Goal: Task Accomplishment & Management: Manage account settings

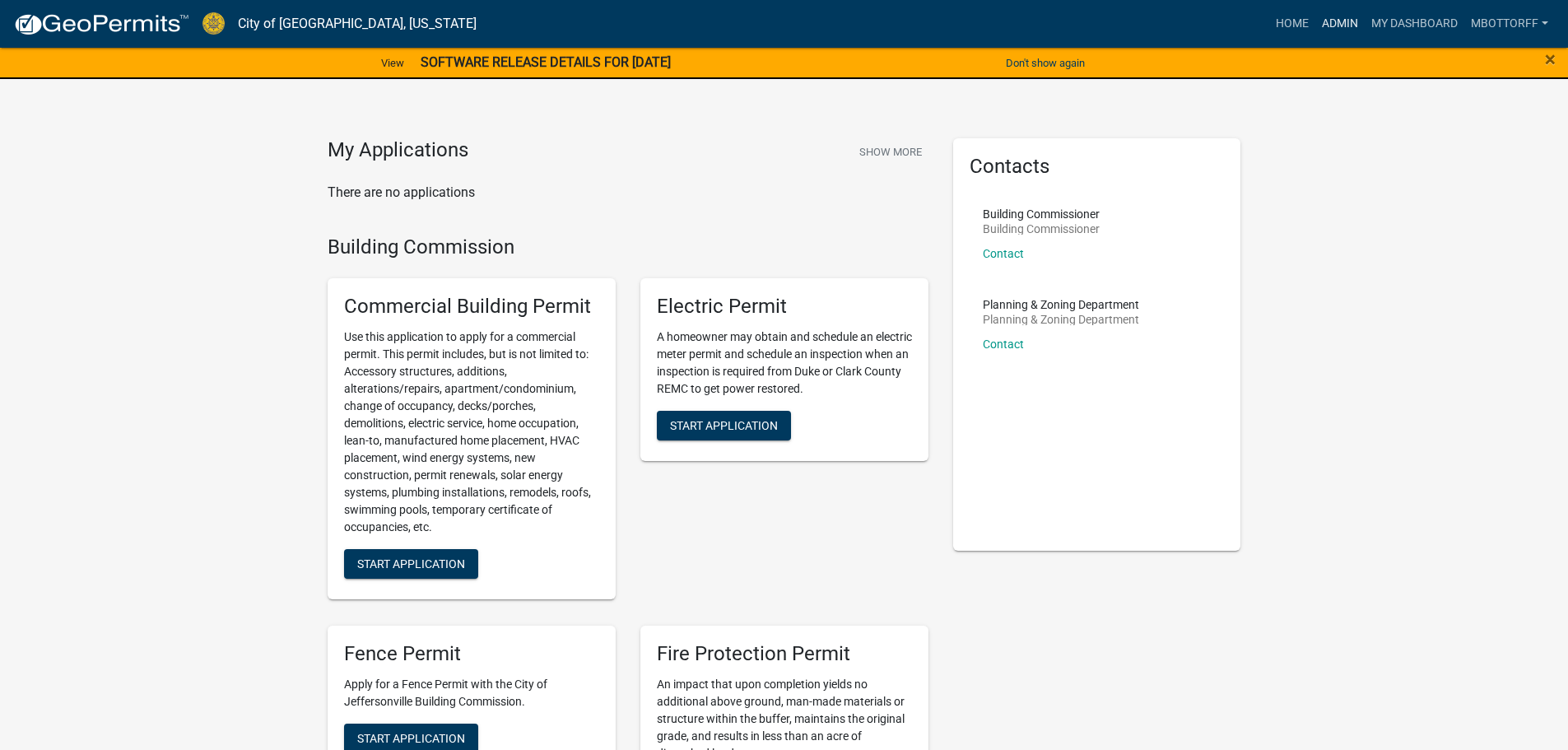
click at [1340, 22] on link "Admin" at bounding box center [1340, 24] width 49 height 32
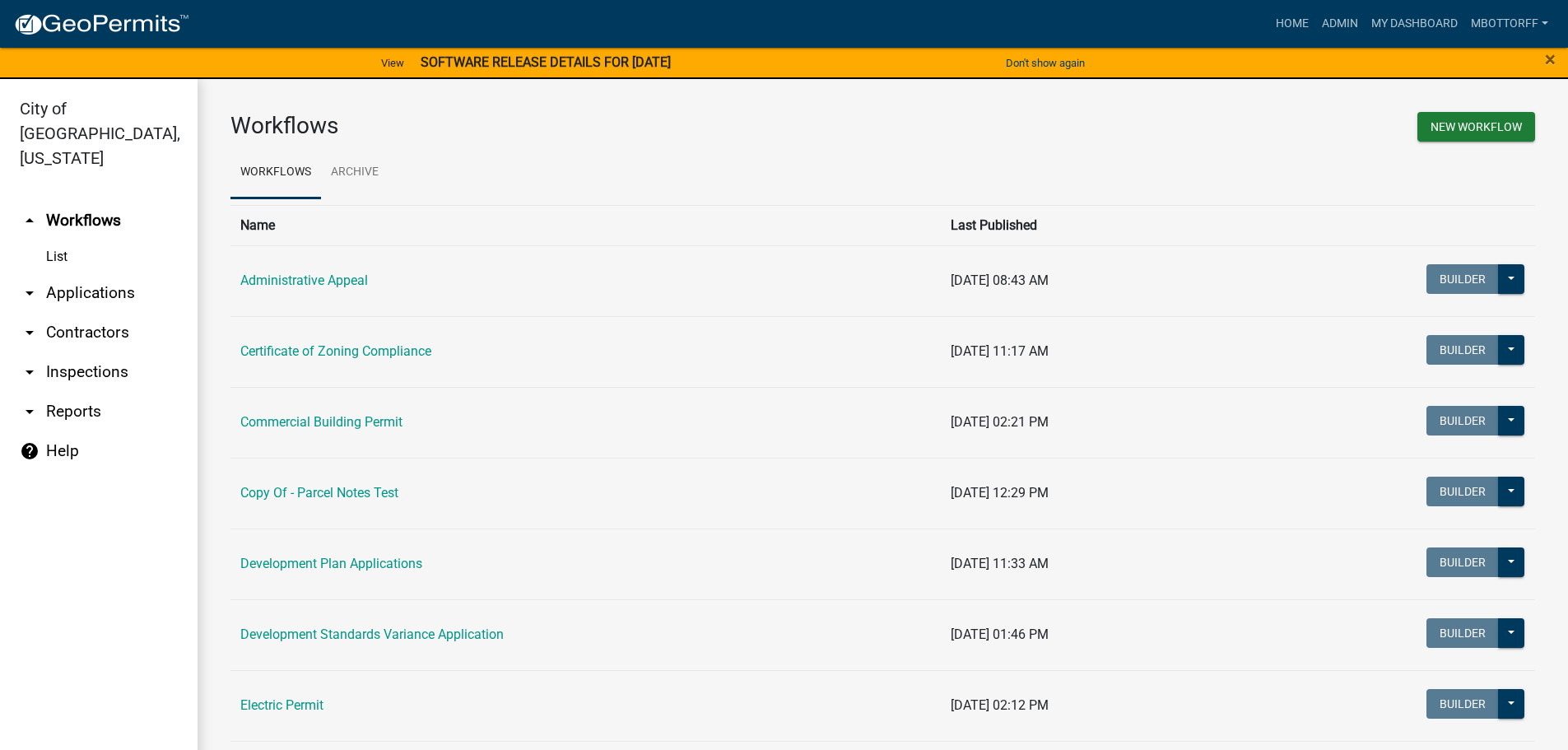
click at [59, 273] on link "arrow_drop_down Applications" at bounding box center [98, 292] width 198 height 40
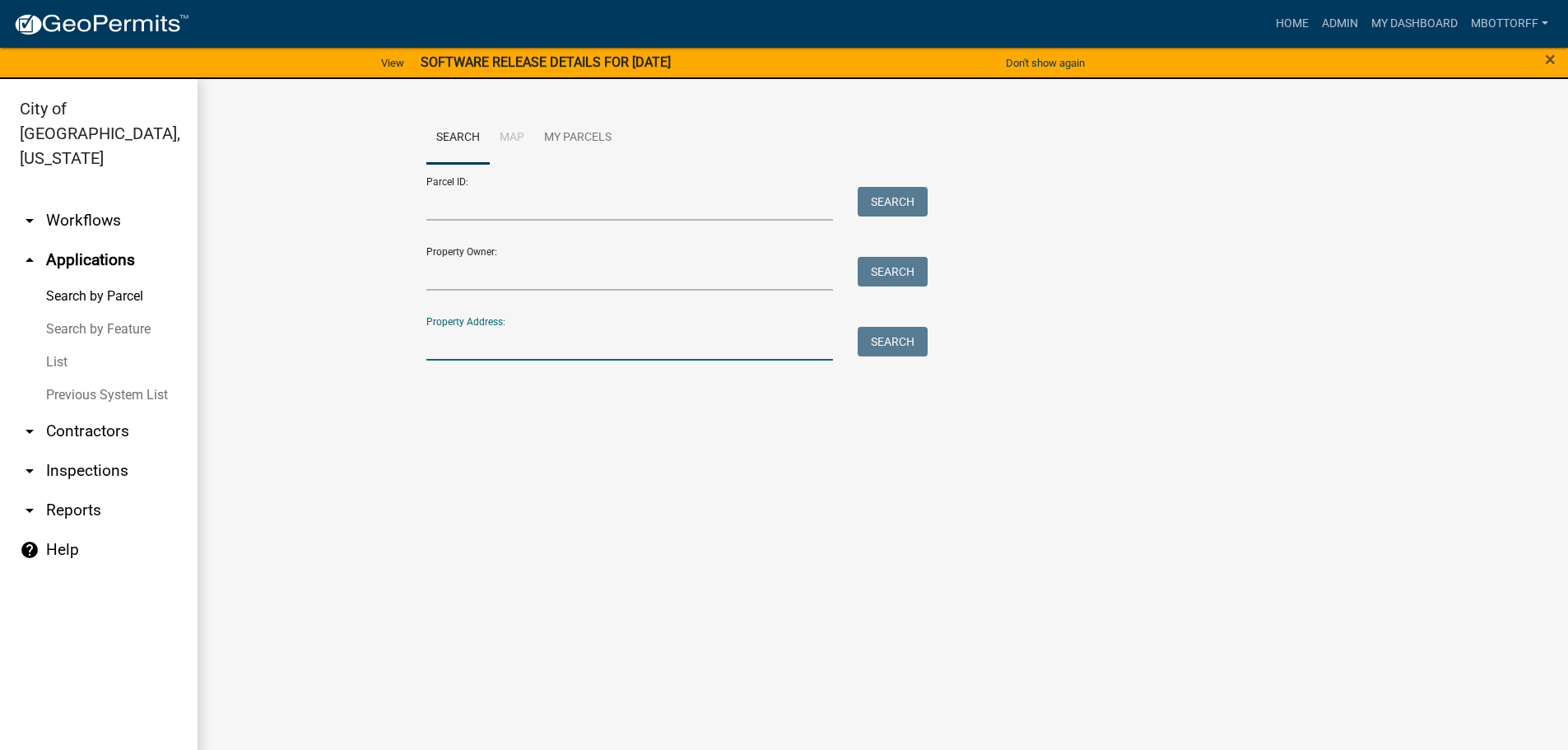
click at [492, 344] on input "Property Address:" at bounding box center [630, 343] width 408 height 33
type input "6318"
click at [914, 353] on button "Search" at bounding box center [892, 342] width 70 height 30
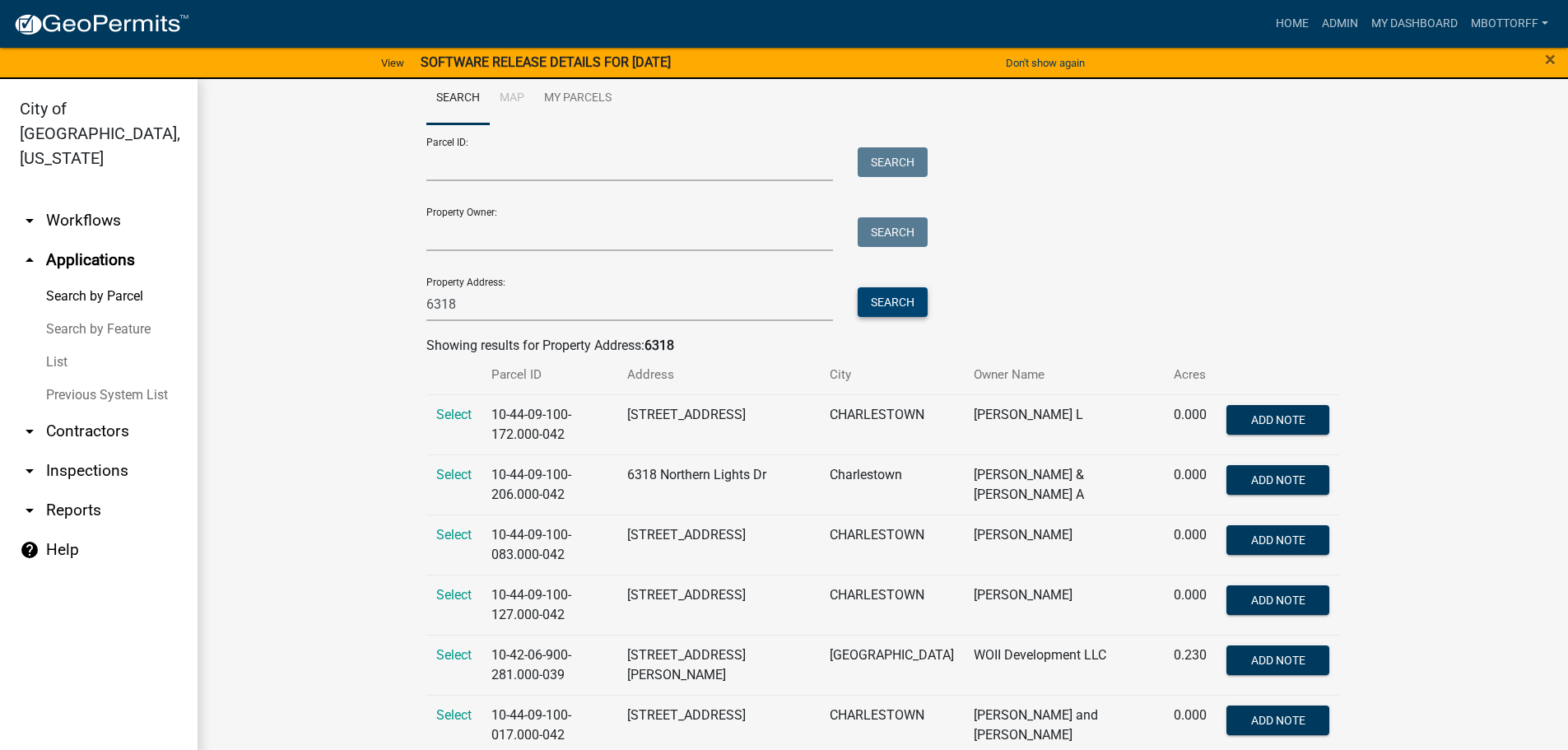
scroll to position [71, 0]
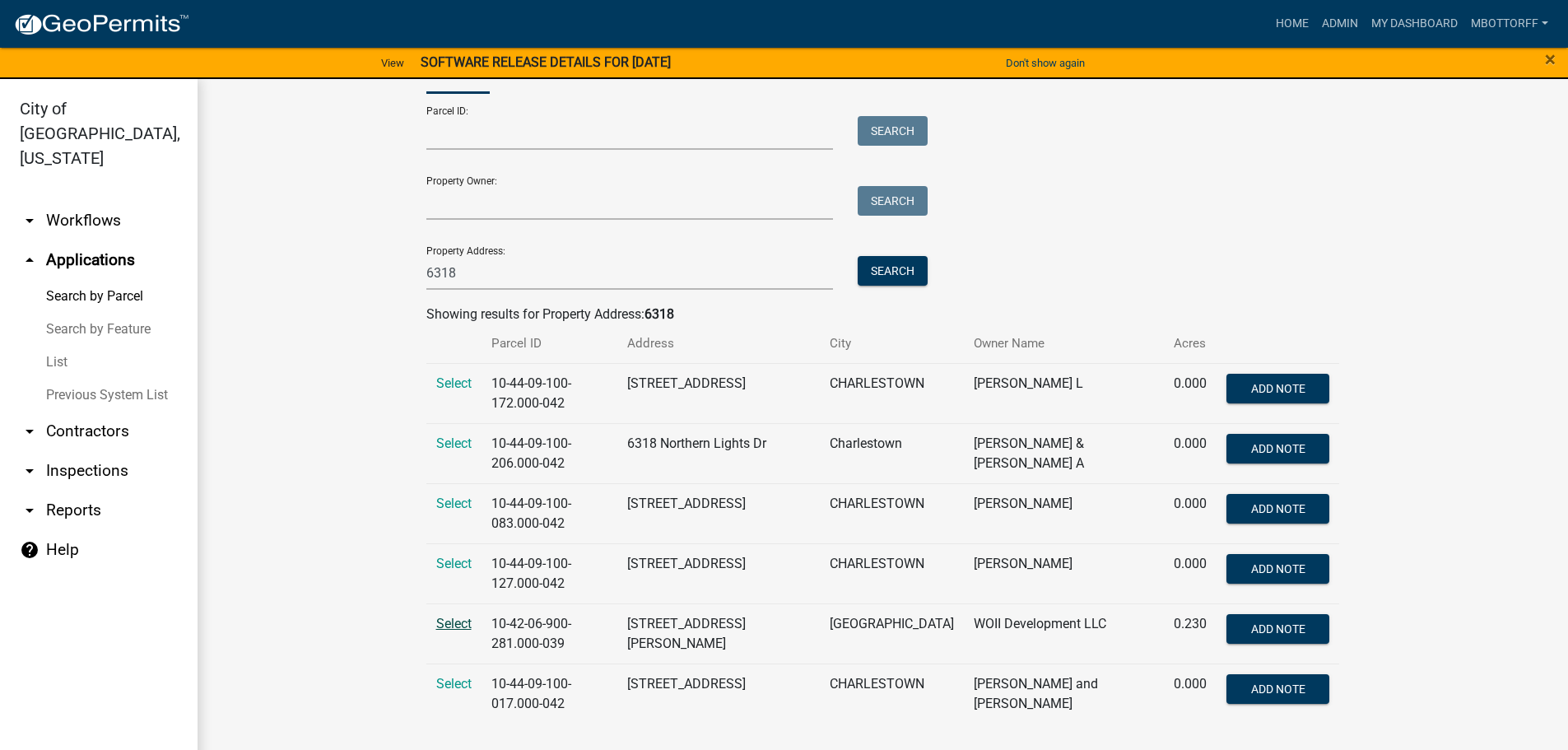
click at [447, 624] on span "Select" at bounding box center [454, 624] width 35 height 16
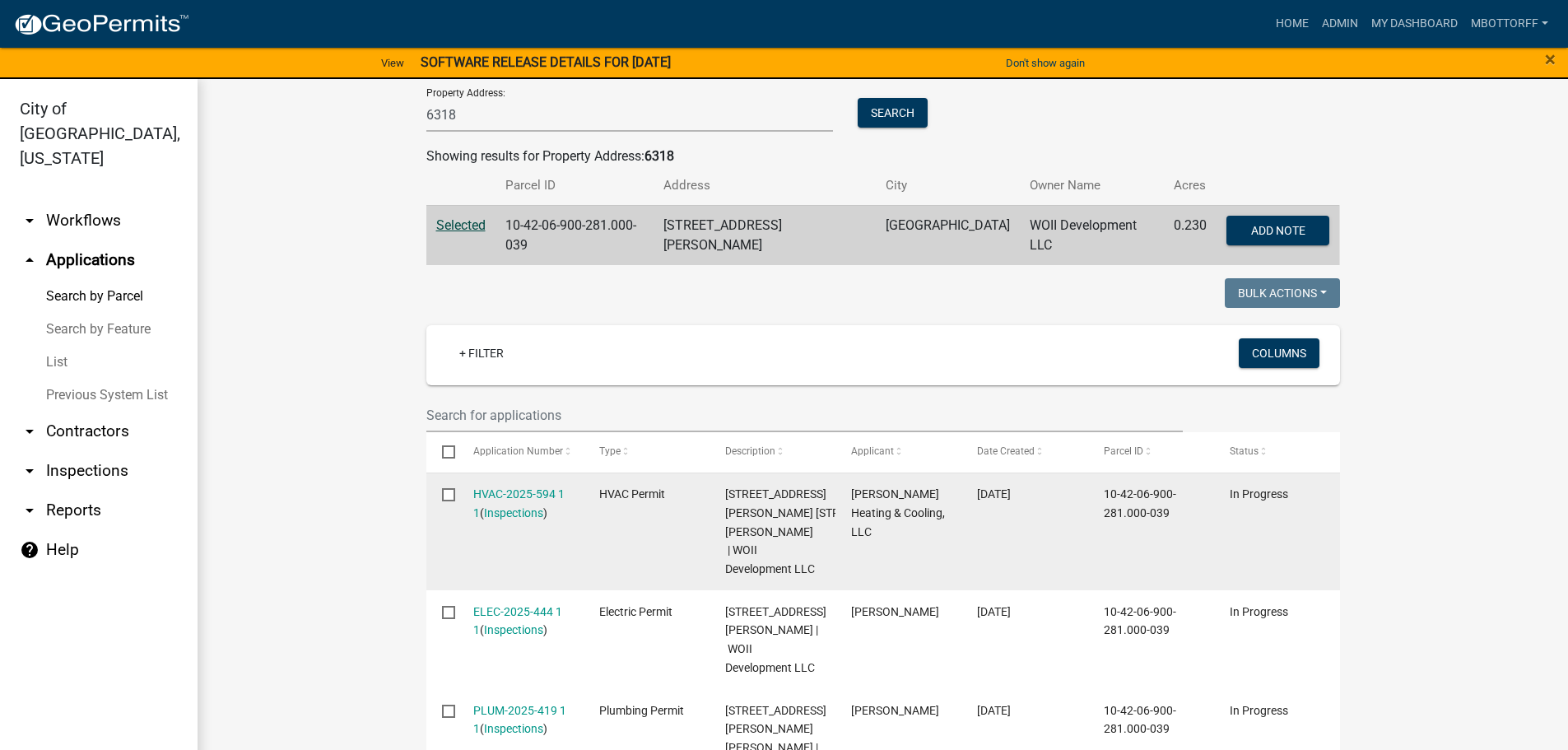
scroll to position [235, 0]
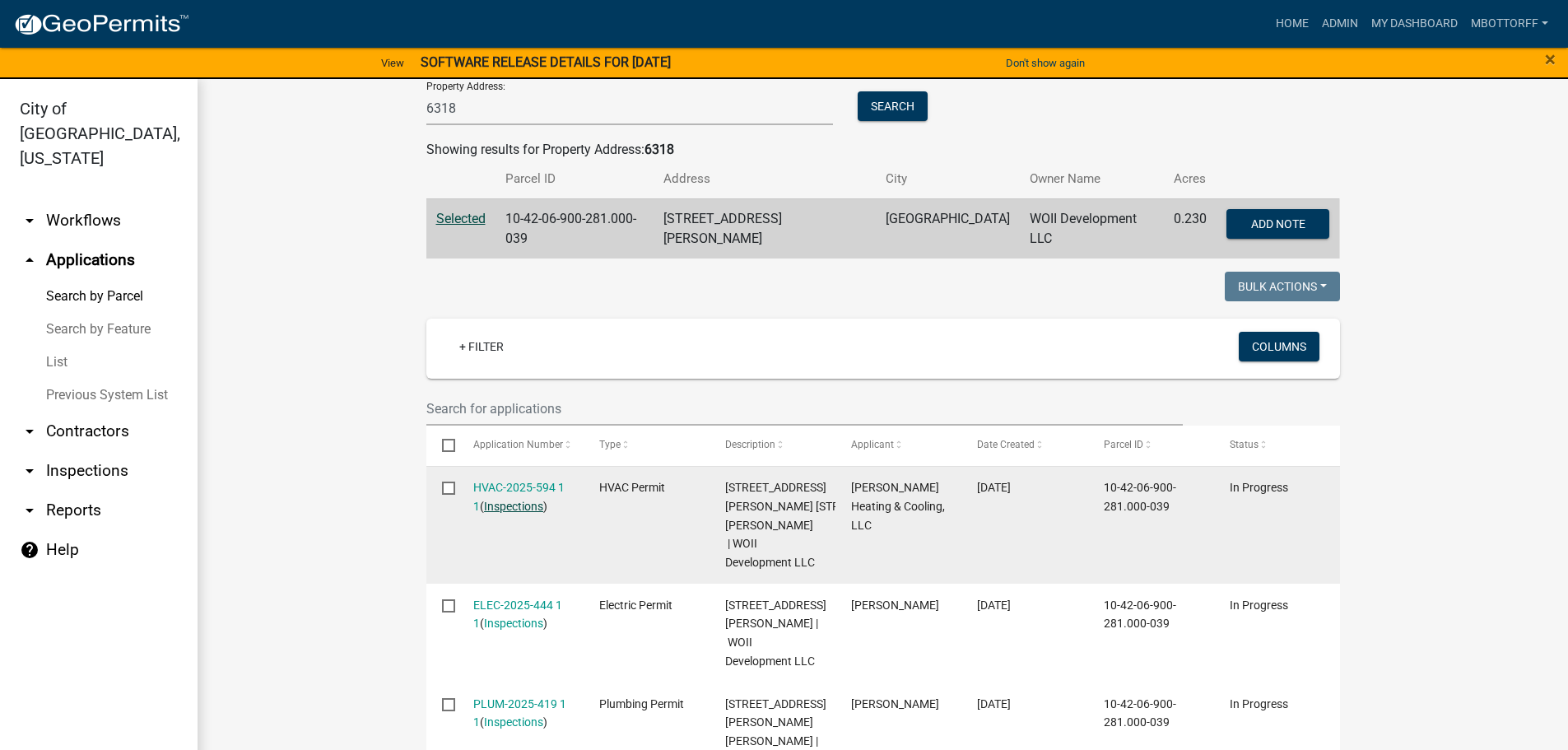
click at [516, 502] on link "Inspections" at bounding box center [513, 506] width 59 height 13
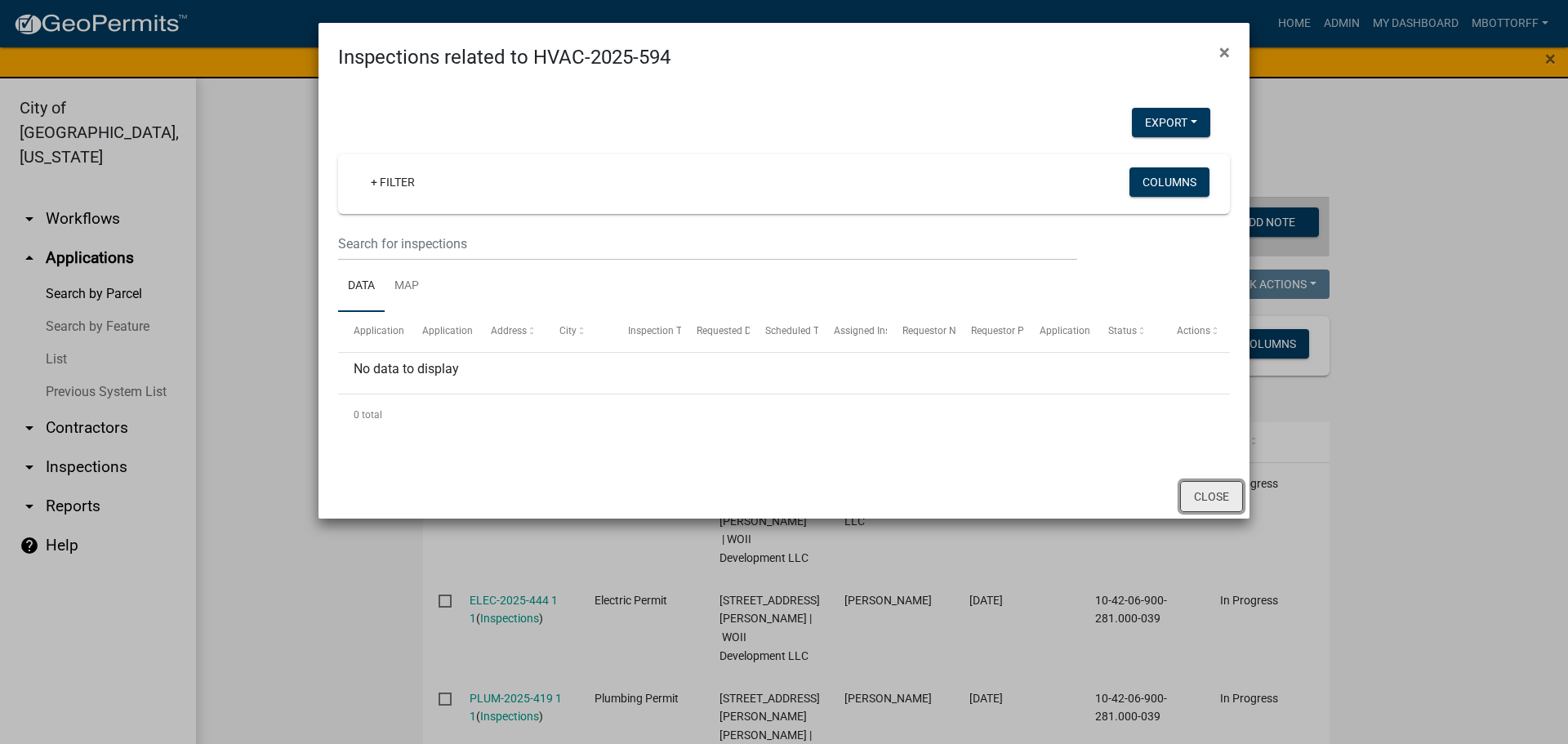
drag, startPoint x: 1223, startPoint y: 490, endPoint x: 1198, endPoint y: 491, distance: 25.0
click at [1221, 490] on button "Close" at bounding box center [1212, 497] width 63 height 31
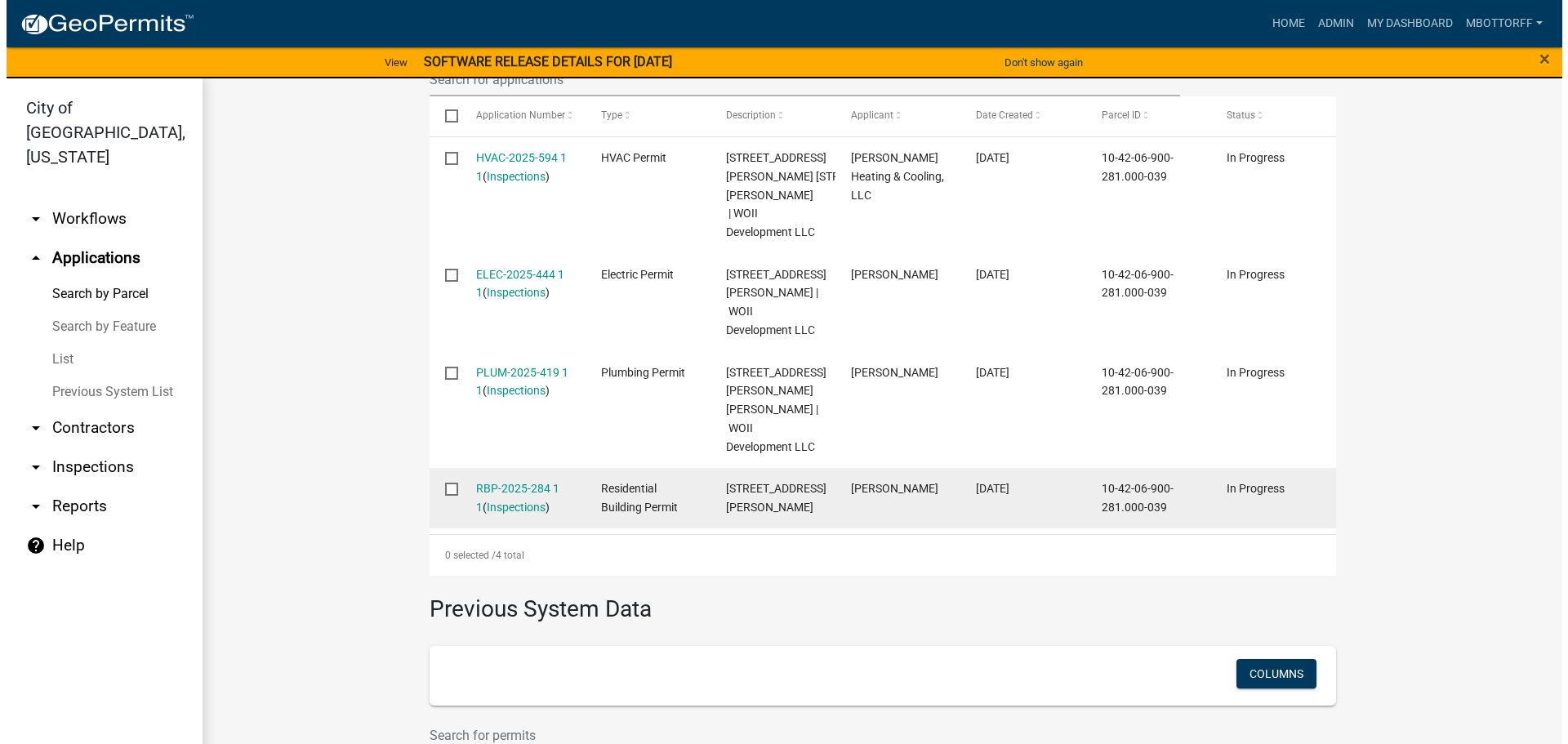
scroll to position [560, 0]
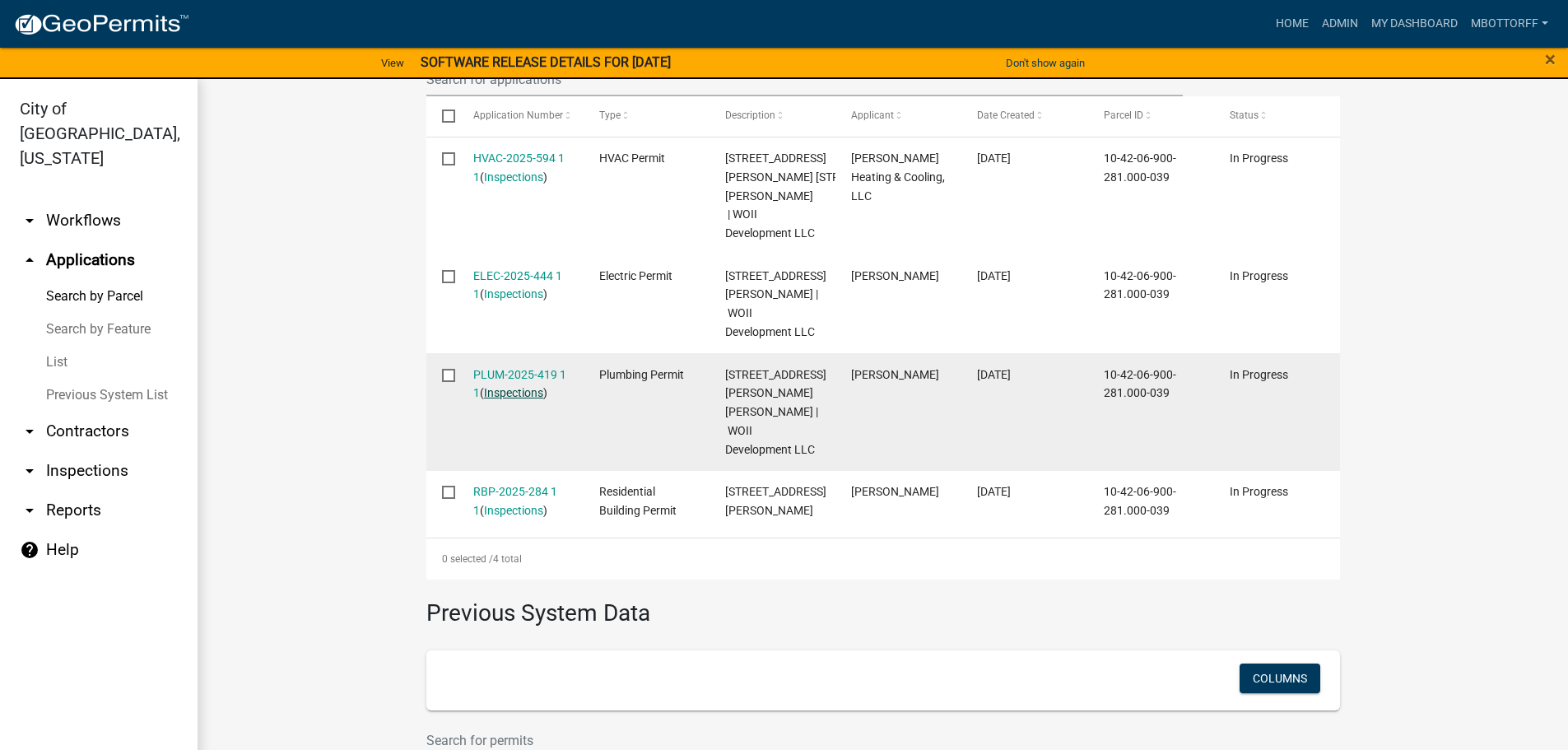
click at [495, 399] on link "Inspections" at bounding box center [513, 392] width 59 height 13
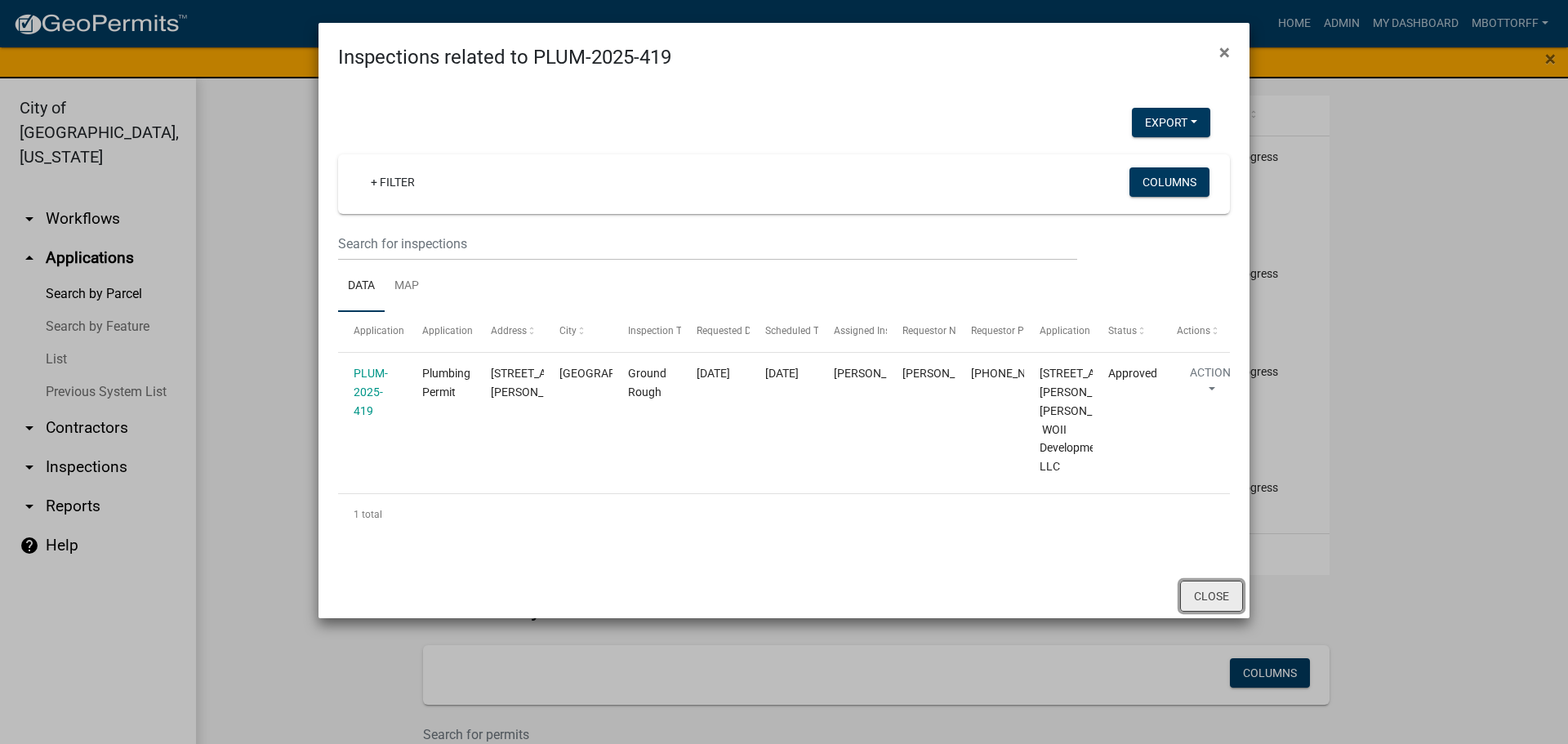
click at [1198, 612] on button "Close" at bounding box center [1212, 596] width 63 height 31
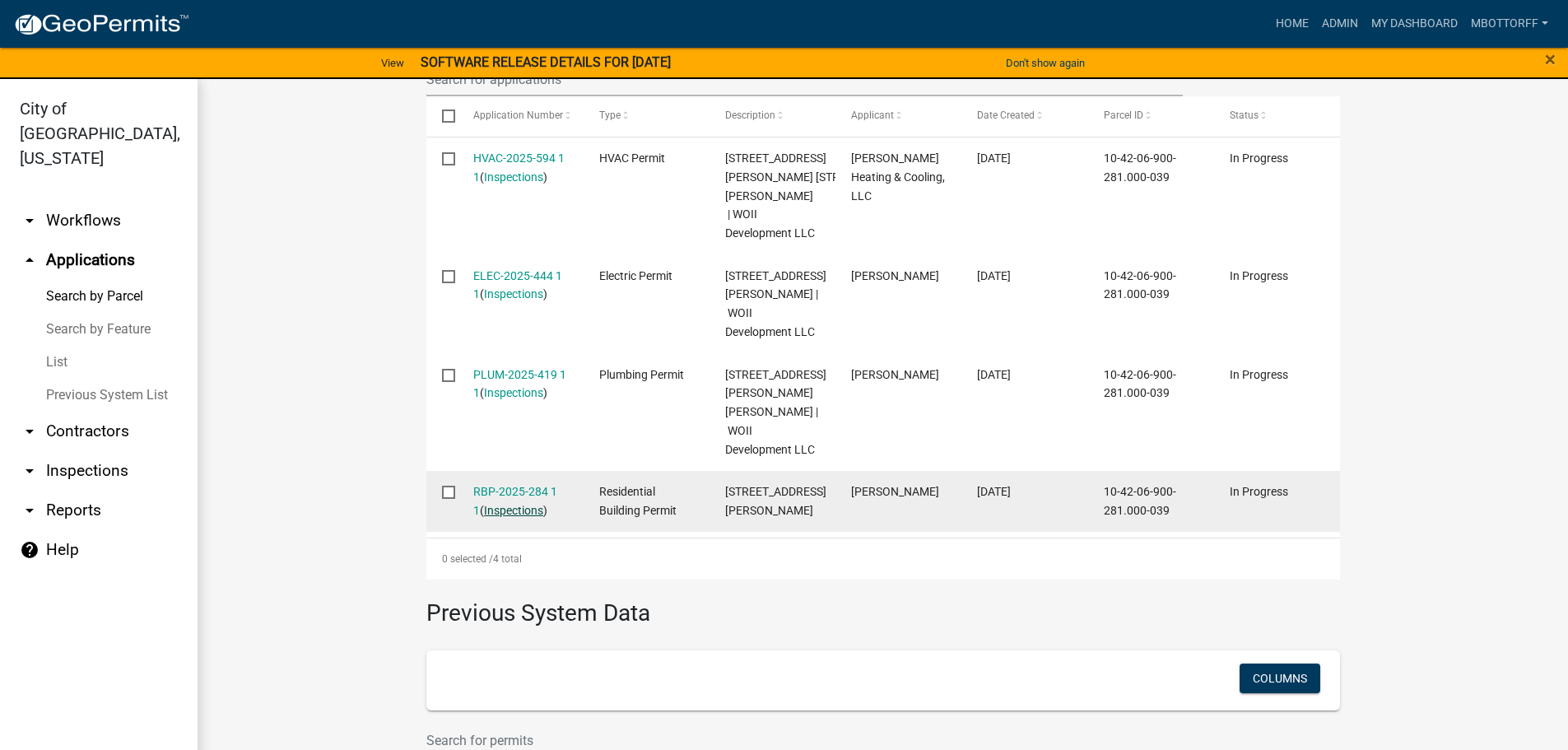
click at [506, 516] on link "Inspections" at bounding box center [513, 509] width 59 height 13
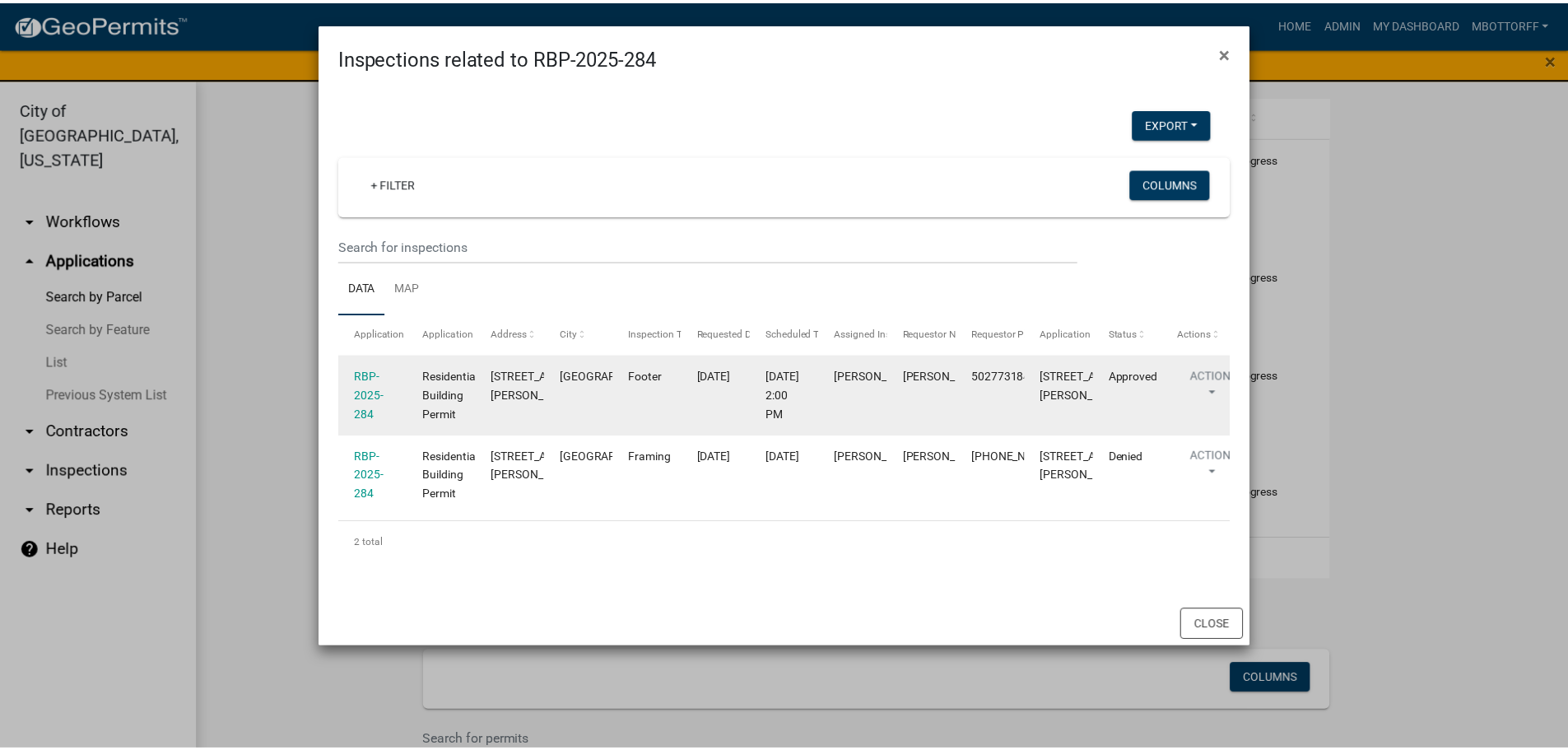
scroll to position [145, 0]
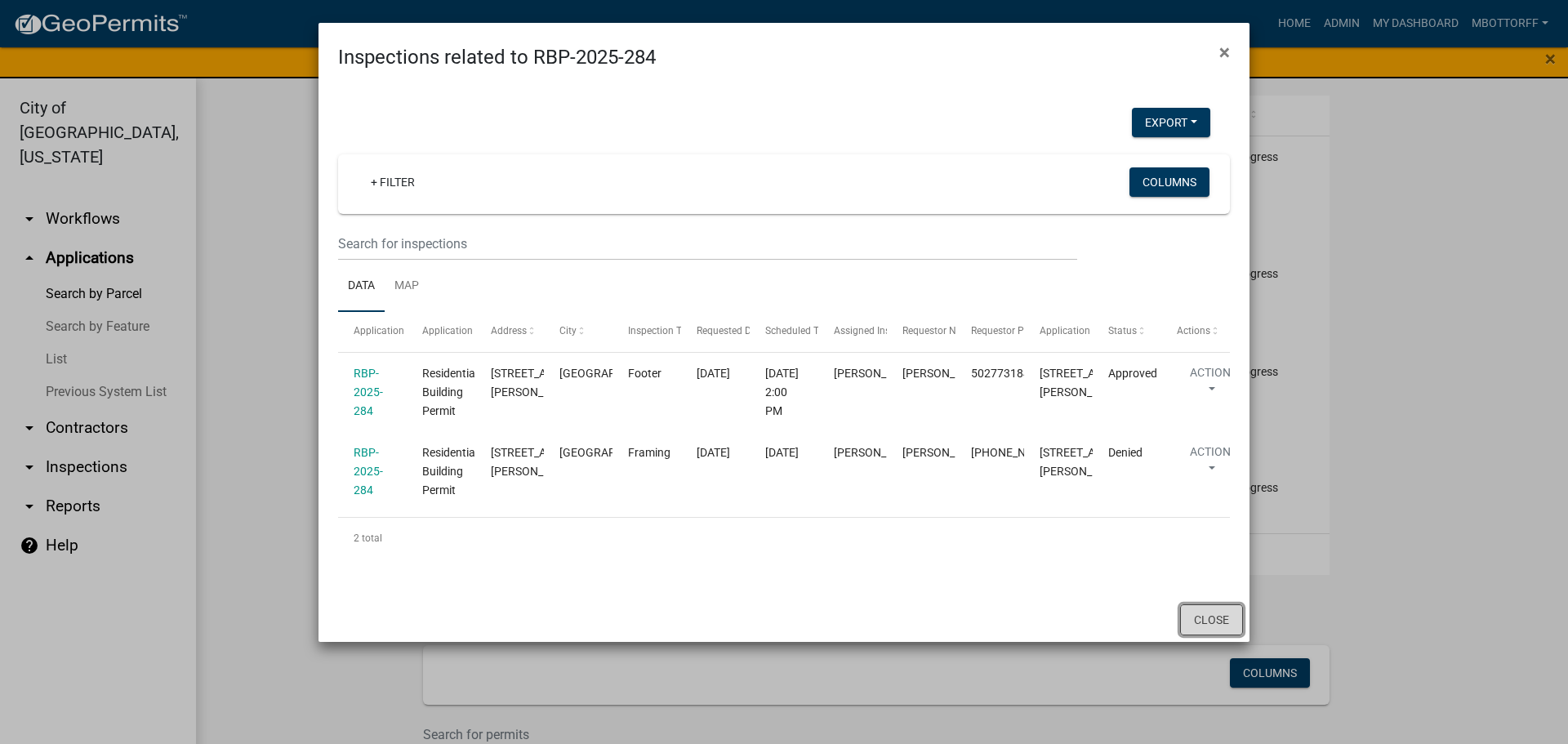
click at [1202, 635] on button "Close" at bounding box center [1212, 619] width 63 height 31
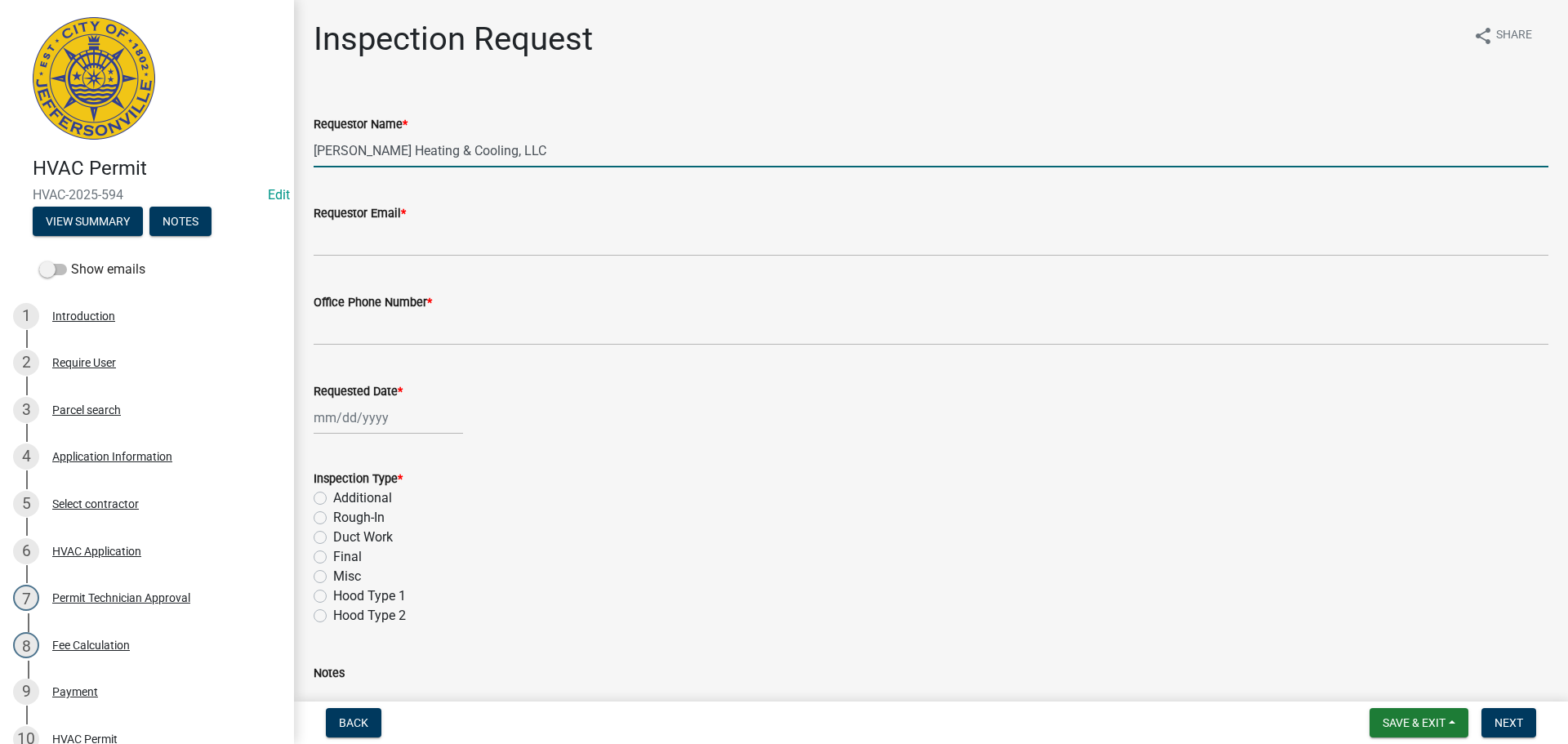
drag, startPoint x: 527, startPoint y: 148, endPoint x: 17, endPoint y: 45, distance: 520.3
click at [140, 91] on div "HVAC Permit HVAC-2025-594 Edit View Summary Notes Show emails 1 Introduction 2 …" at bounding box center [784, 372] width 1568 height 744
type input "EDDIE"
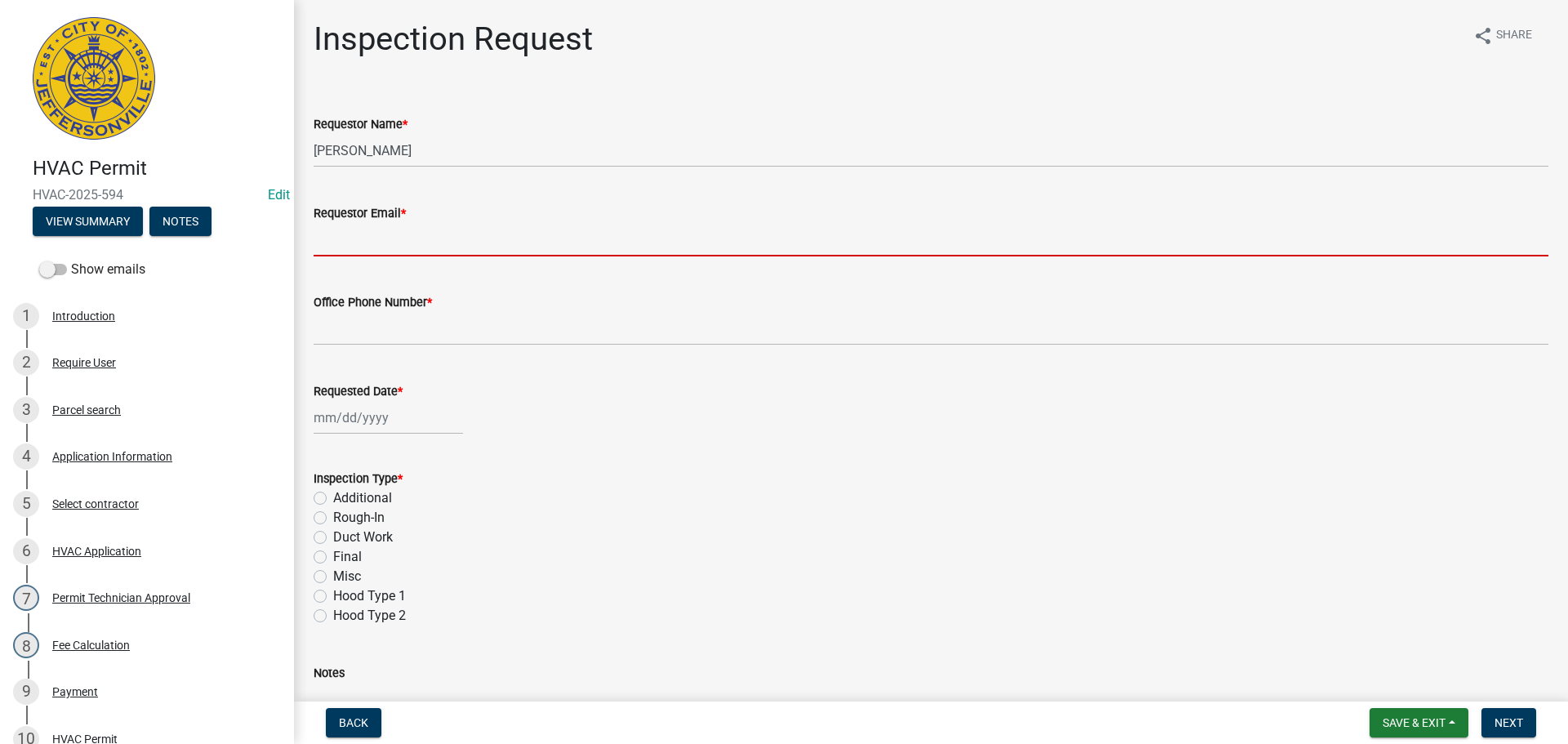
click at [351, 235] on input "Requestor Email *" at bounding box center [931, 240] width 1235 height 33
type input "mbottorff@cityofjeff.net"
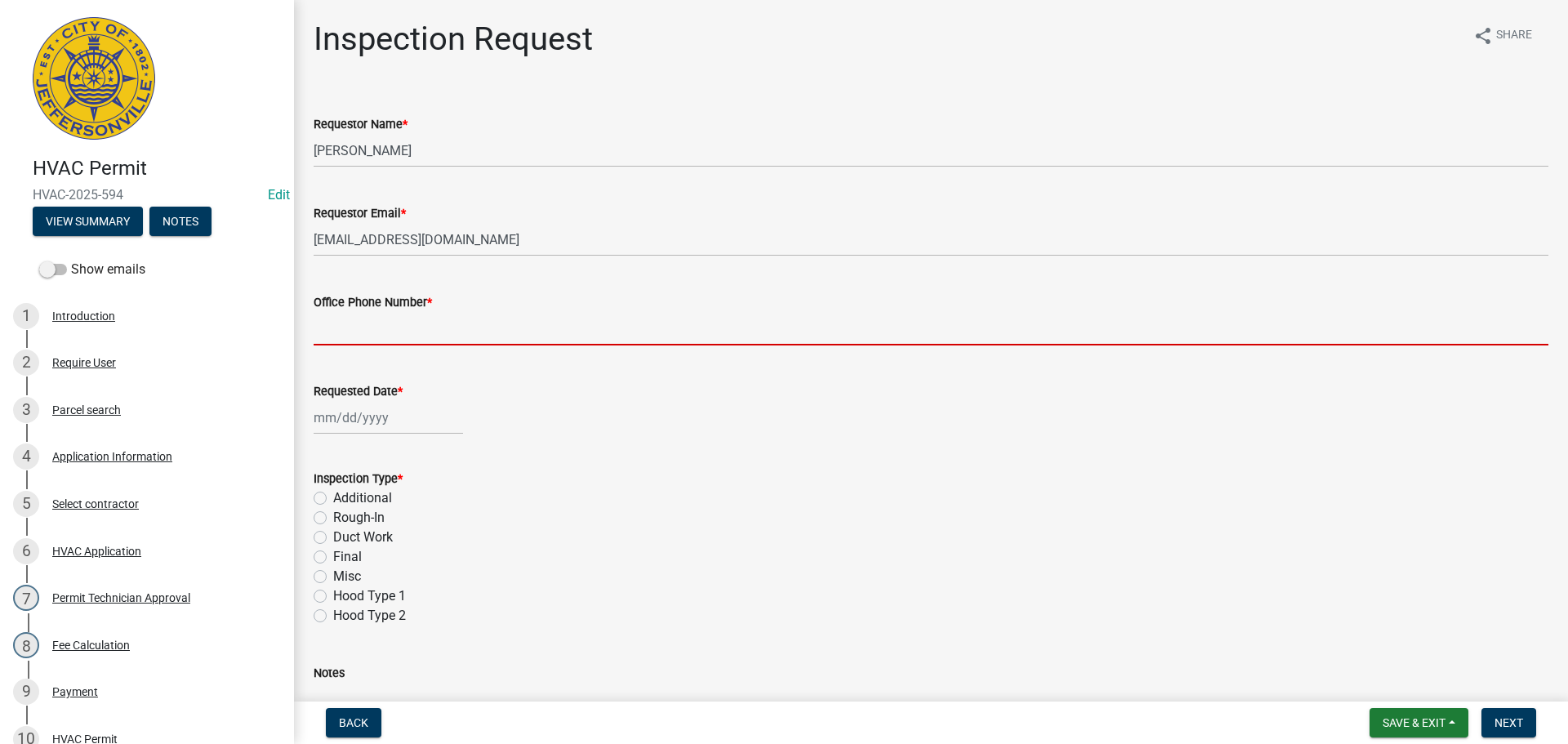
click at [379, 324] on input "Office Phone Number *" at bounding box center [931, 328] width 1235 height 33
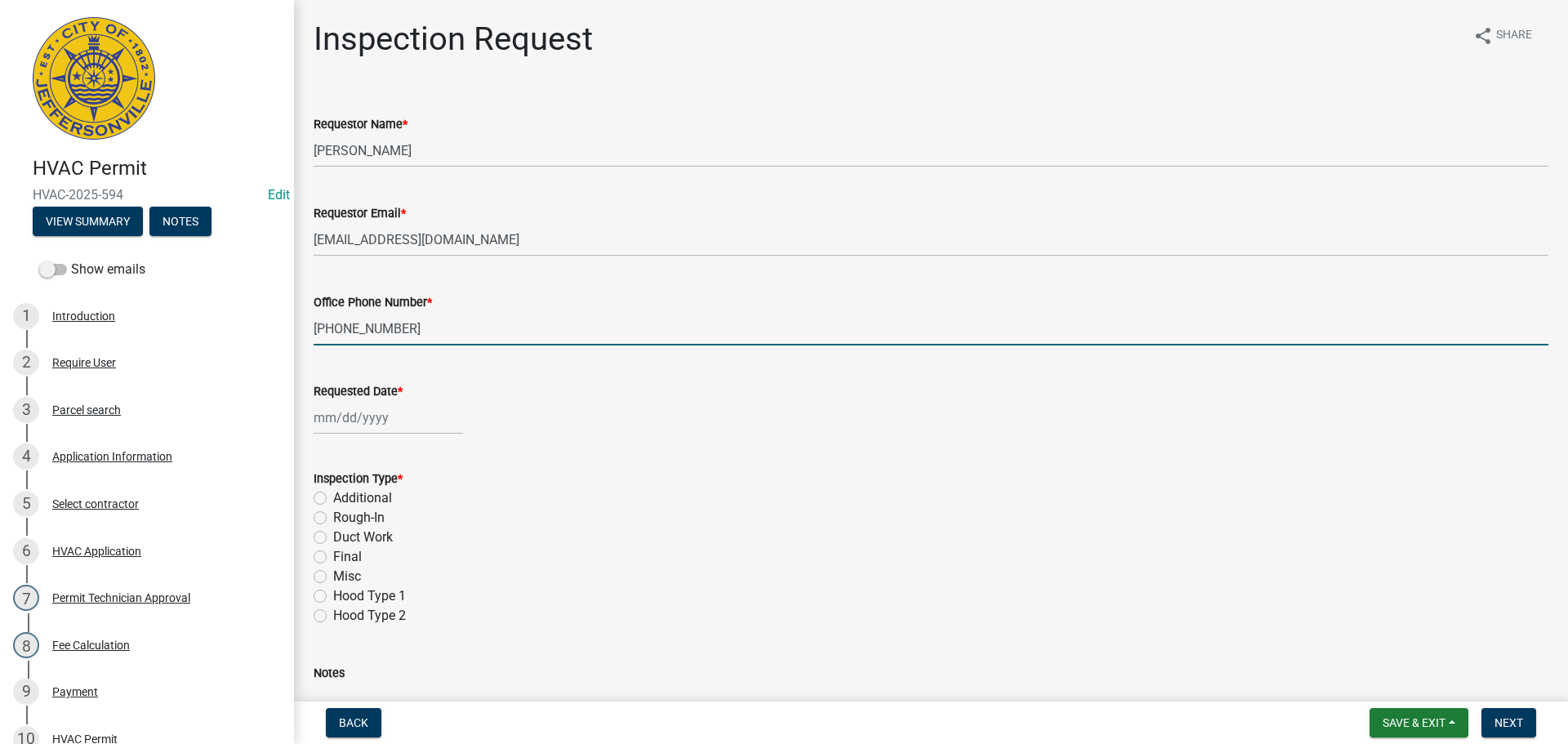
type input "[PHONE_NUMBER]"
click at [349, 423] on div at bounding box center [388, 417] width 149 height 33
select select "10"
select select "2025"
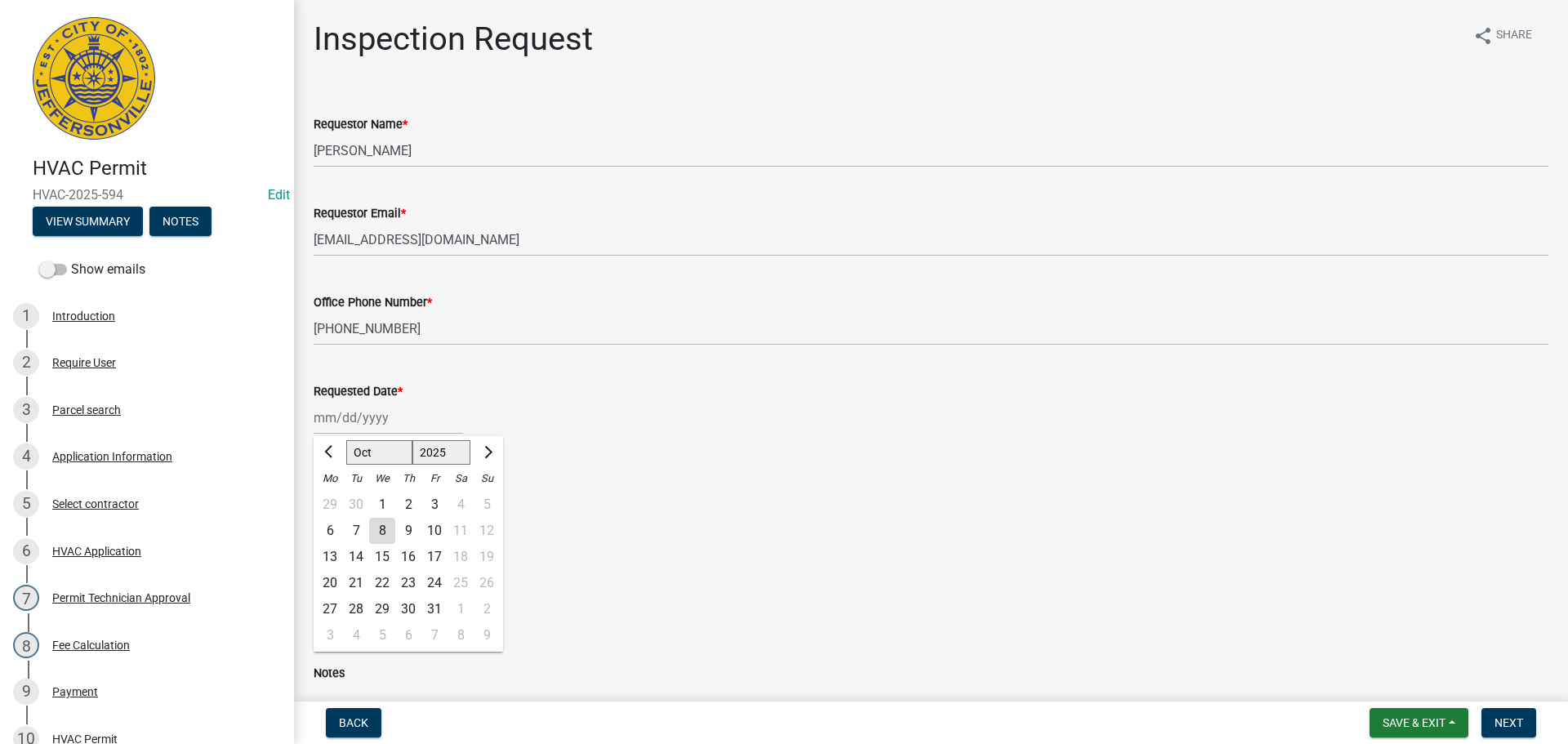
click at [433, 529] on div "10" at bounding box center [434, 531] width 26 height 26
type input "[DATE]"
click at [333, 516] on label "Rough-In" at bounding box center [358, 517] width 51 height 19
click at [333, 516] on input "Rough-In" at bounding box center [338, 513] width 10 height 10
radio input "true"
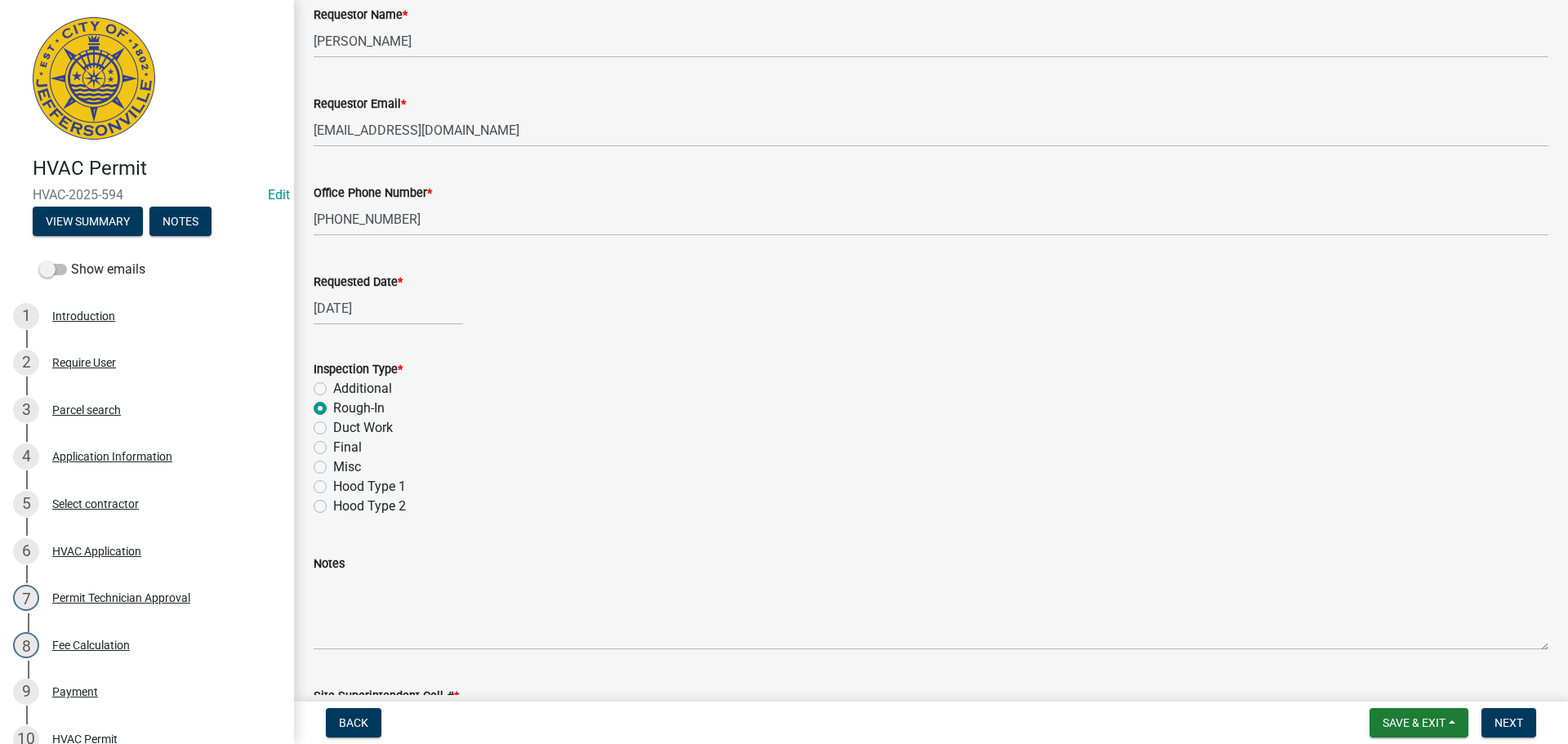
scroll to position [230, 0]
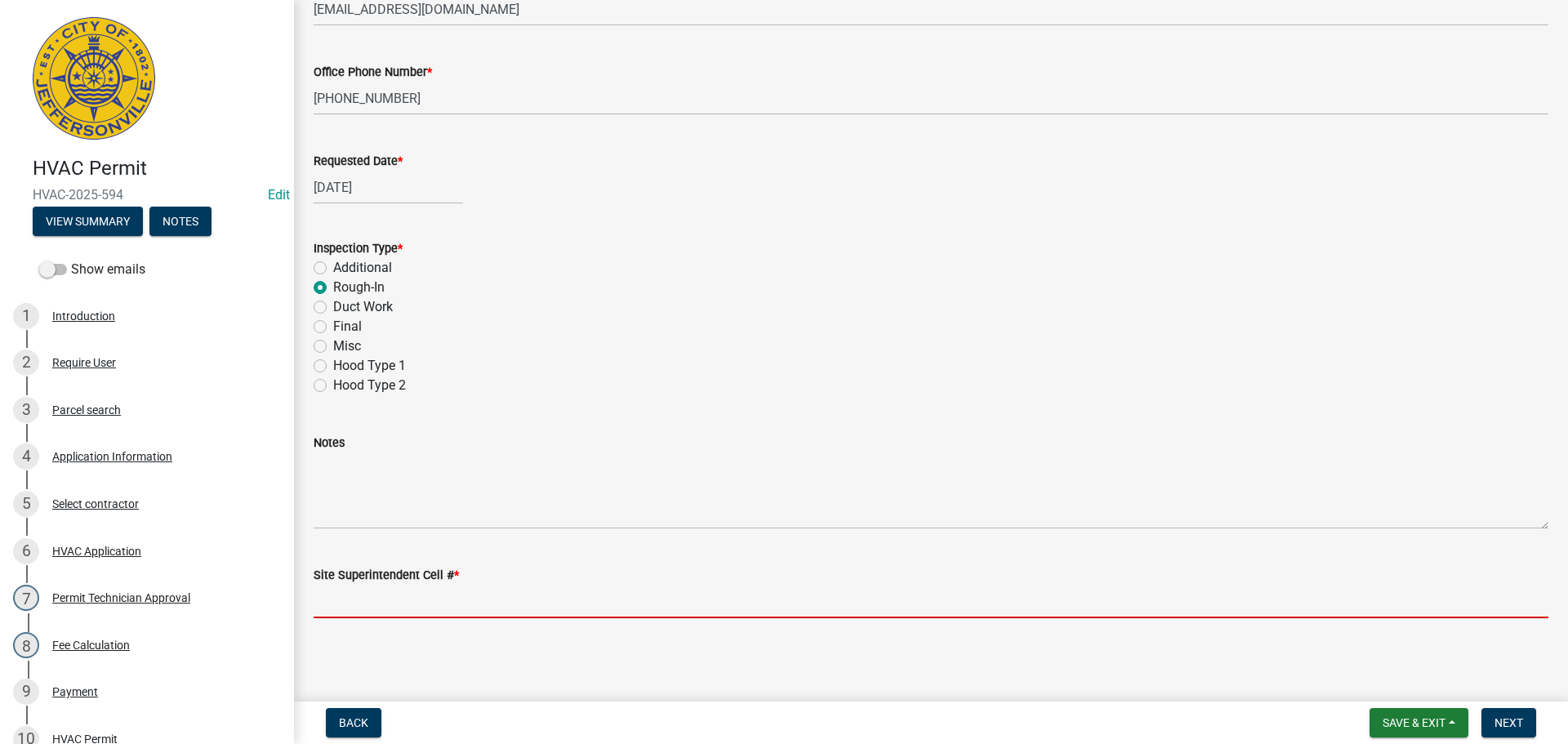
click at [416, 606] on input "Site Superintendent Cell # *" at bounding box center [931, 601] width 1235 height 33
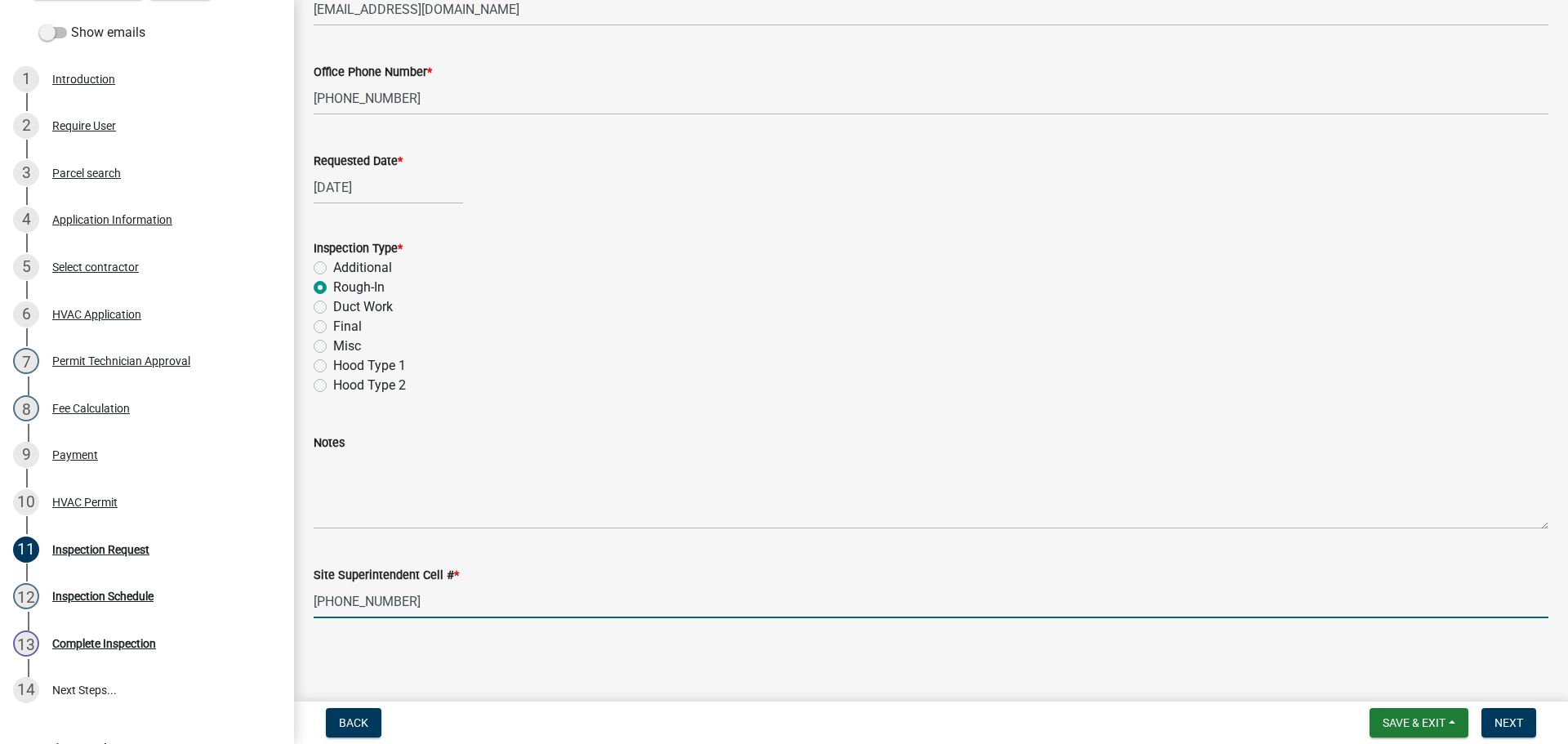
scroll to position [245, 0]
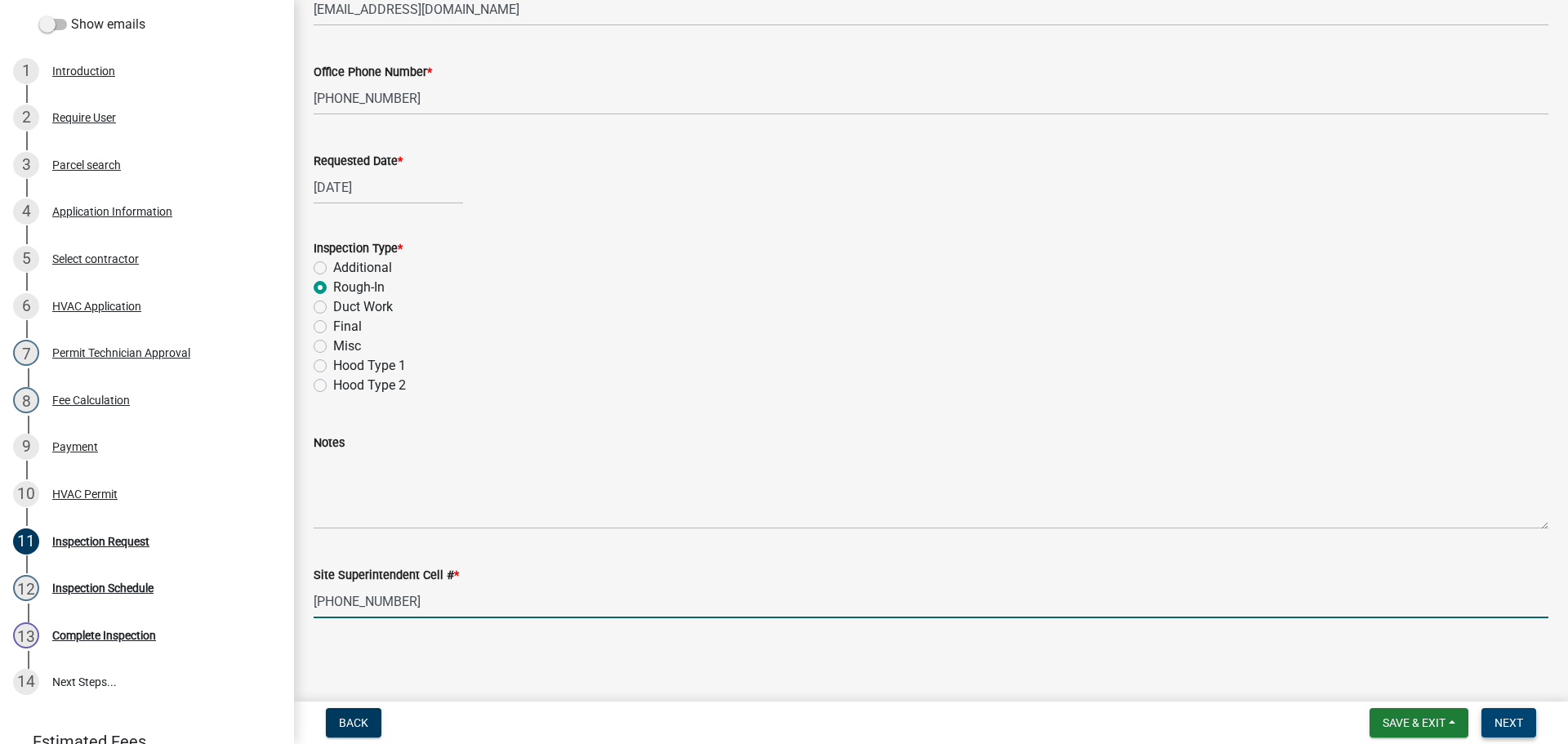
type input "[PHONE_NUMBER]"
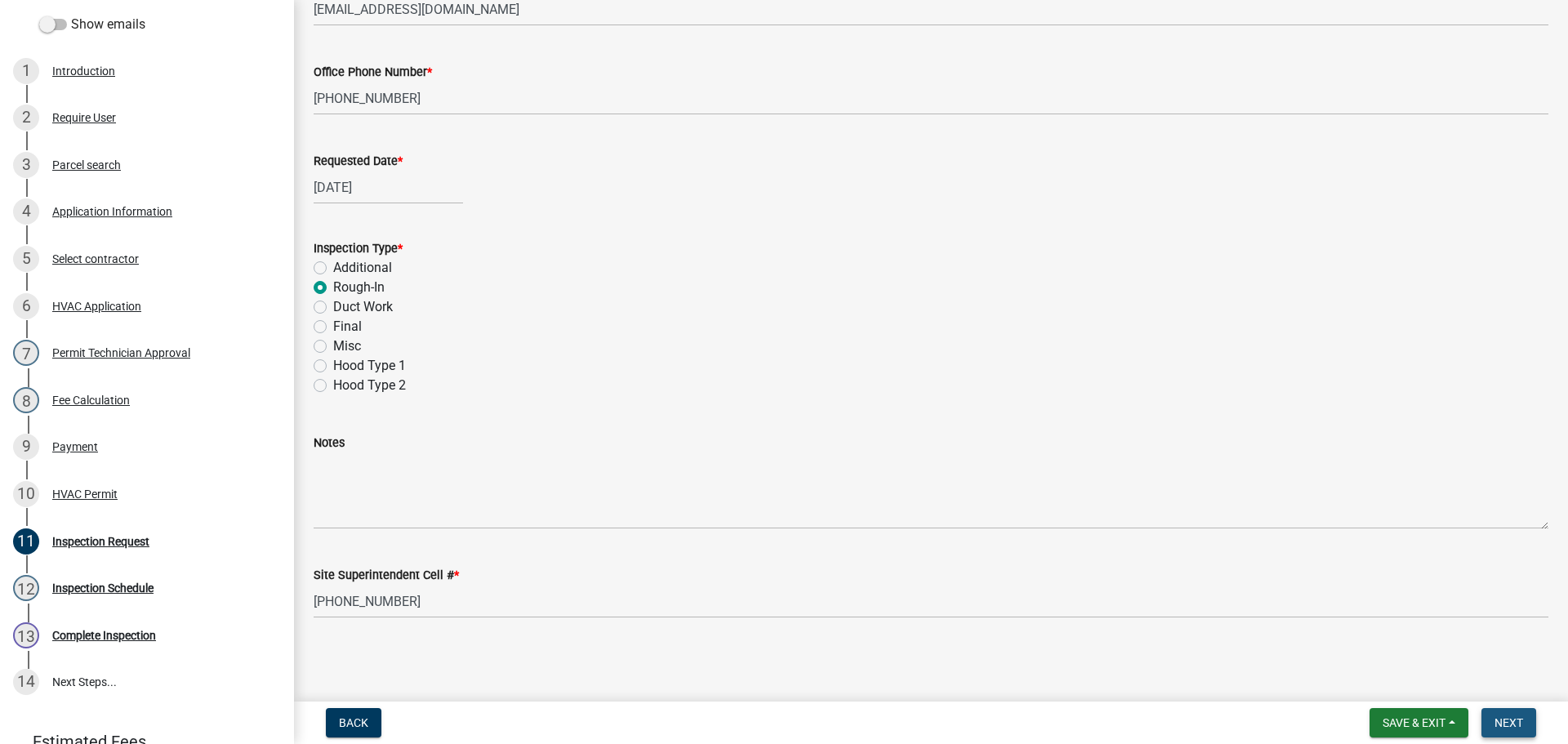
click at [1506, 718] on span "Next" at bounding box center [1509, 722] width 29 height 13
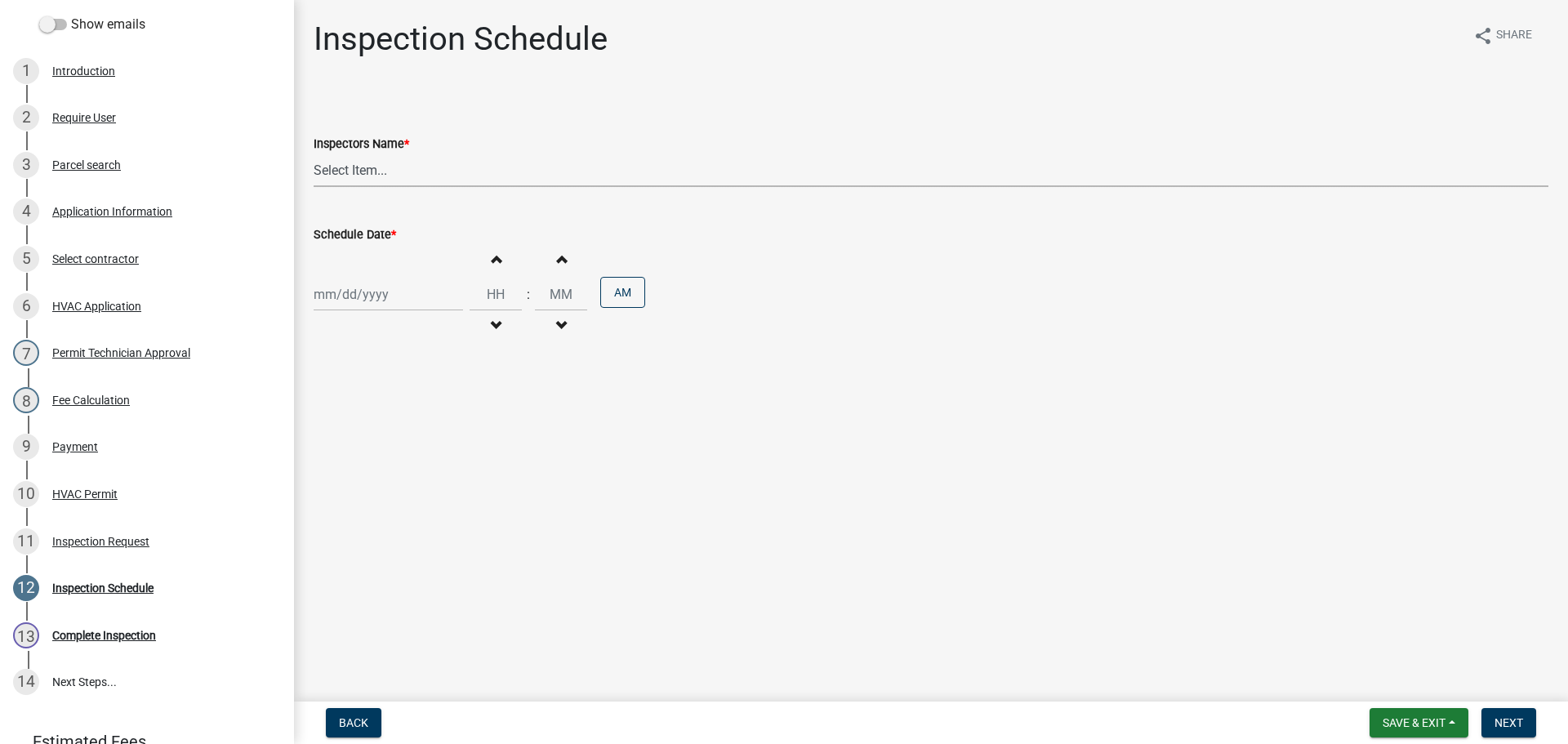
click at [341, 171] on select "Select Item... [PERSON_NAME] ([PERSON_NAME]) [PERSON_NAME] ([PERSON_NAME]) mkru…" at bounding box center [931, 170] width 1235 height 33
select select "13c97fbc-c819-4cee-844a-0db3d3c4db95"
click at [314, 153] on select "Select Item... [PERSON_NAME] ([PERSON_NAME]) [PERSON_NAME] ([PERSON_NAME]) mkru…" at bounding box center [931, 170] width 1235 height 33
click at [339, 289] on div at bounding box center [388, 294] width 149 height 33
select select "10"
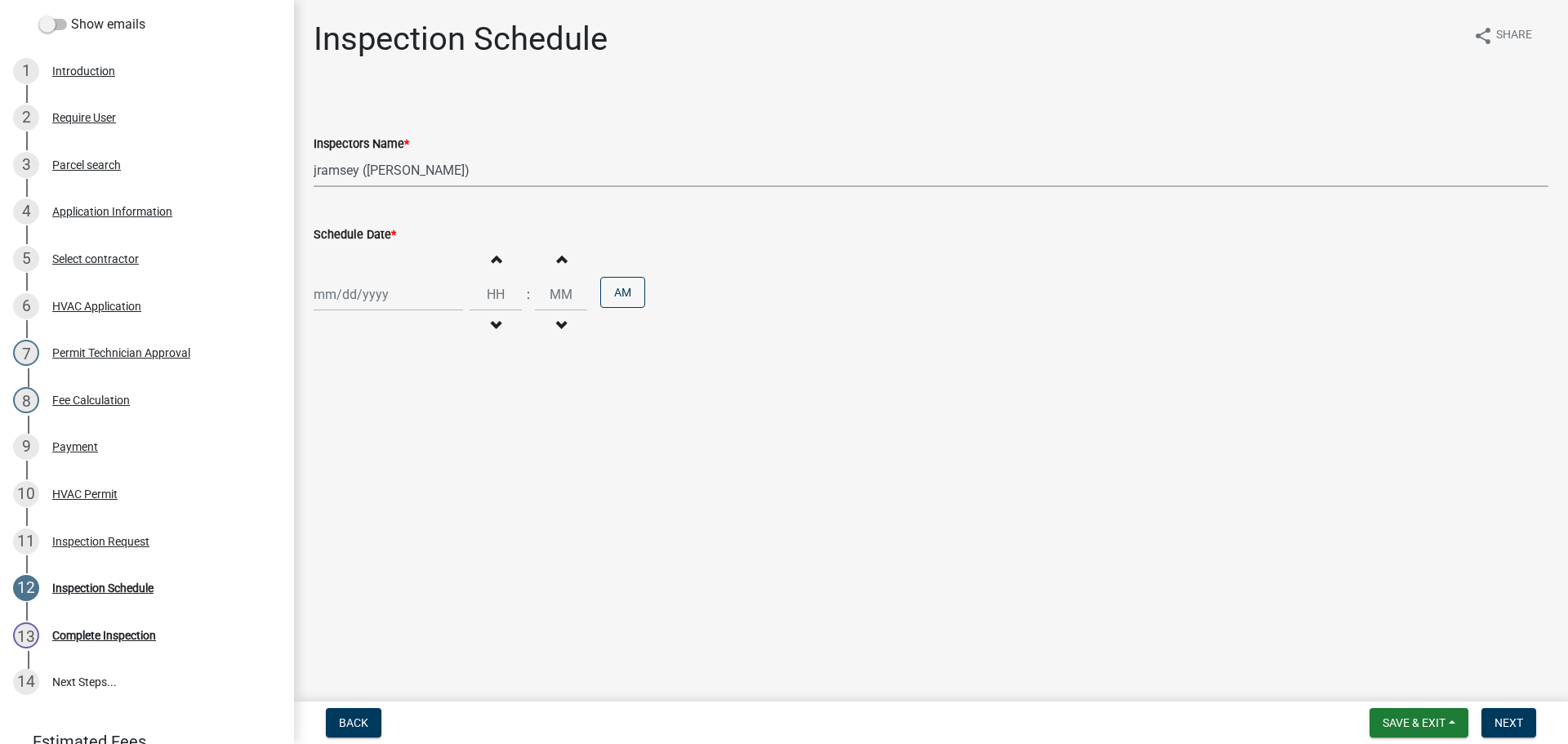
select select "2025"
click at [442, 406] on div "10" at bounding box center [434, 408] width 26 height 26
type input "[DATE]"
click at [1504, 716] on span "Next" at bounding box center [1509, 722] width 29 height 13
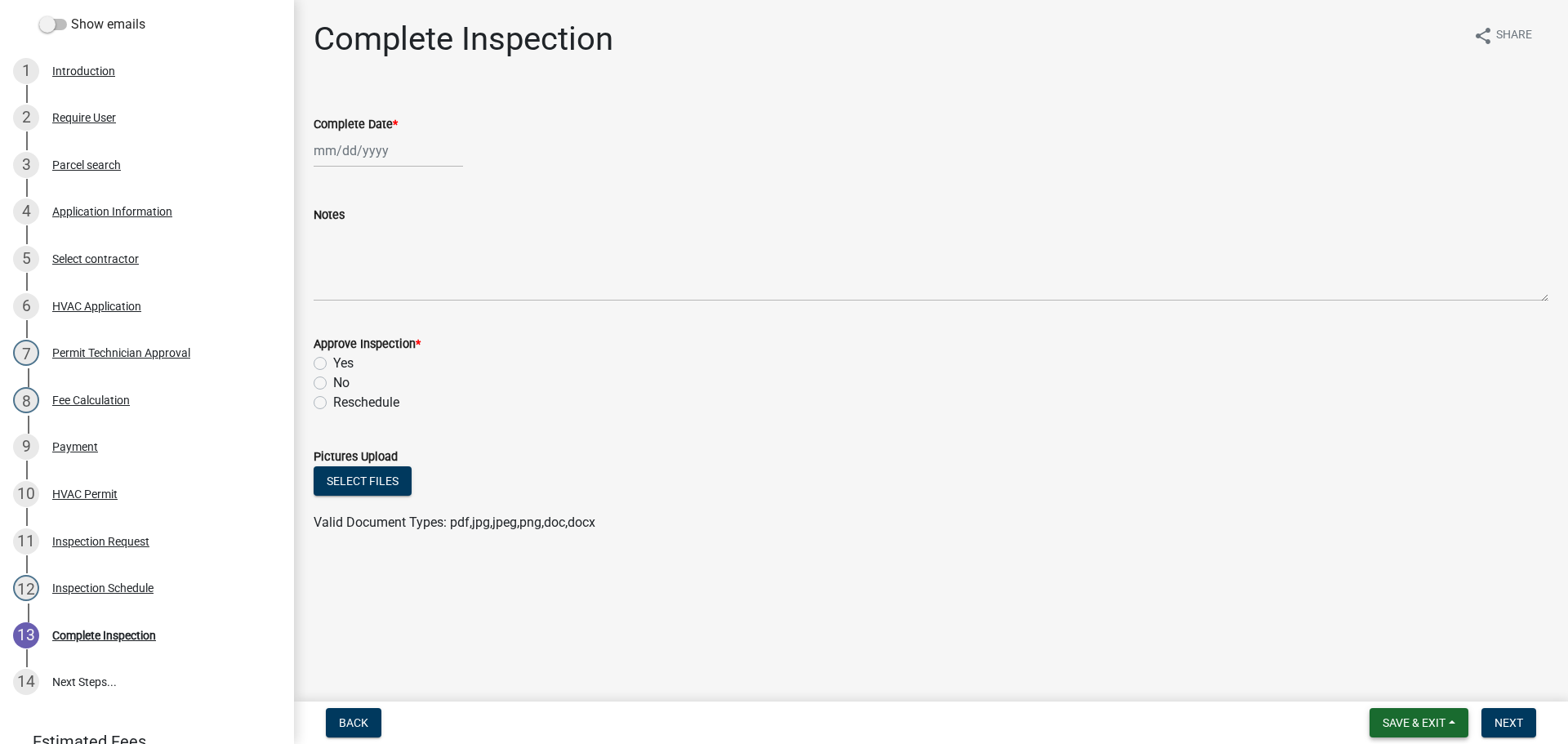
click at [1408, 719] on span "Save & Exit" at bounding box center [1414, 722] width 63 height 13
click at [1378, 688] on button "Save & Exit" at bounding box center [1403, 680] width 131 height 39
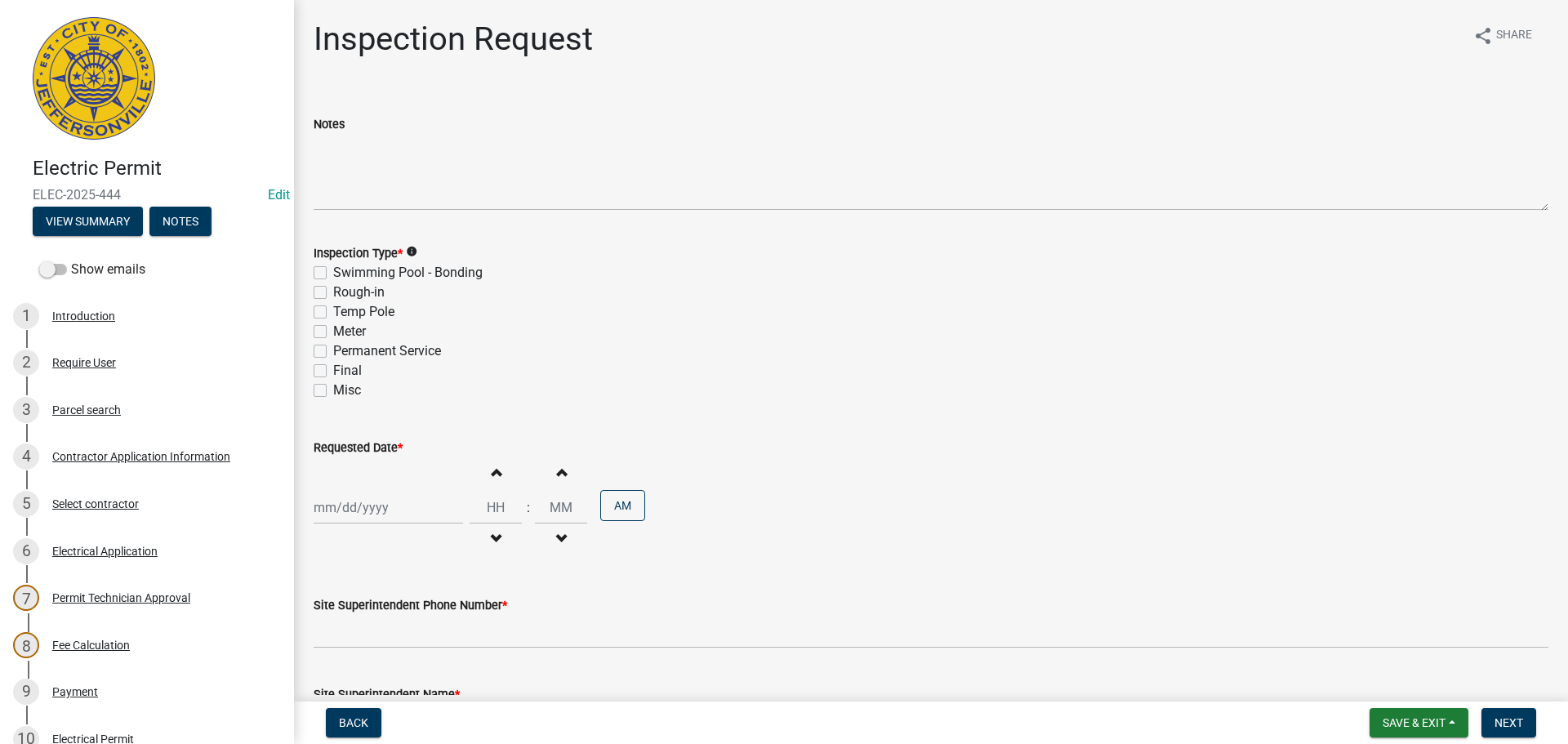
click at [328, 291] on div "Rough-in" at bounding box center [931, 292] width 1235 height 19
click at [333, 291] on label "Rough-in" at bounding box center [358, 292] width 51 height 19
click at [333, 291] on input "Rough-in" at bounding box center [338, 287] width 10 height 10
checkbox input "true"
checkbox input "false"
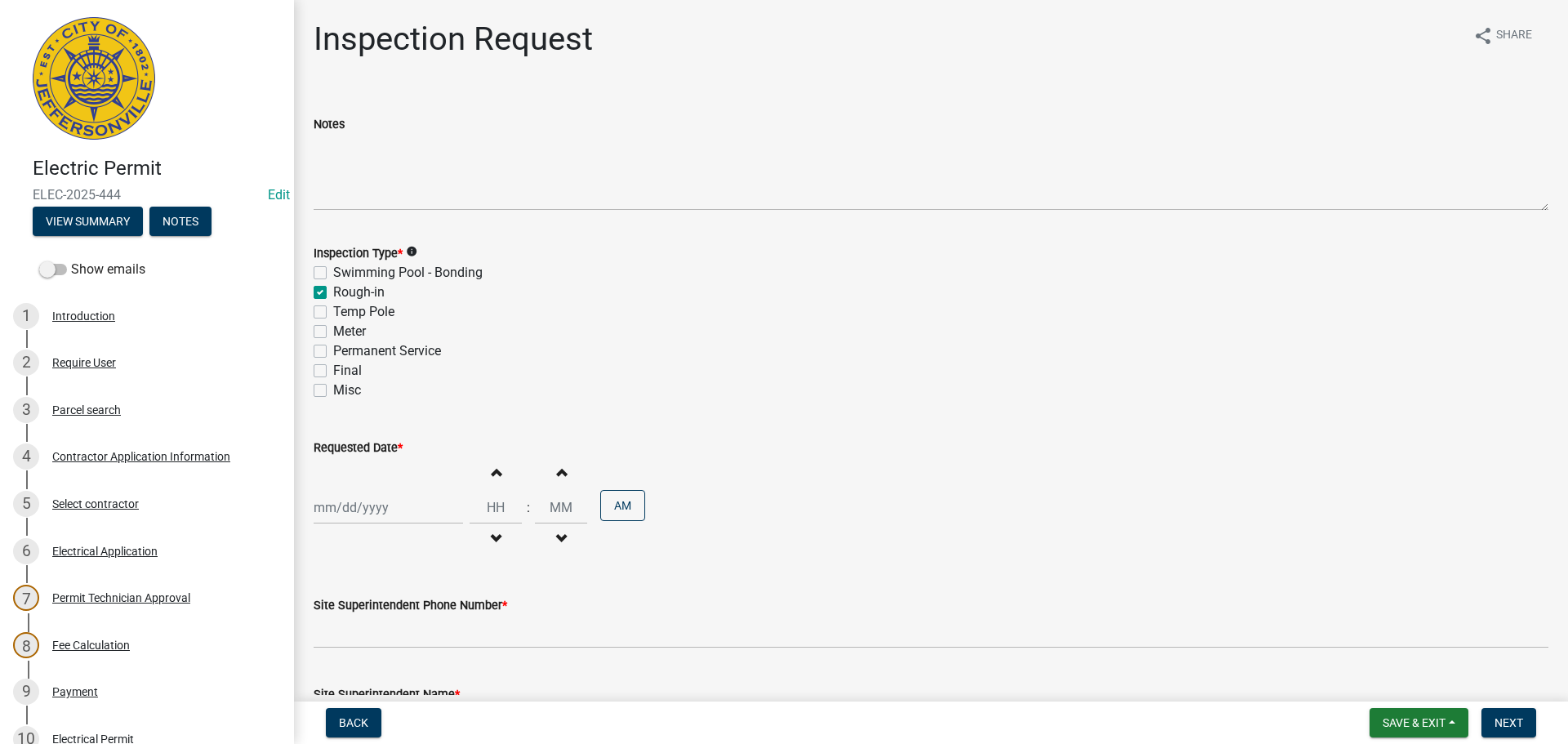
checkbox input "true"
checkbox input "false"
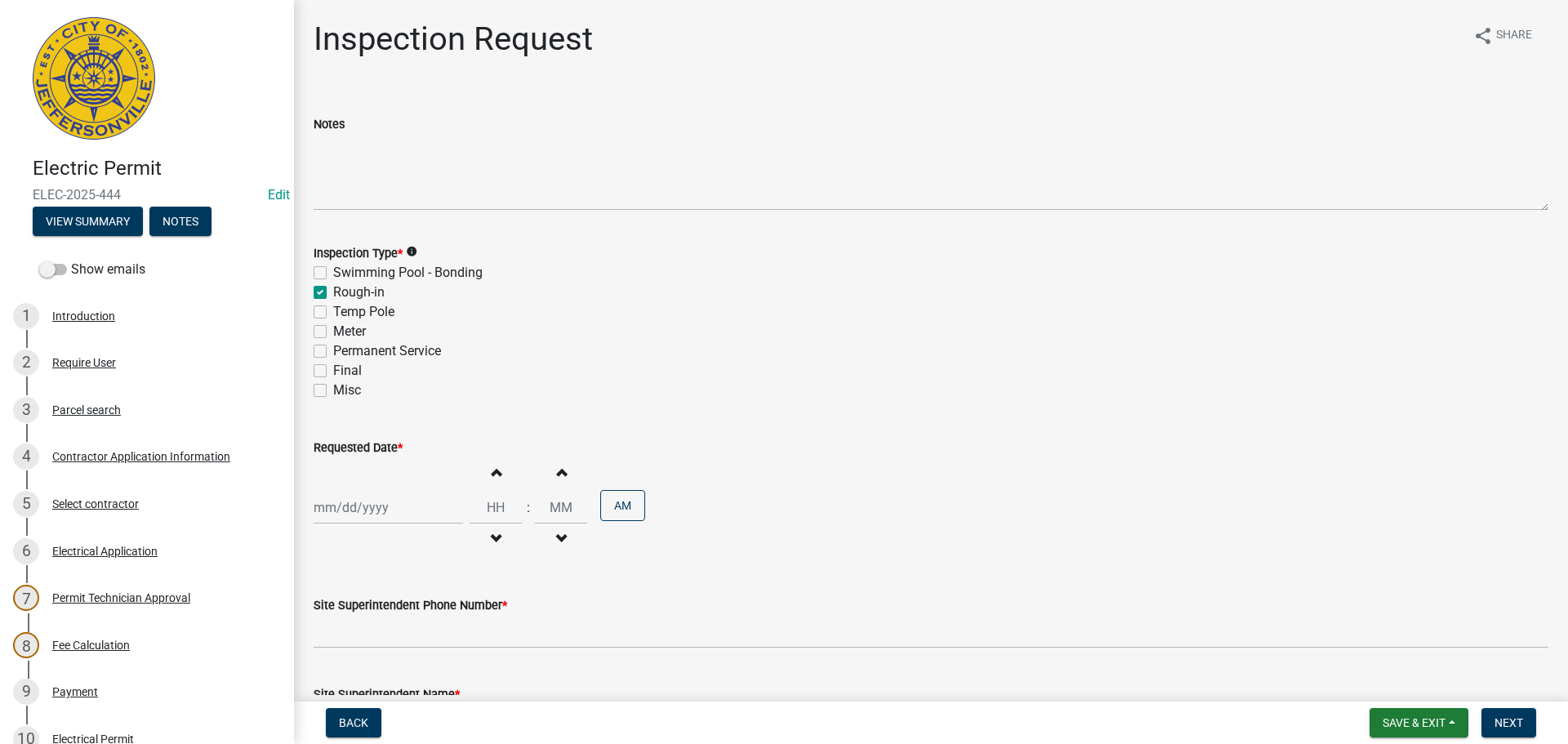
checkbox input "false"
click at [358, 727] on span "Back" at bounding box center [354, 722] width 30 height 13
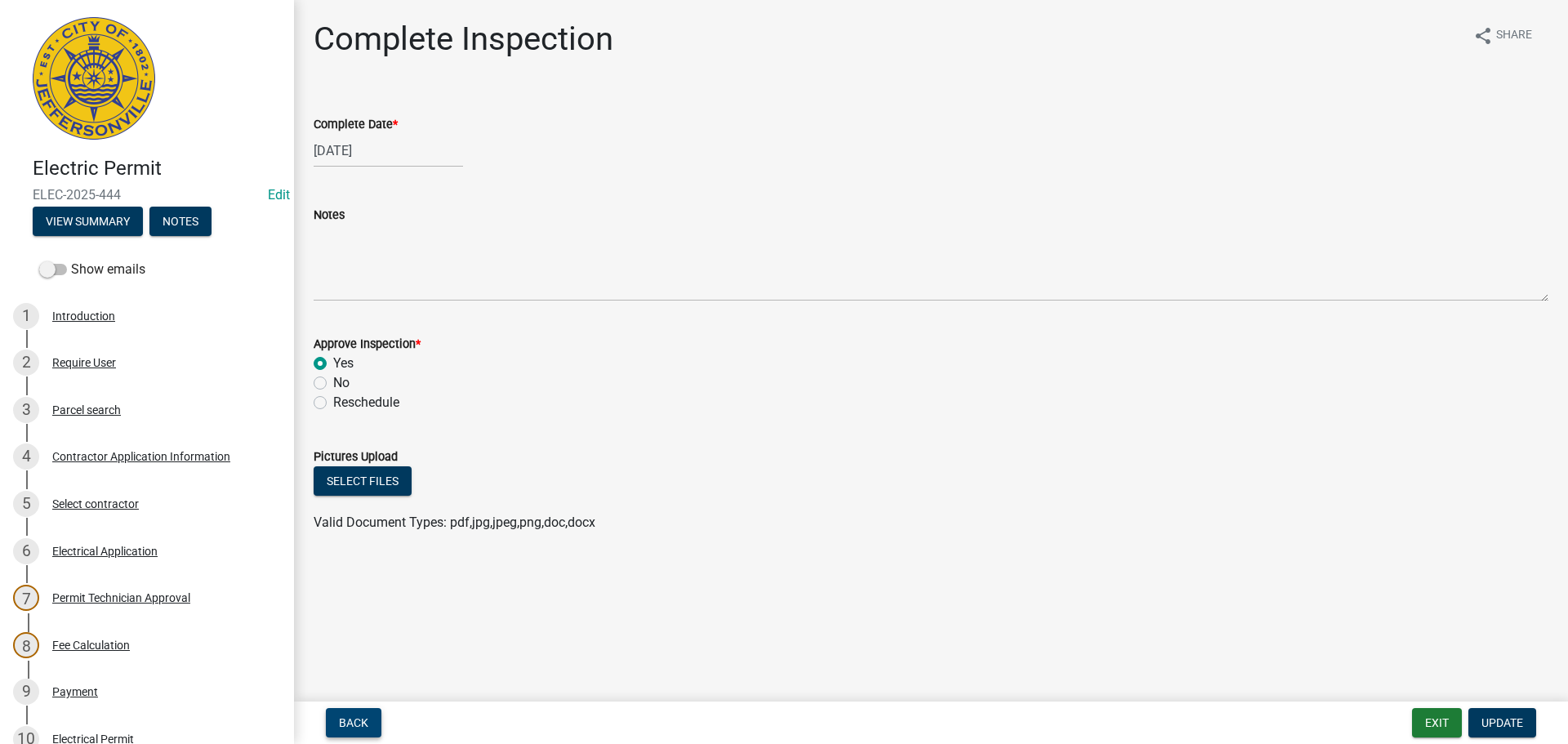
click at [357, 727] on span "Back" at bounding box center [354, 722] width 30 height 13
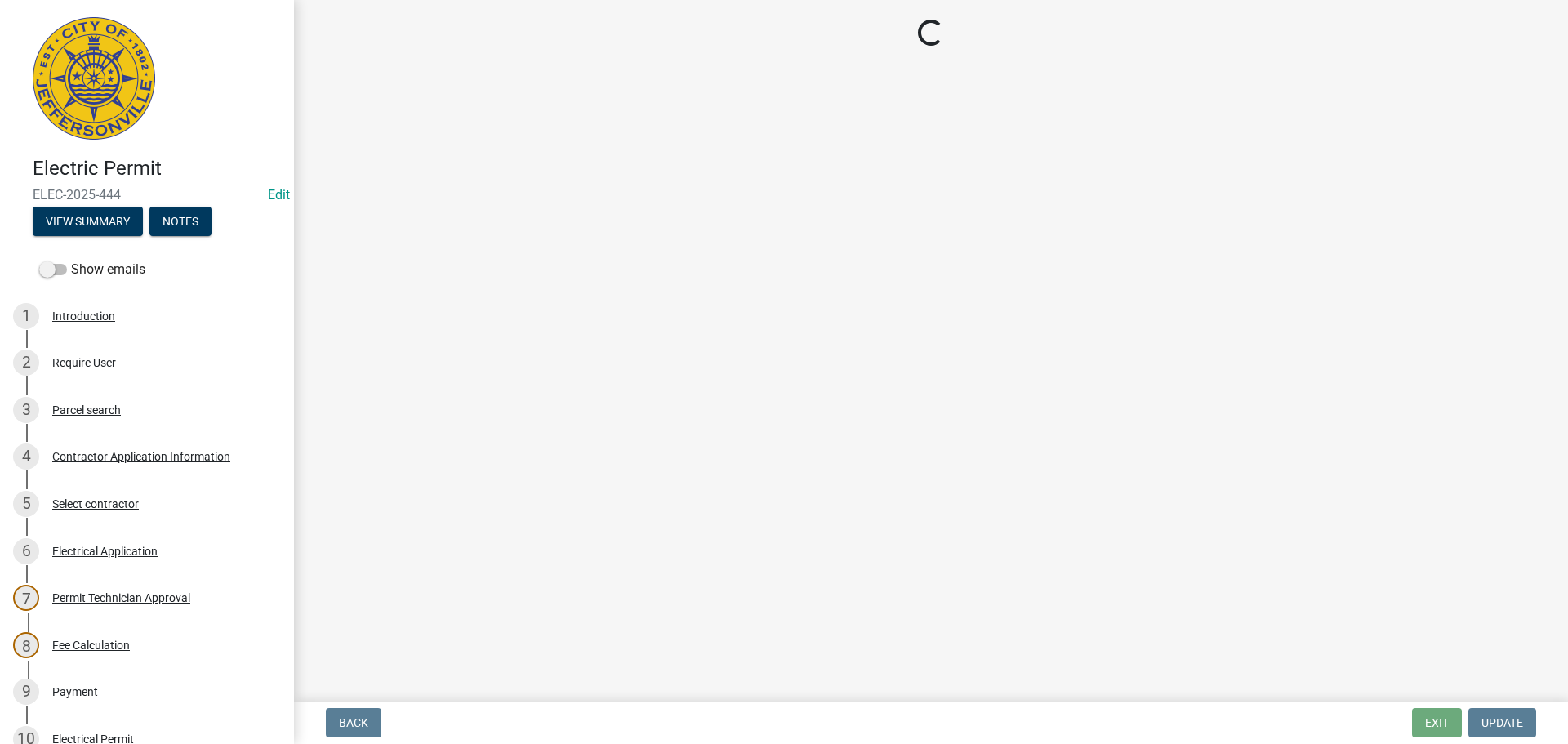
select select "7b0b9f25-f402-4148-9522-9b9b34b3e885"
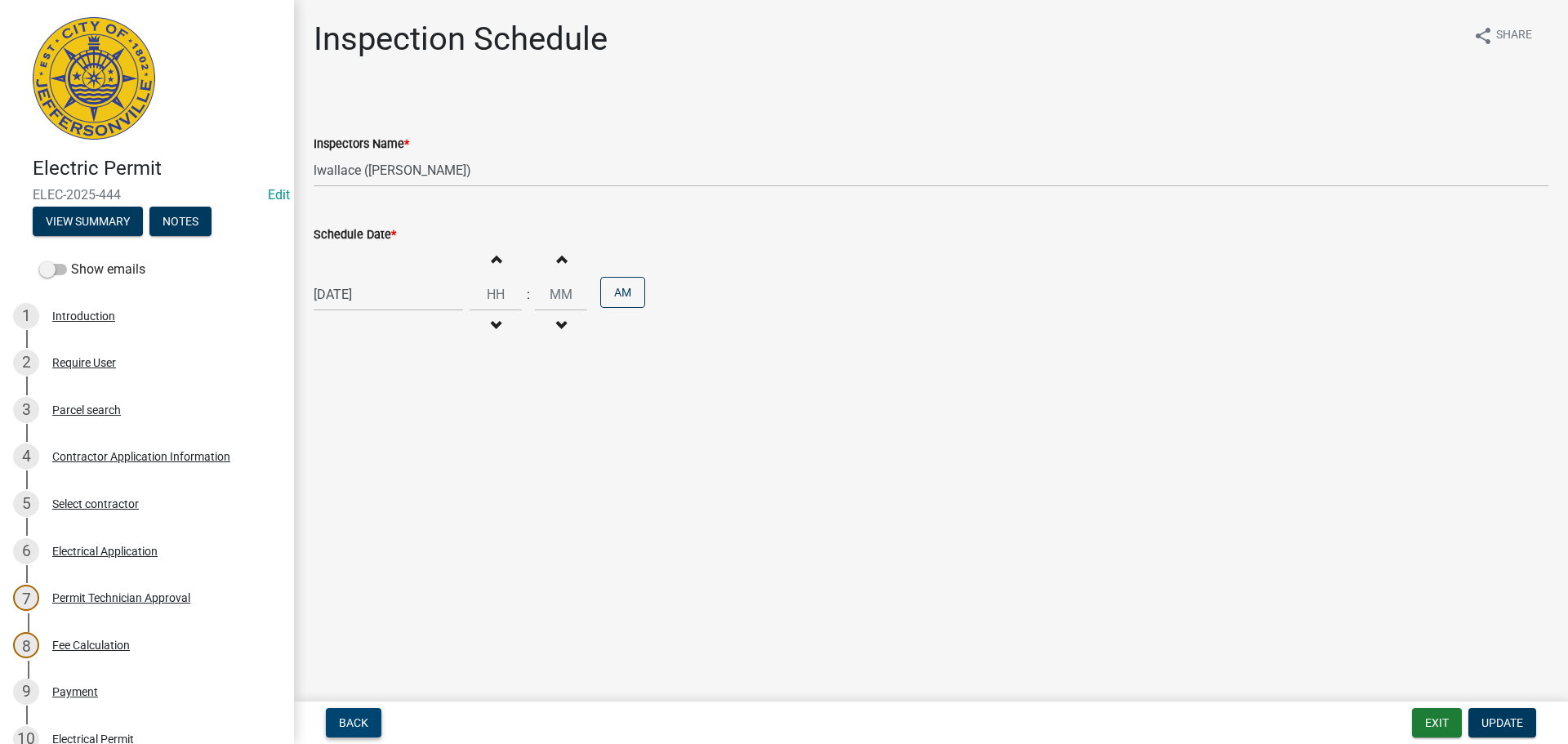
click at [357, 727] on span "Back" at bounding box center [354, 722] width 30 height 13
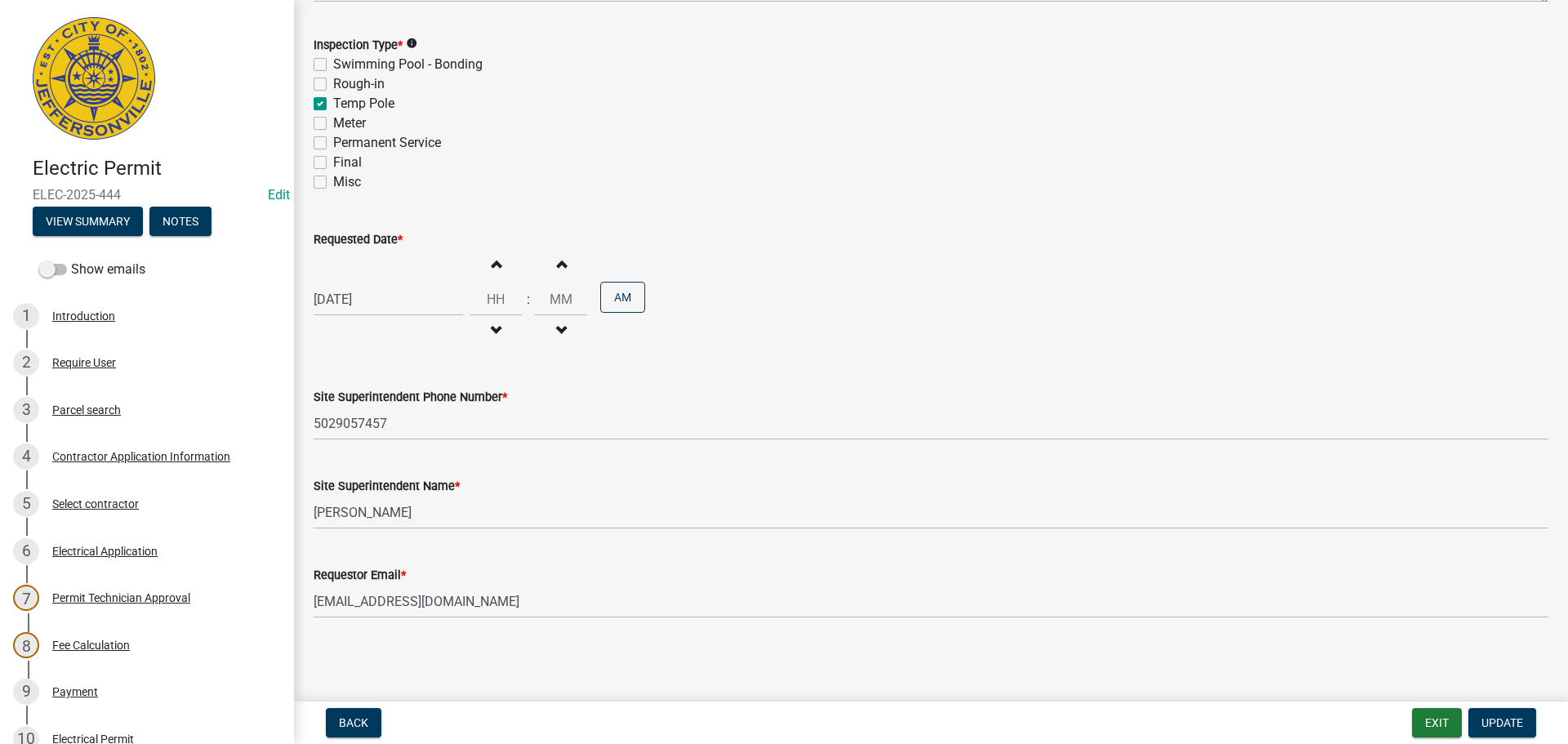
scroll to position [358, 0]
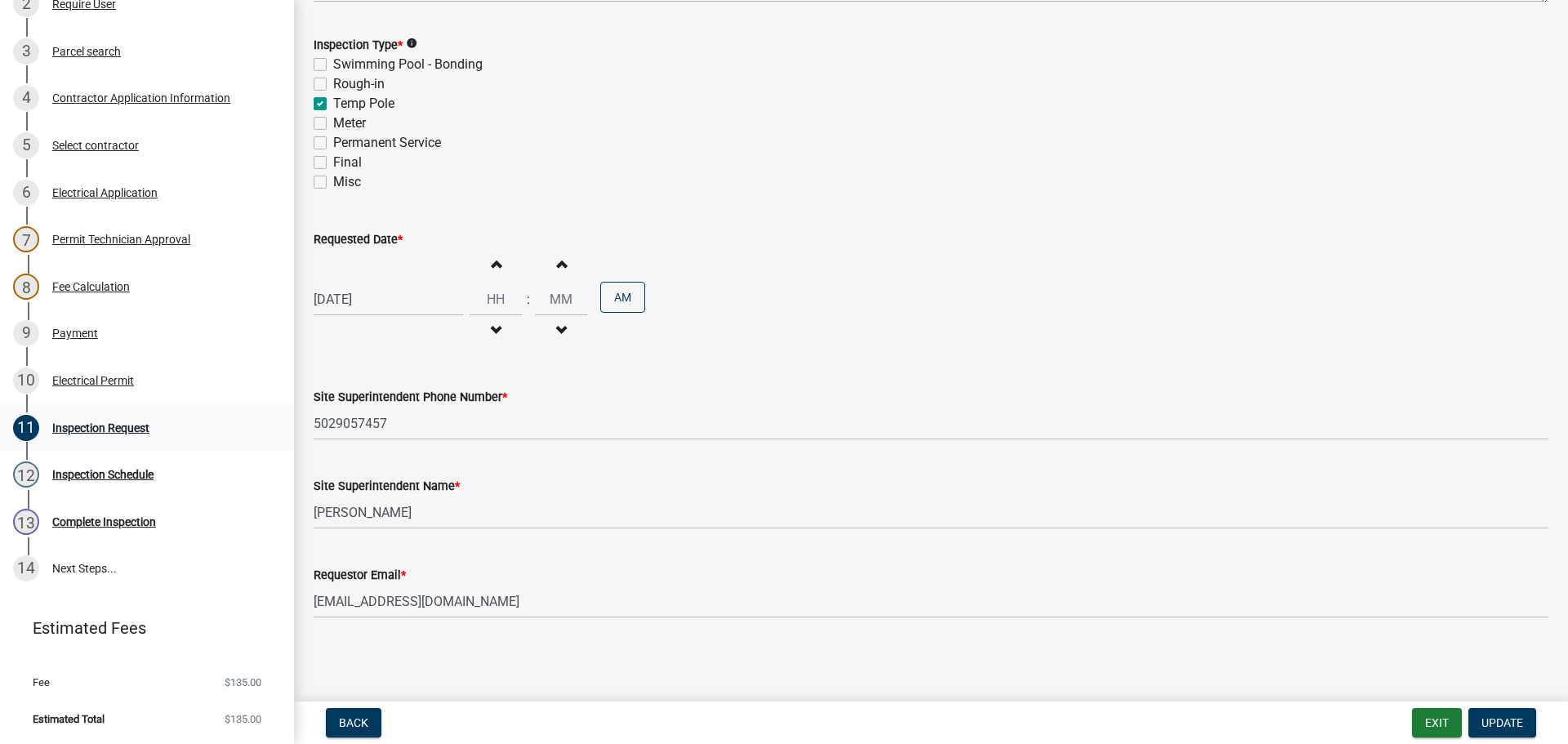
click at [81, 424] on div "Inspection Request" at bounding box center [100, 427] width 97 height 11
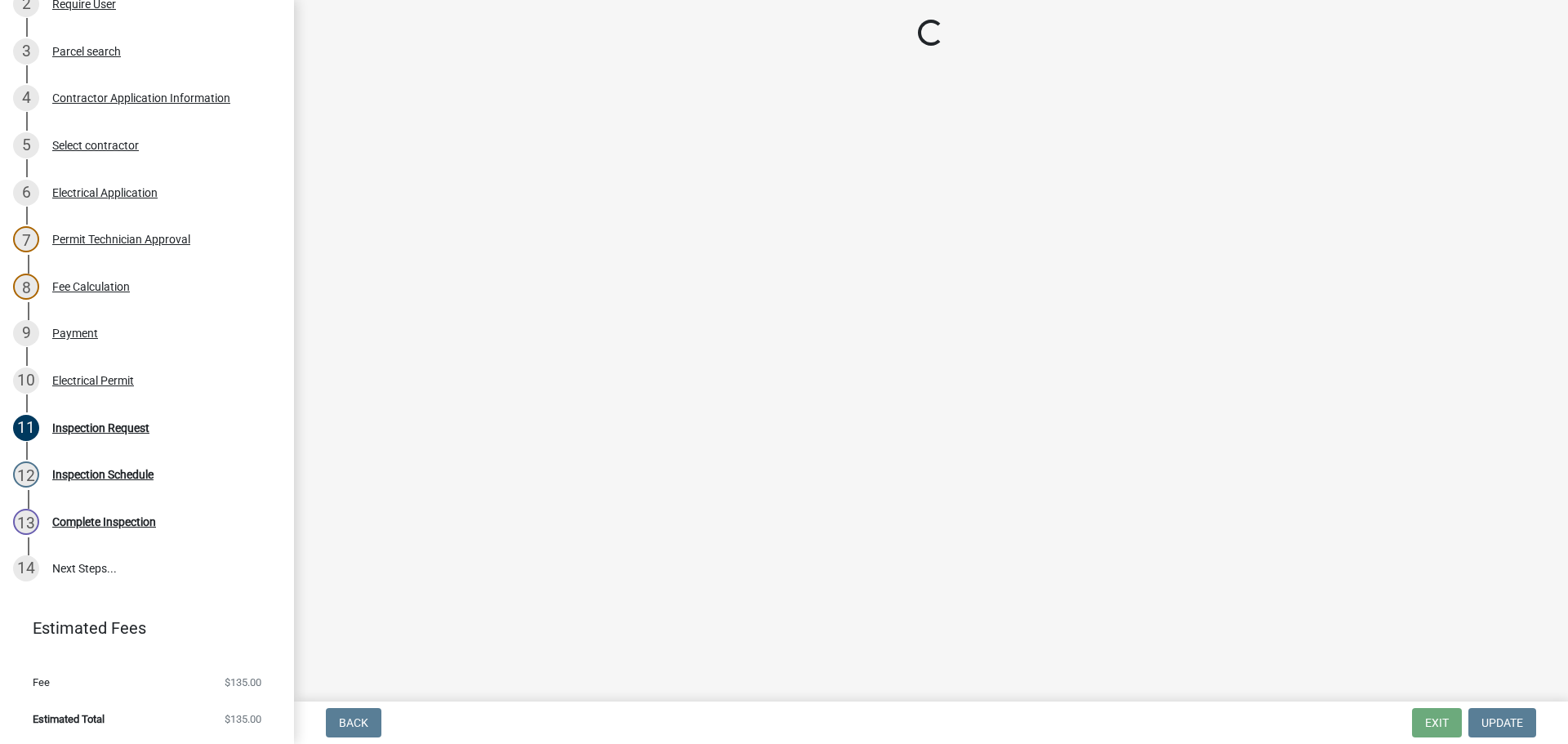
scroll to position [0, 0]
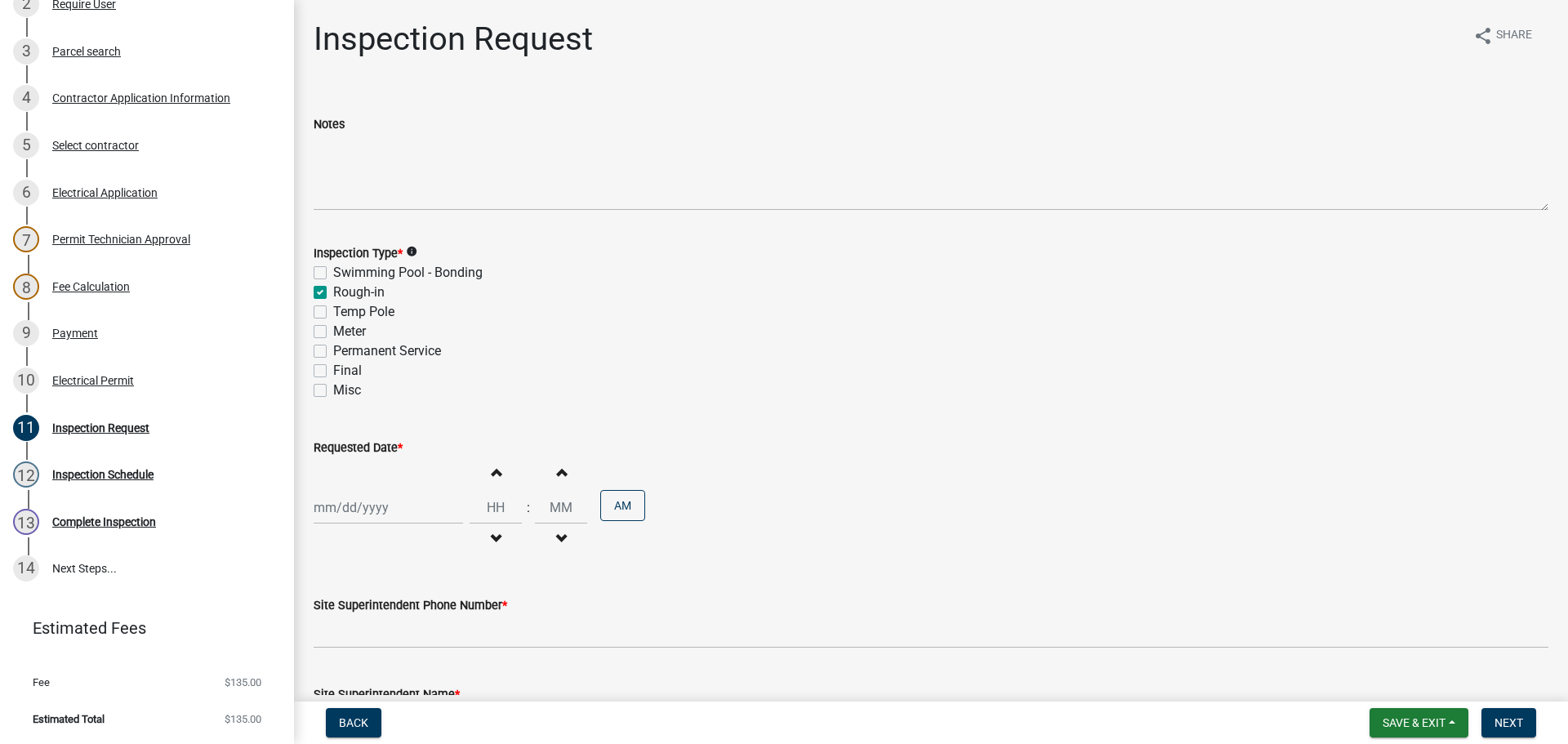
click at [369, 511] on div at bounding box center [388, 507] width 149 height 33
select select "10"
select select "2025"
click at [434, 367] on div "10" at bounding box center [434, 369] width 26 height 26
type input "[DATE]"
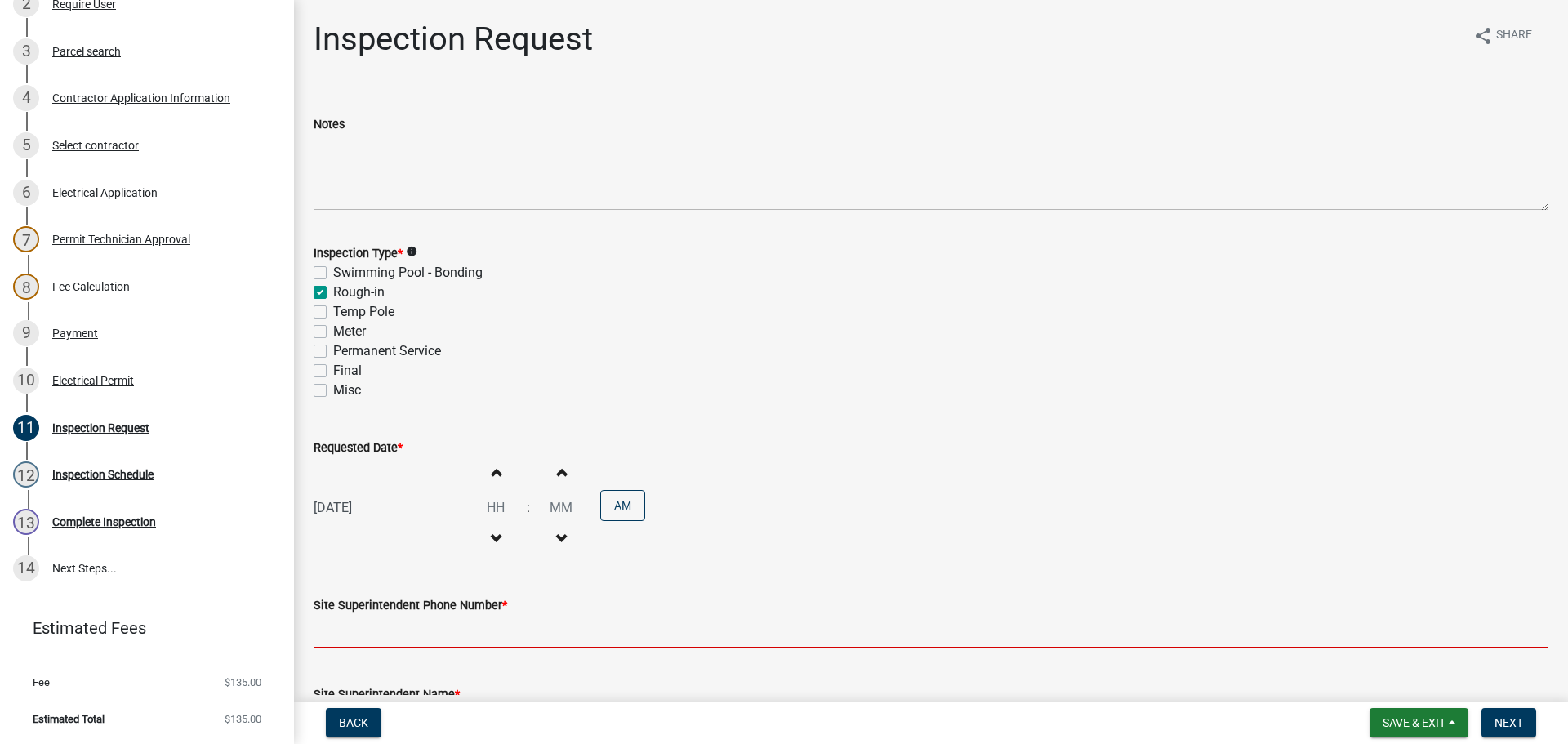
click at [380, 632] on input "Site Superintendent Phone Number *" at bounding box center [931, 631] width 1235 height 33
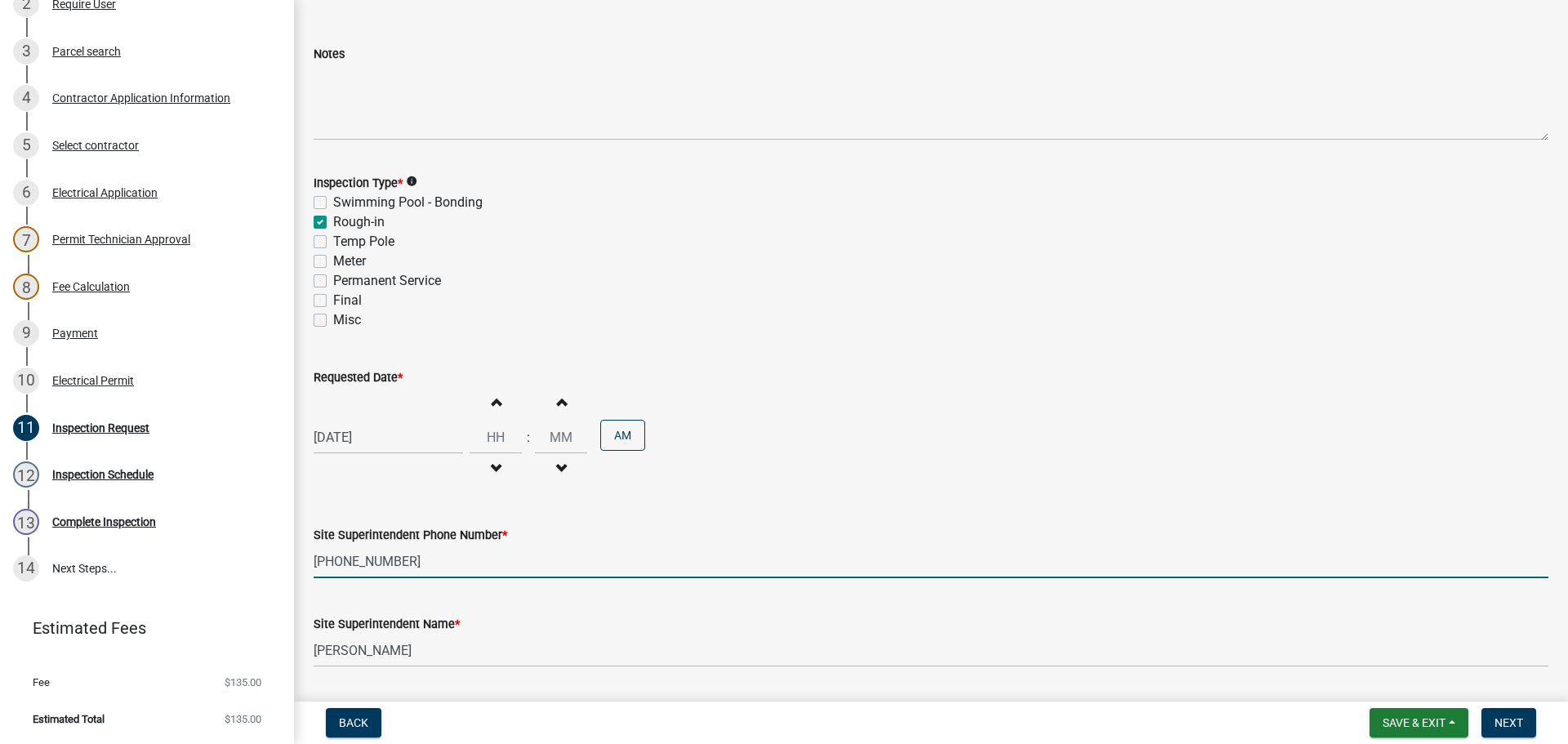
scroll to position [208, 0]
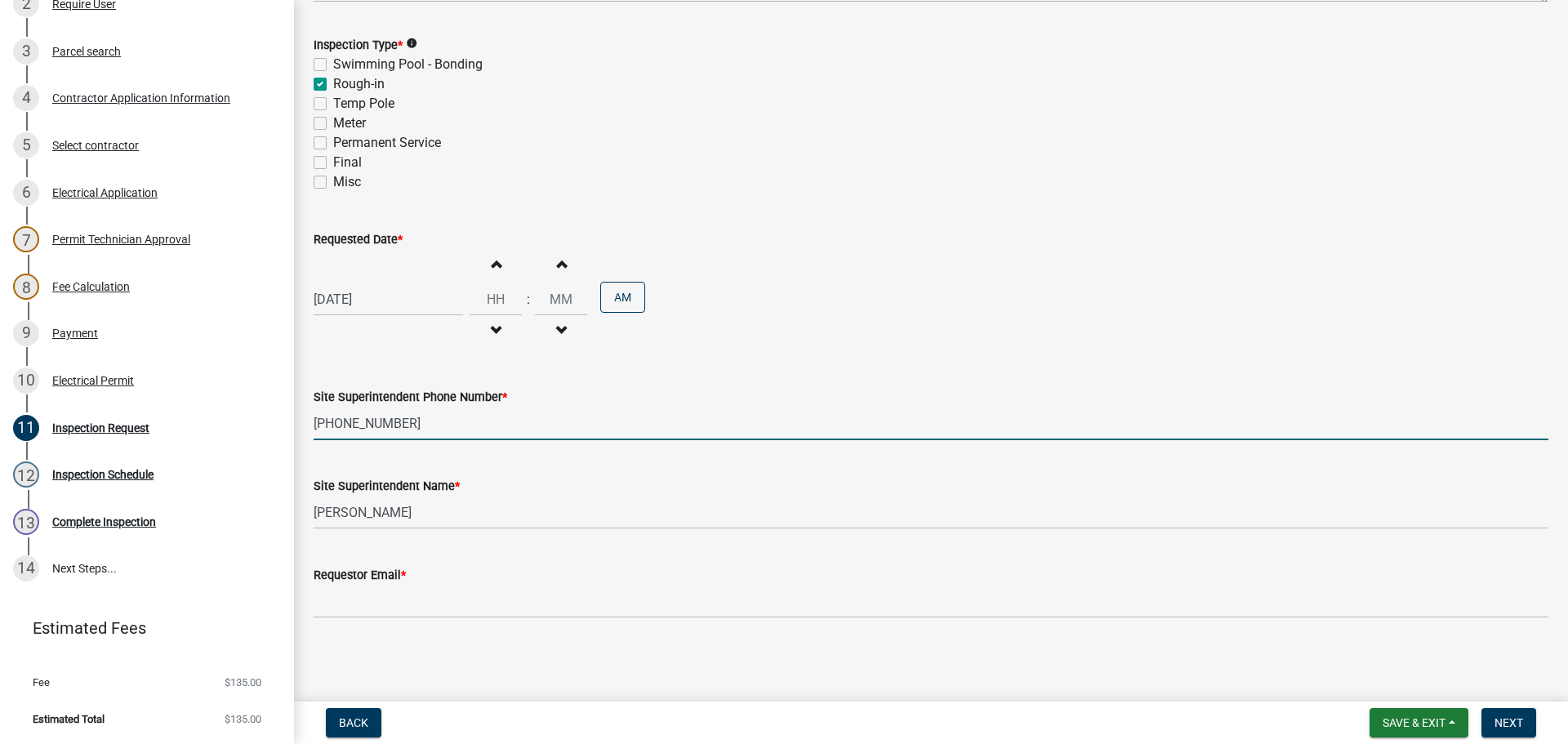
type input "502-905-7457"
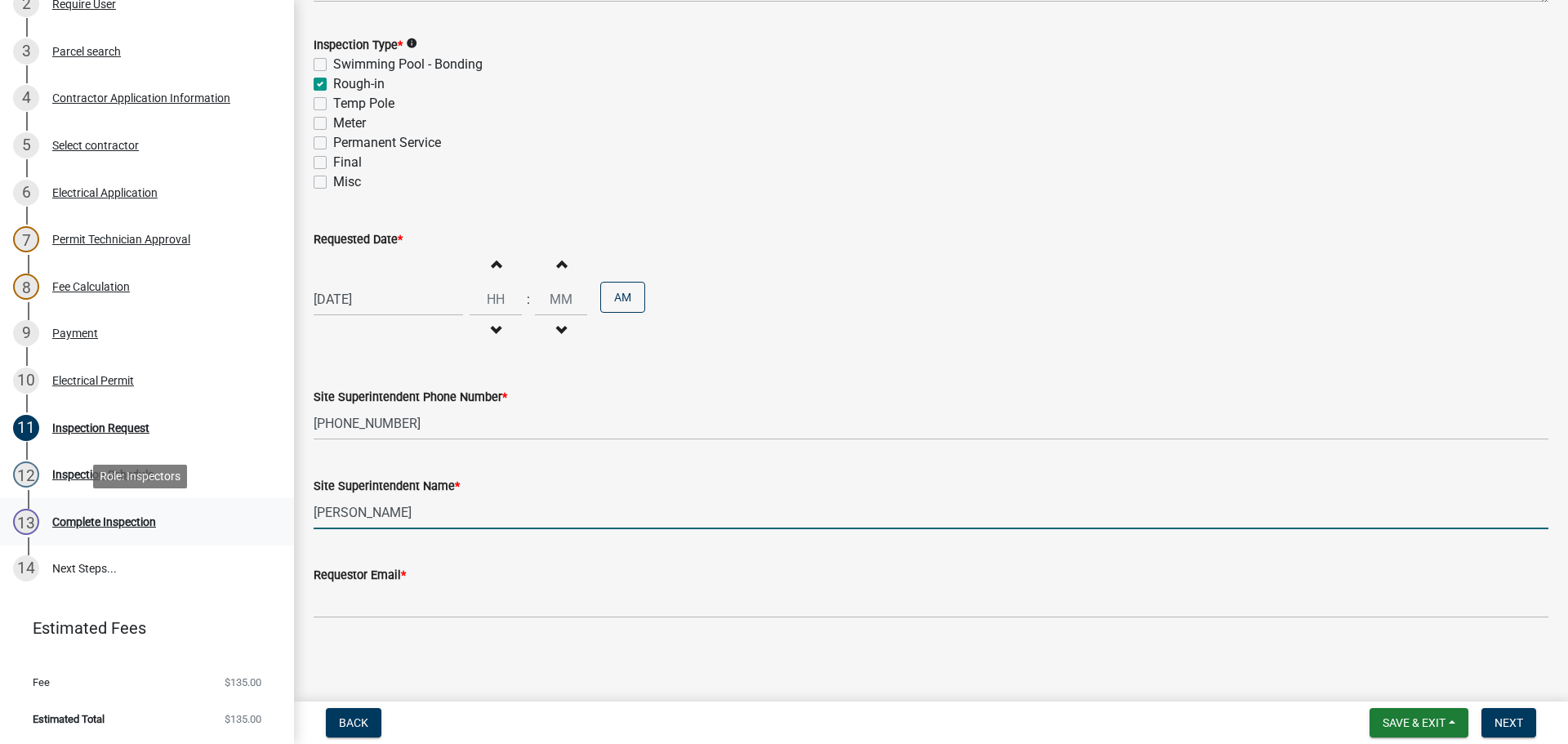
drag, startPoint x: 379, startPoint y: 514, endPoint x: 146, endPoint y: 511, distance: 233.0
click at [138, 502] on div "Electric Permit ELEC-2025-444 Edit View Summary Notes Show emails 1 Introductio…" at bounding box center [784, 372] width 1568 height 744
type input "Cindy Hunton"
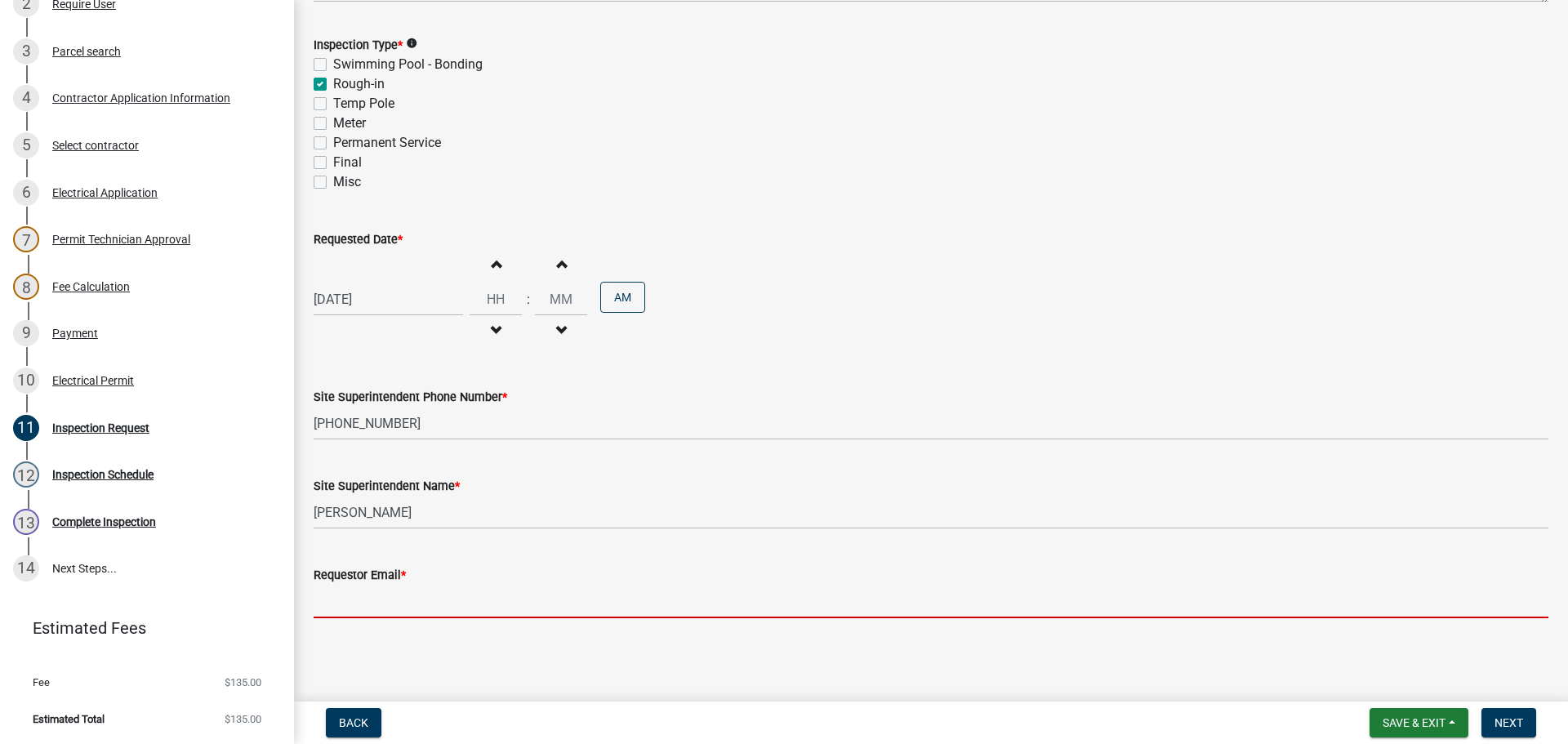
click at [343, 589] on input "Requestor Email *" at bounding box center [931, 601] width 1235 height 33
type input "idealelectric11@aol.com"
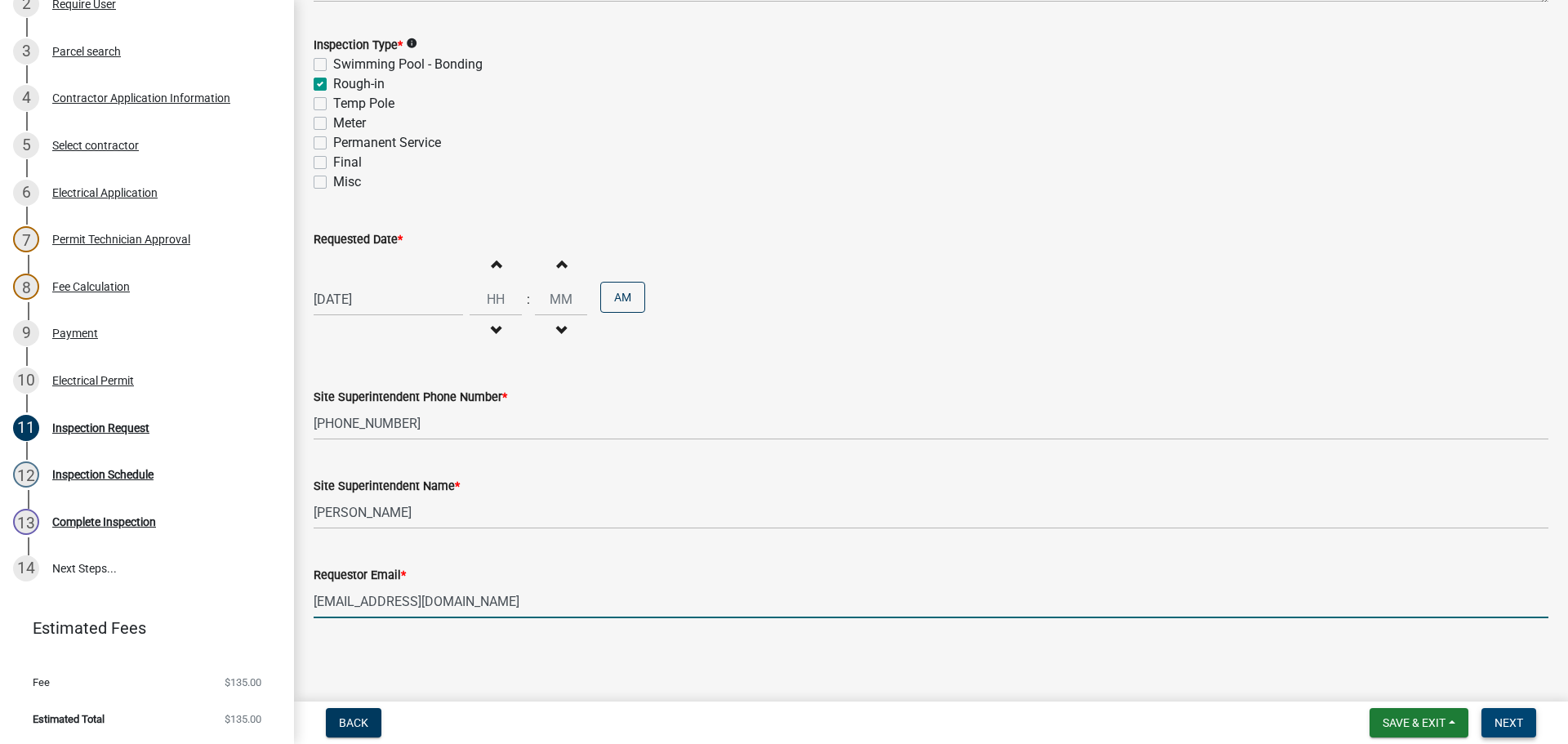
click at [1507, 723] on span "Next" at bounding box center [1509, 722] width 29 height 13
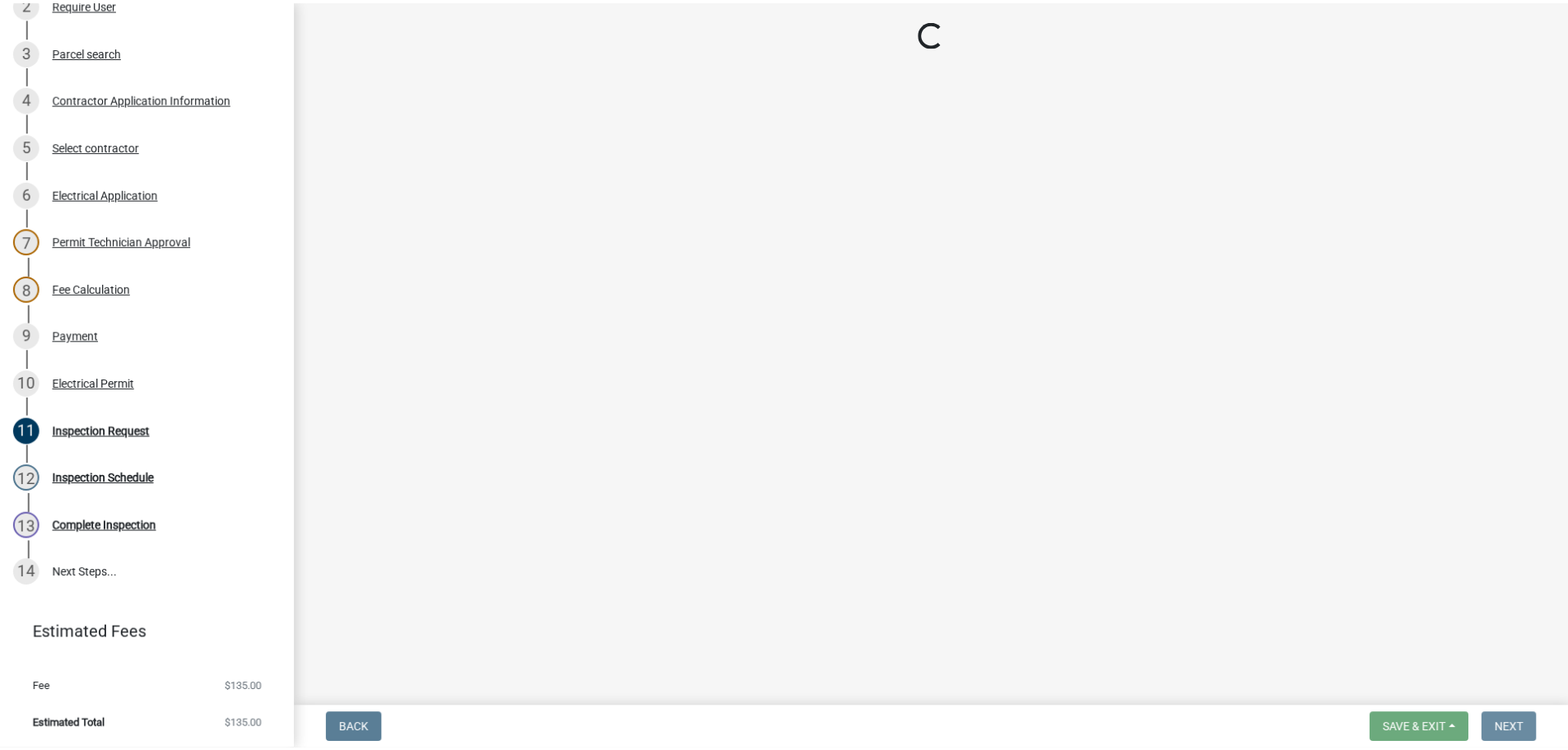
scroll to position [0, 0]
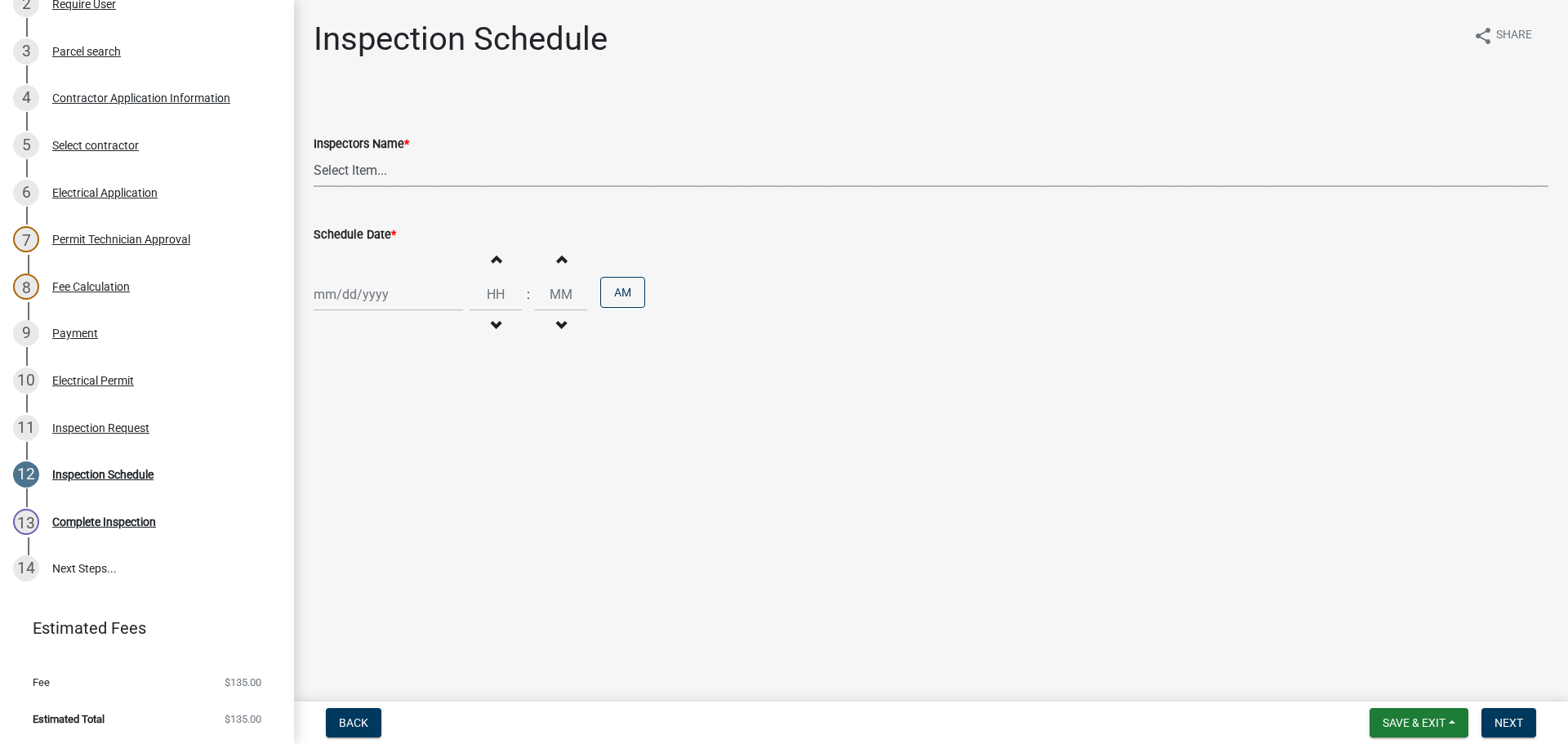
click at [335, 170] on select "Select Item... [PERSON_NAME] ([PERSON_NAME]) [PERSON_NAME] ([PERSON_NAME]) mkru…" at bounding box center [931, 170] width 1235 height 33
select select "36a8b8f0-2ef8-43e9-ae06-718f51af8d36"
click at [314, 153] on select "Select Item... [PERSON_NAME] ([PERSON_NAME]) [PERSON_NAME] ([PERSON_NAME]) mkru…" at bounding box center [931, 170] width 1235 height 33
click at [350, 293] on div at bounding box center [388, 294] width 149 height 33
select select "10"
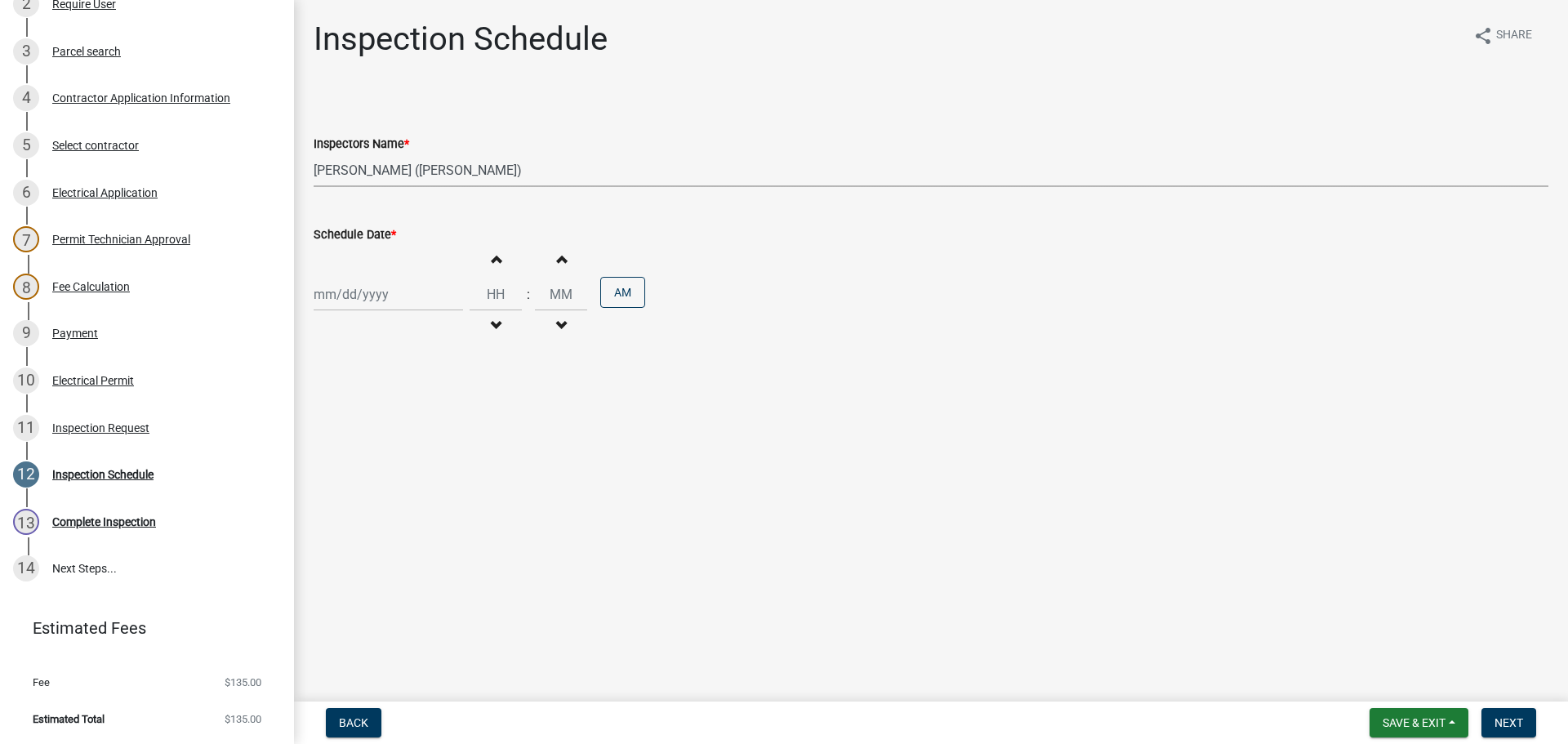
select select "2025"
click at [436, 406] on div "10" at bounding box center [434, 408] width 26 height 26
type input "10/10/2025"
click at [1504, 723] on span "Next" at bounding box center [1509, 722] width 29 height 13
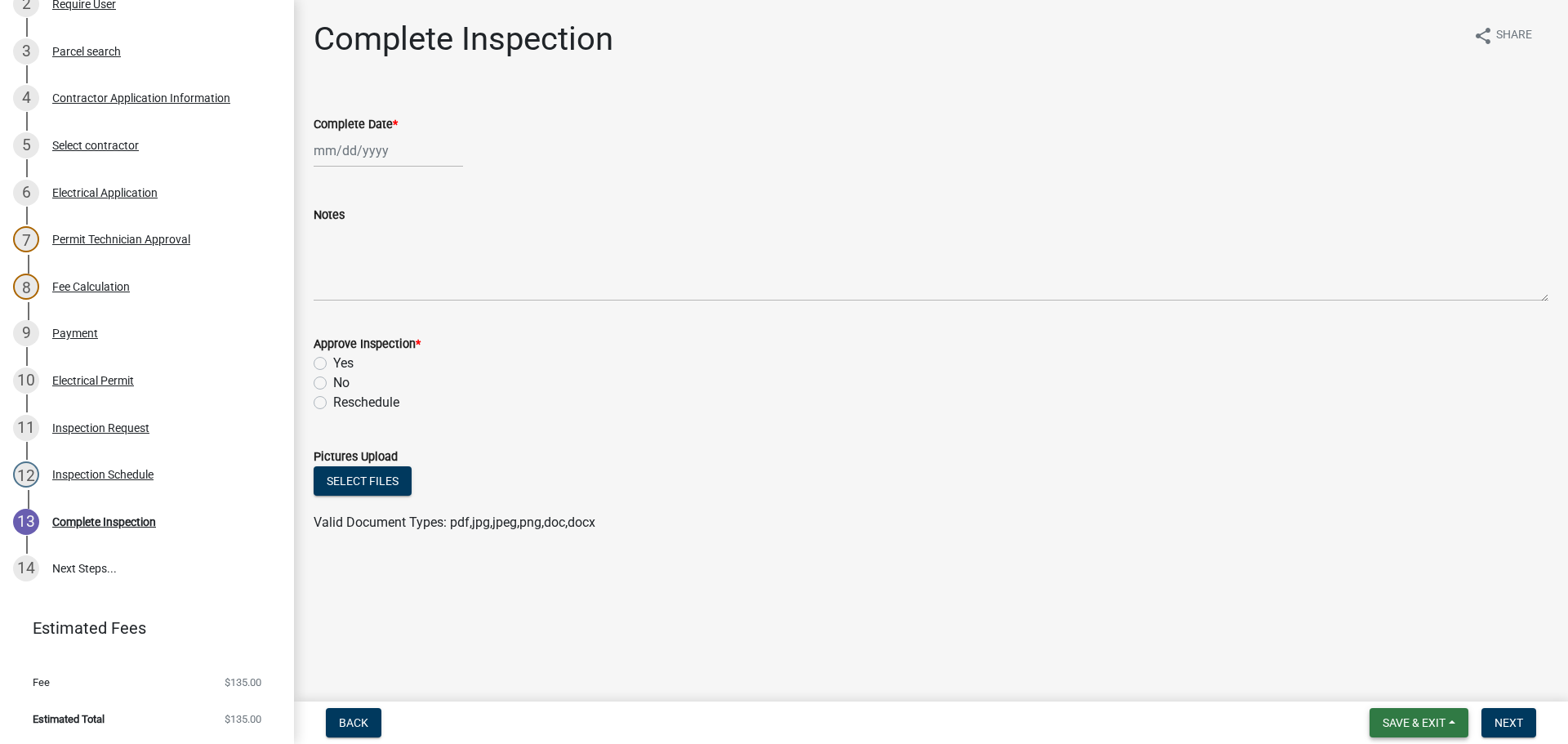
click at [1410, 720] on span "Save & Exit" at bounding box center [1414, 722] width 63 height 13
click at [1373, 691] on button "Save & Exit" at bounding box center [1403, 680] width 131 height 39
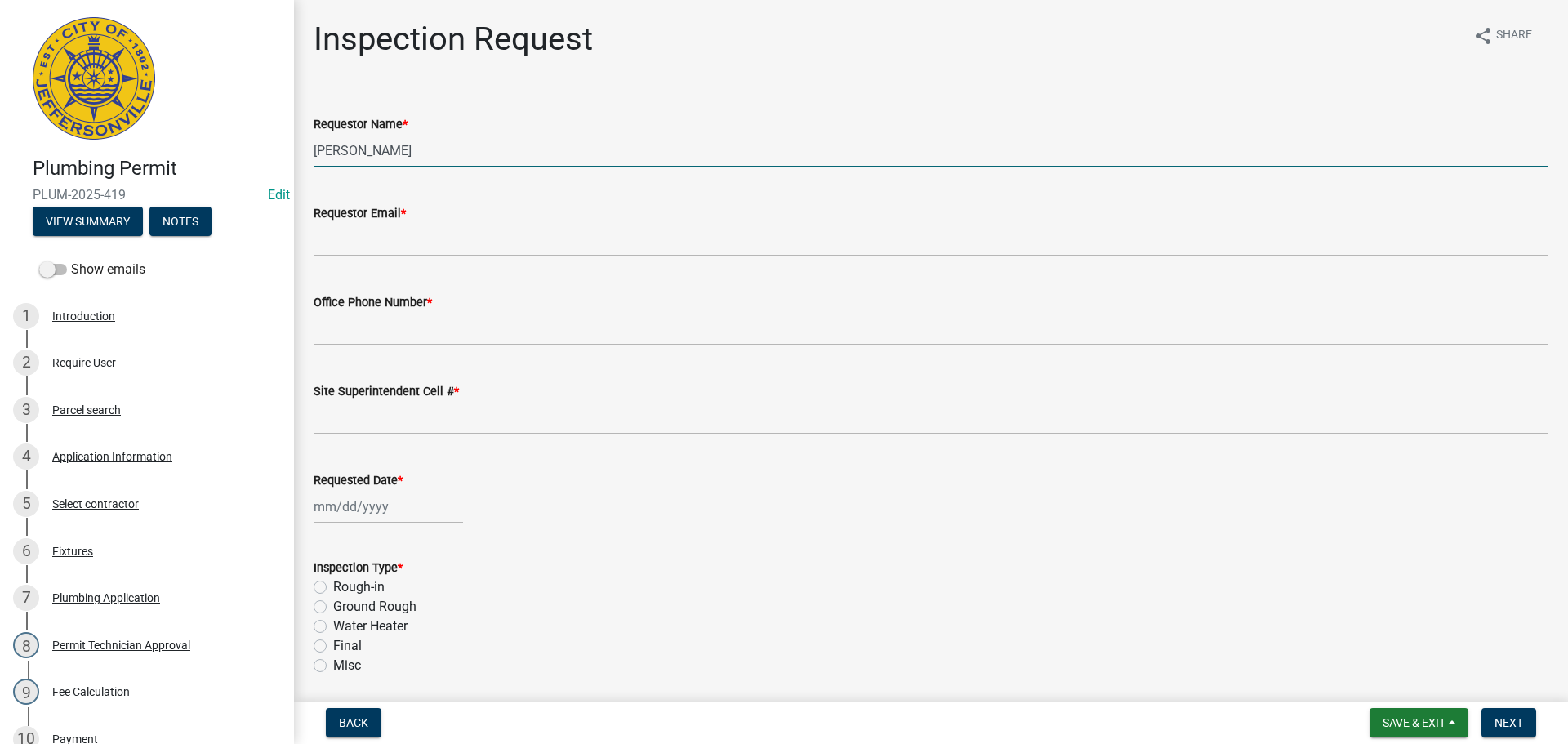
drag, startPoint x: 405, startPoint y: 149, endPoint x: 0, endPoint y: 57, distance: 415.3
click at [0, 65] on div "Plumbing Permit PLUM-2025-419 Edit View Summary Notes Show emails 1 Introductio…" at bounding box center [784, 372] width 1568 height 744
type input "[PERSON_NAME]"
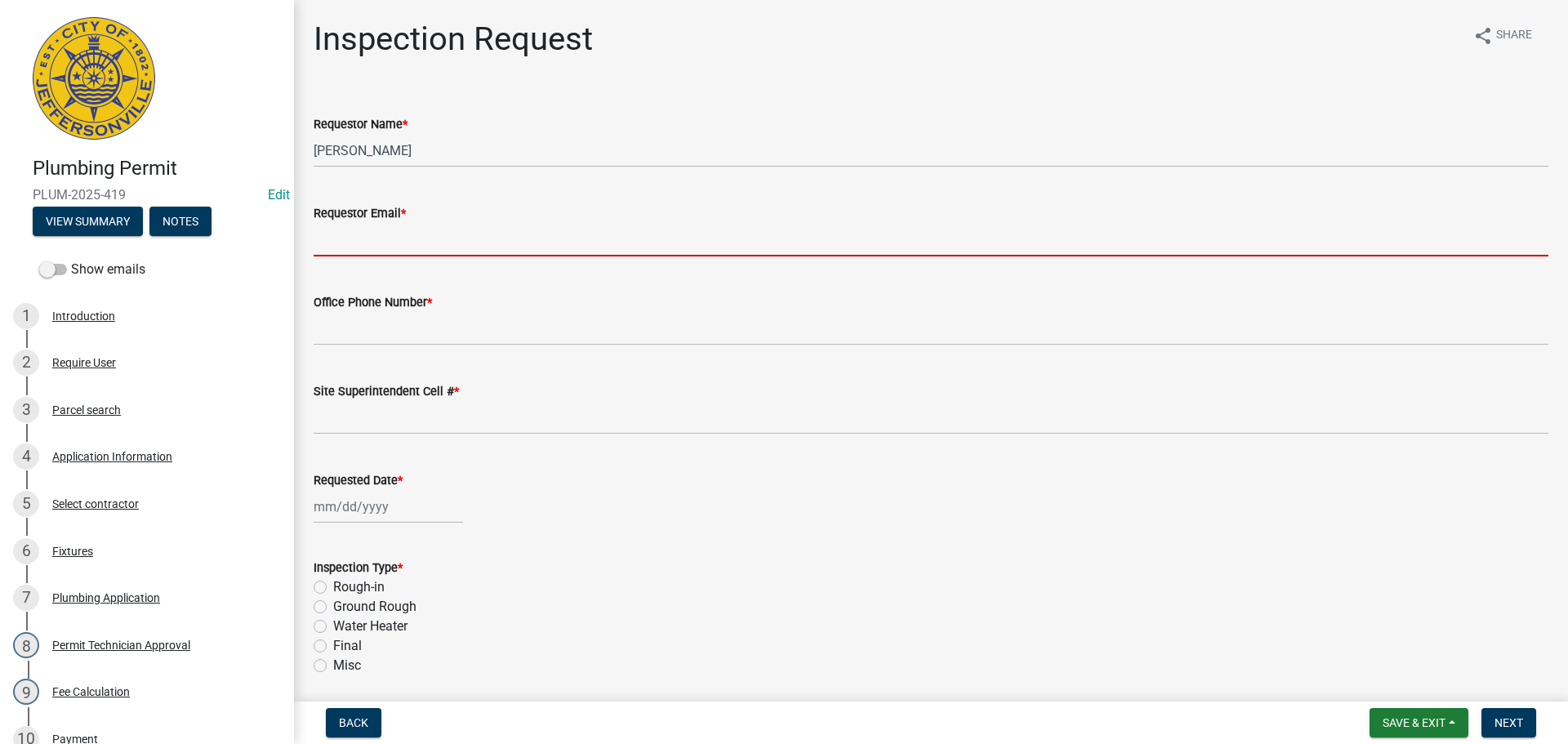
click at [380, 240] on input "Requestor Email *" at bounding box center [931, 240] width 1235 height 33
type input "[EMAIL_ADDRESS][DOMAIN_NAME]"
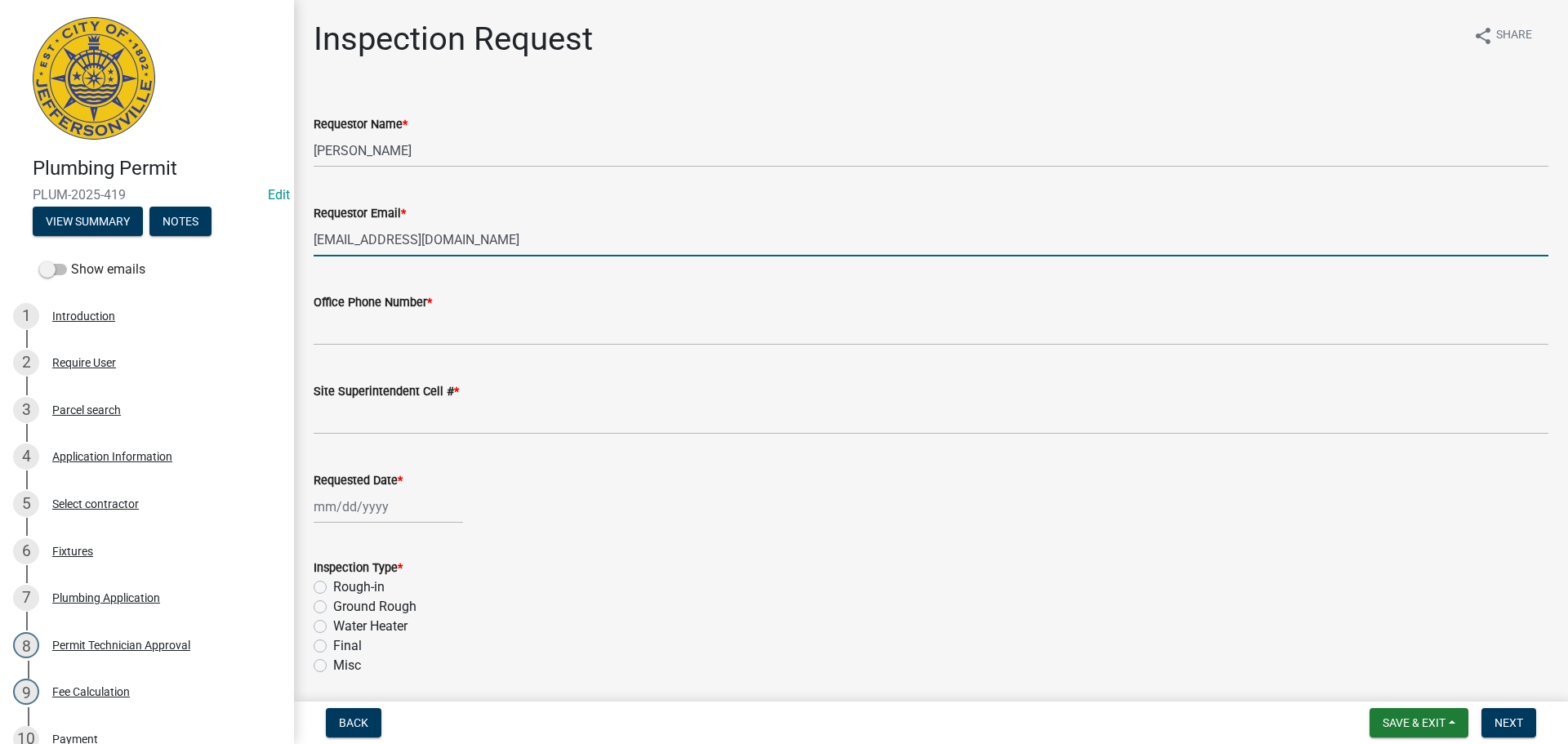
click at [405, 311] on div "Office Phone Number *" at bounding box center [931, 301] width 1235 height 19
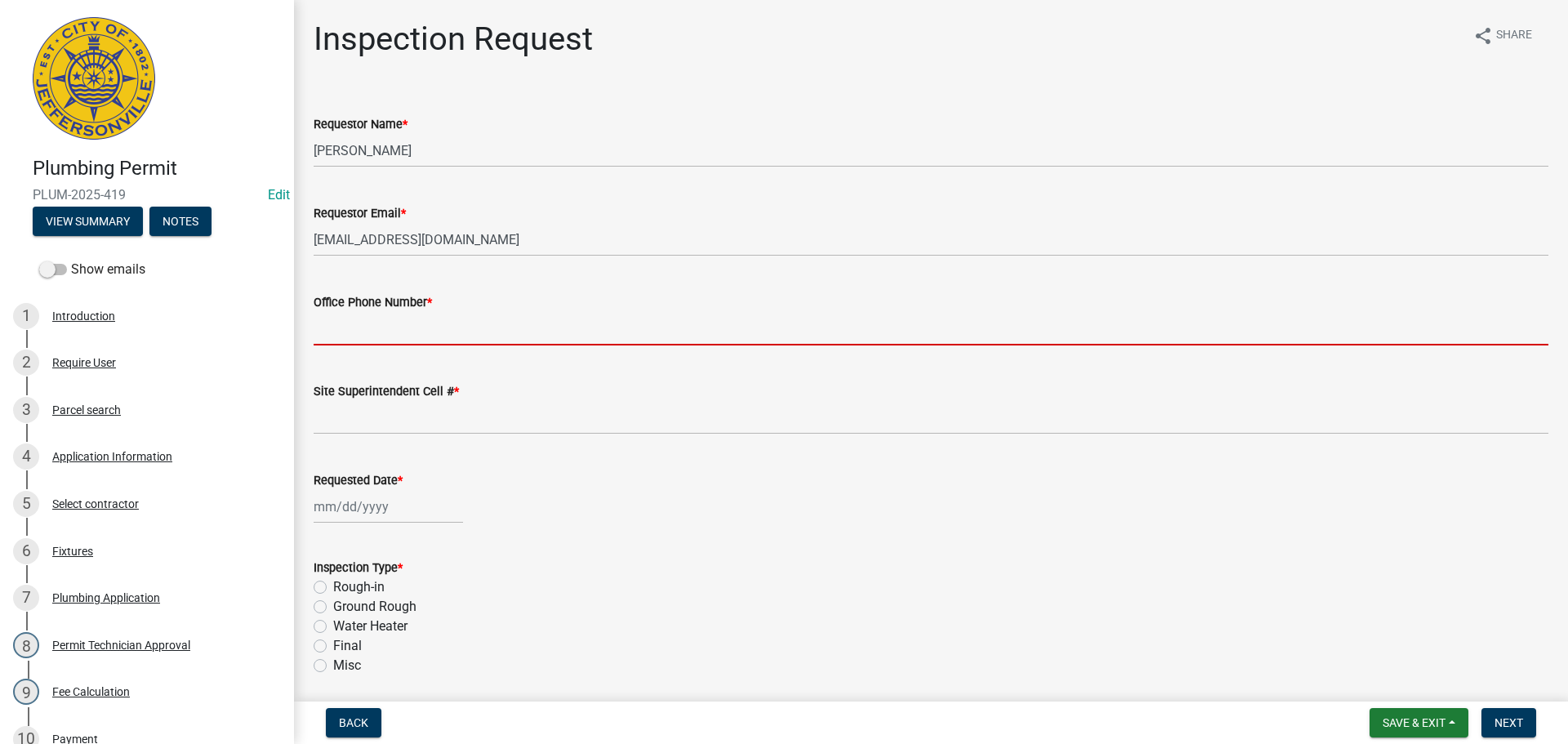
click at [397, 322] on input "Office Phone Number *" at bounding box center [931, 328] width 1235 height 33
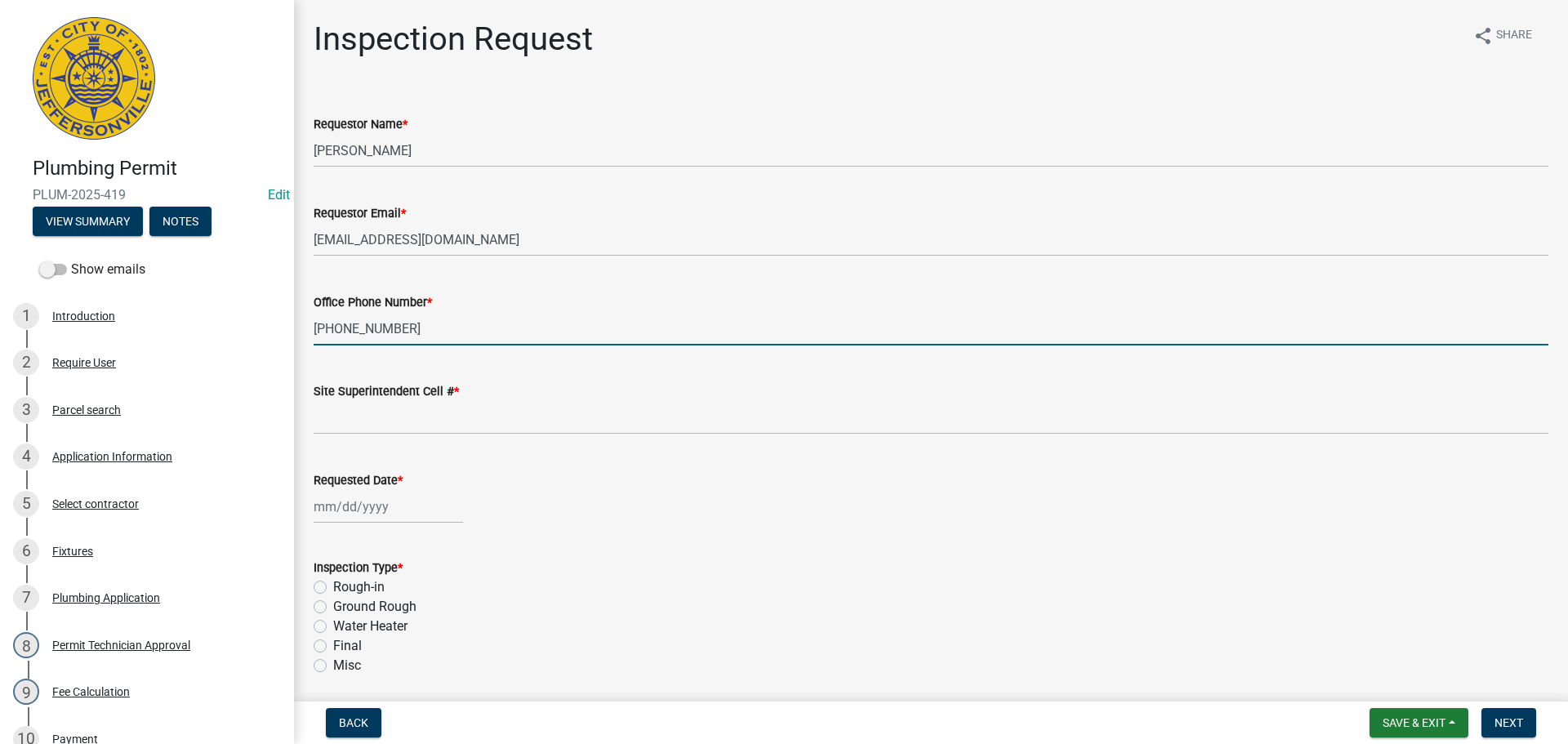
type input "[PHONE_NUMBER]"
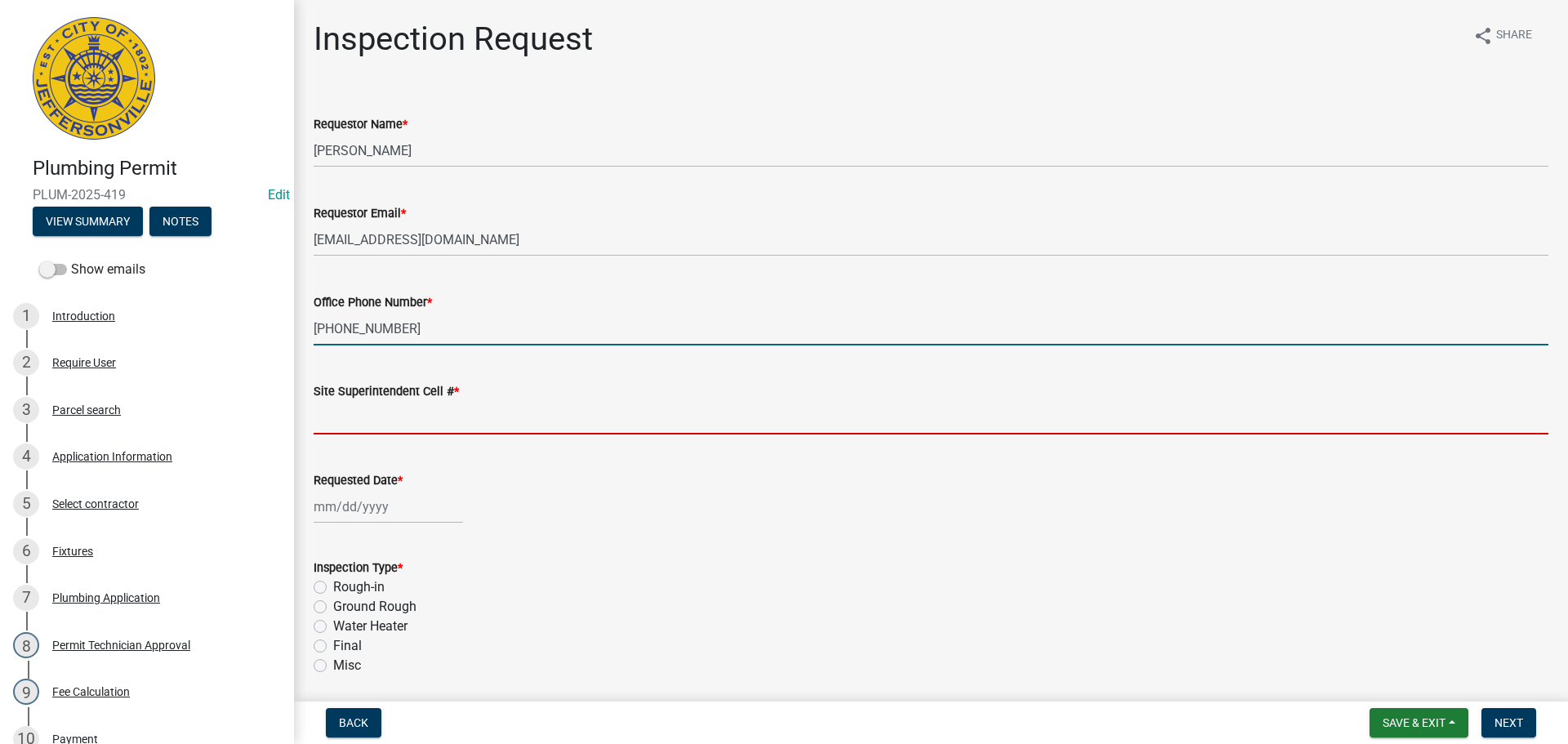
click at [358, 416] on input "Site Superintendent Cell # *" at bounding box center [931, 417] width 1235 height 33
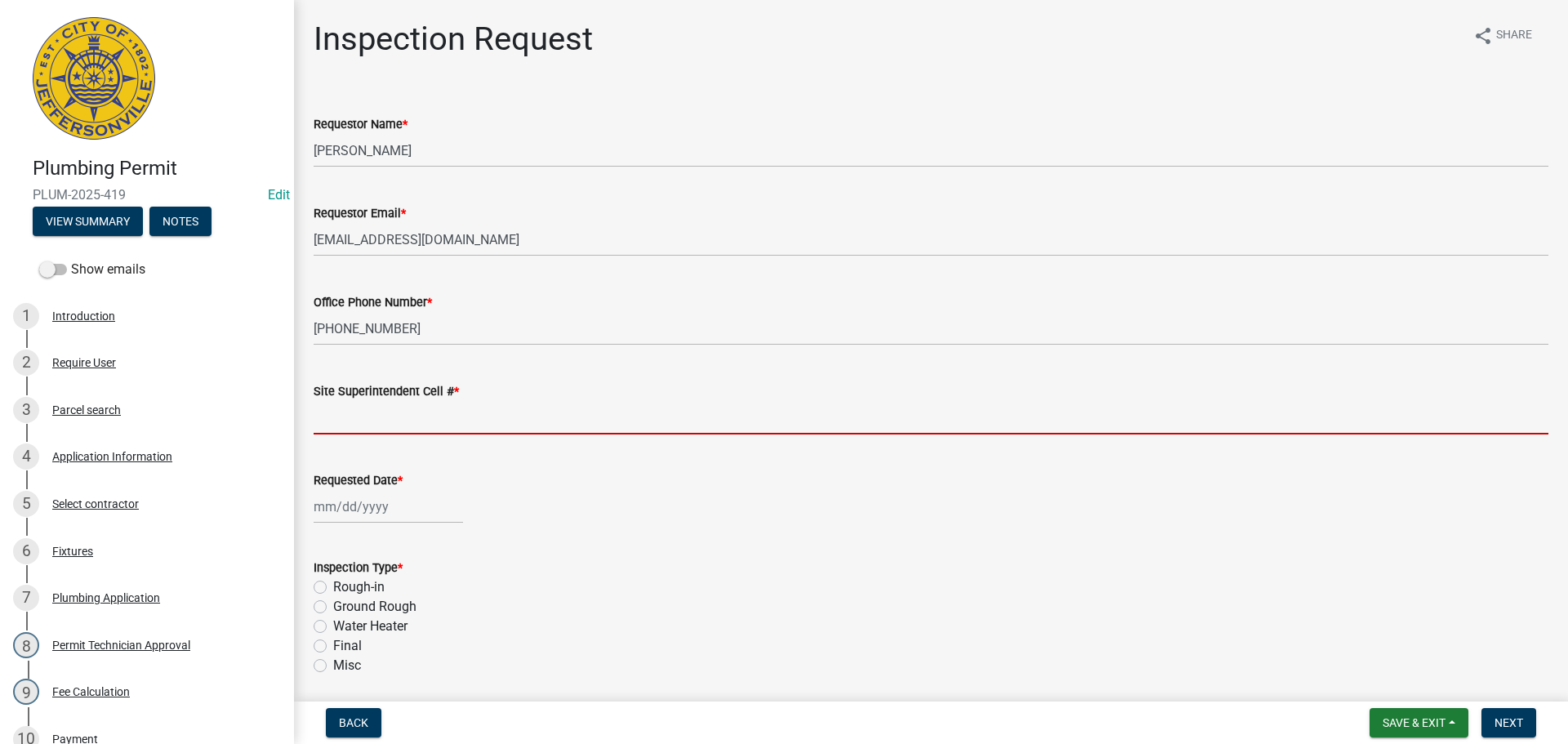
type input "SAME"
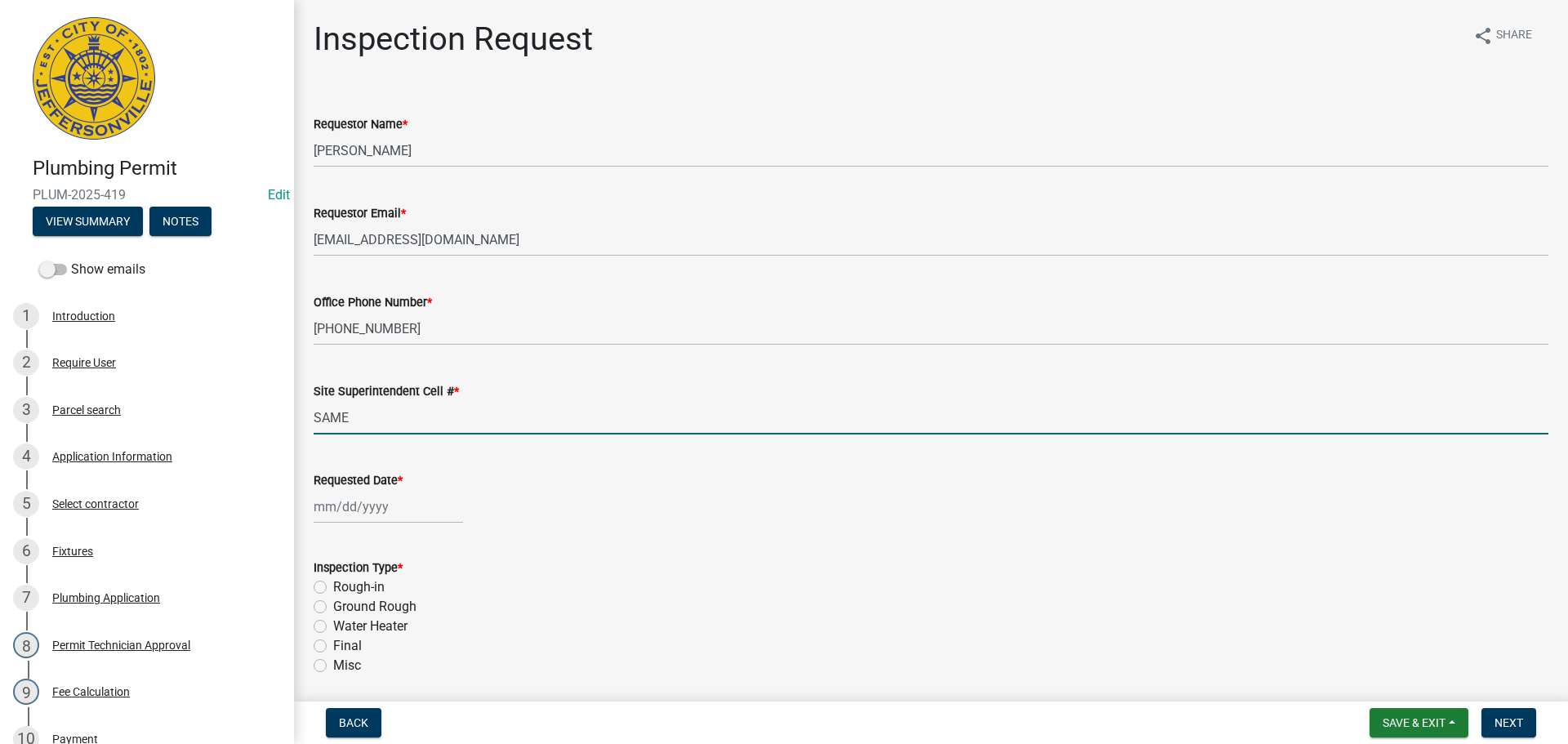
click at [377, 500] on div at bounding box center [388, 506] width 149 height 33
select select "10"
select select "2025"
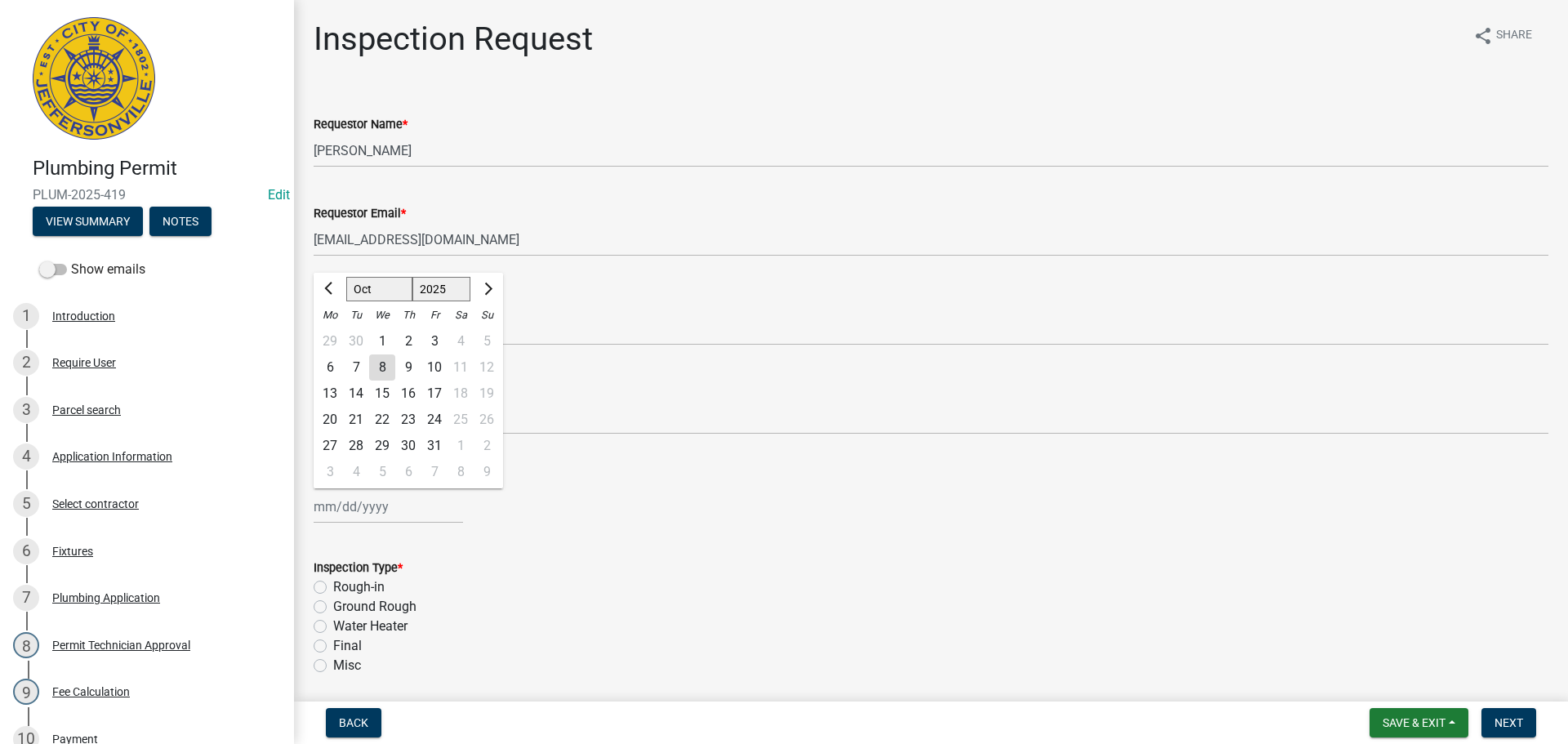
click at [431, 374] on div "10" at bounding box center [434, 368] width 26 height 26
type input "[DATE]"
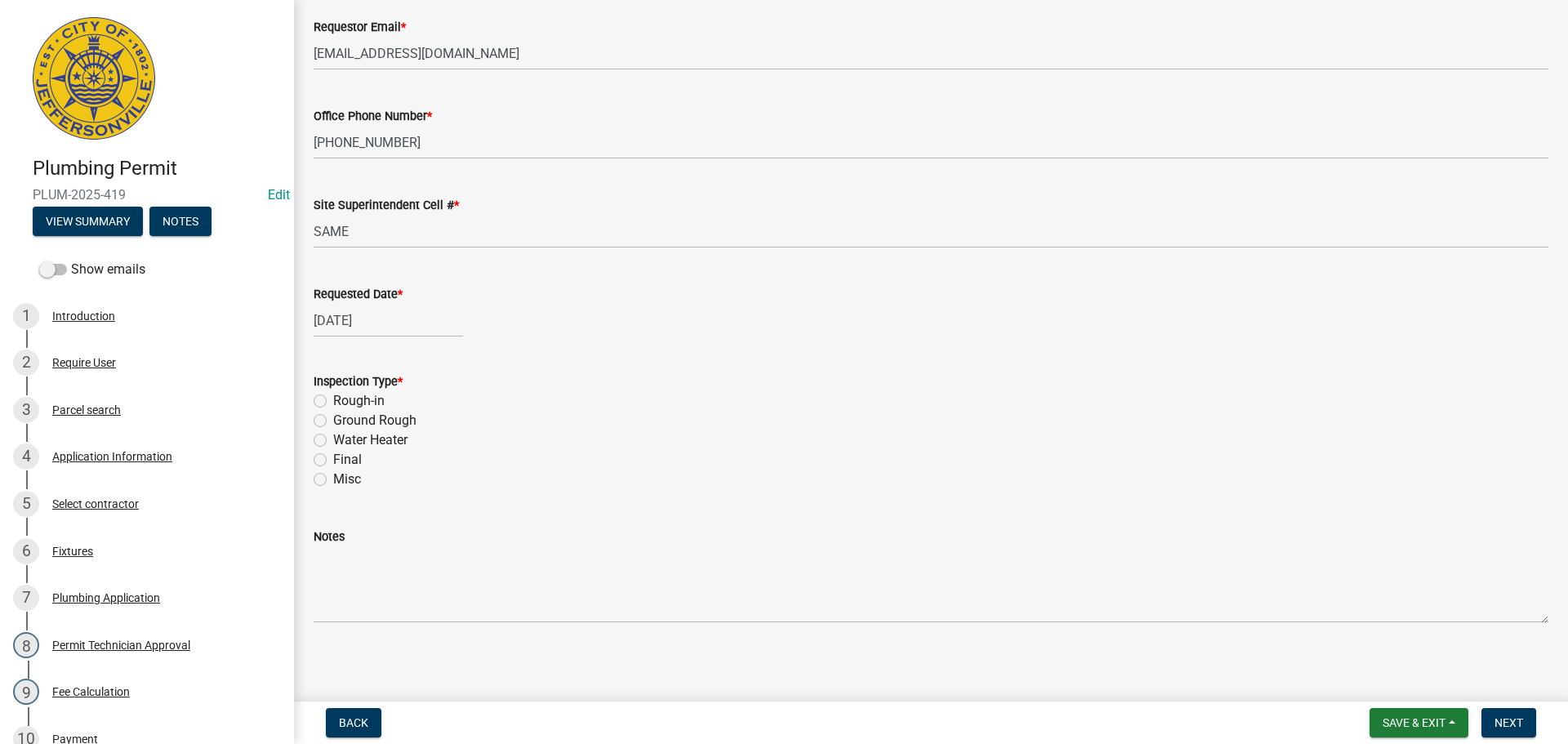
scroll to position [191, 0]
click at [333, 391] on label "Rough-in" at bounding box center [358, 396] width 51 height 19
click at [333, 391] on input "Rough-in" at bounding box center [338, 391] width 10 height 10
radio input "true"
click at [1495, 719] on span "Next" at bounding box center [1509, 722] width 29 height 13
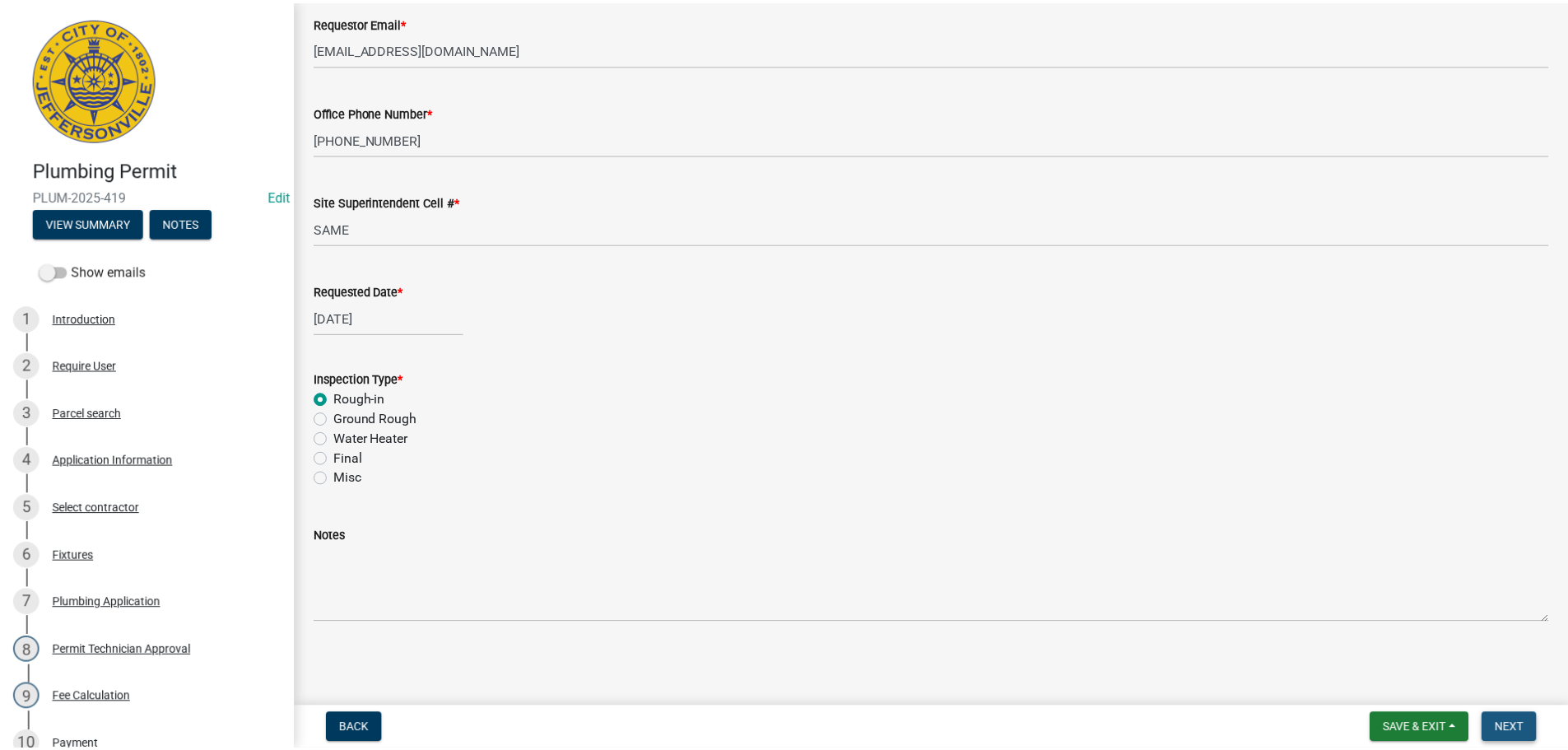
scroll to position [0, 0]
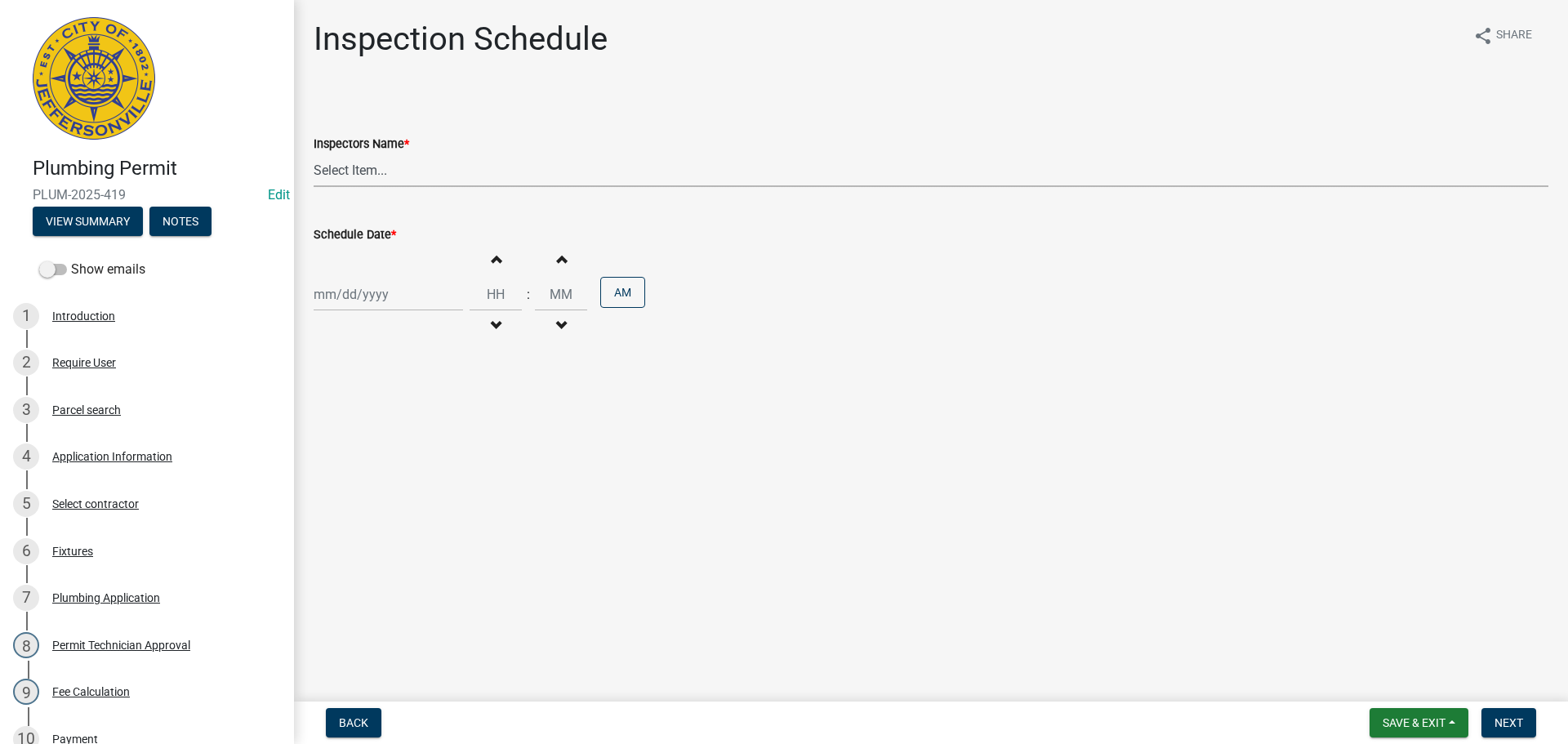
click at [332, 163] on select "Select Item... [PERSON_NAME] ([PERSON_NAME]) [PERSON_NAME] ([PERSON_NAME]) mkru…" at bounding box center [931, 170] width 1235 height 33
select select "13c97fbc-c819-4cee-844a-0db3d3c4db95"
click at [314, 153] on select "Select Item... [PERSON_NAME] ([PERSON_NAME]) [PERSON_NAME] ([PERSON_NAME]) mkru…" at bounding box center [931, 170] width 1235 height 33
click at [331, 287] on div at bounding box center [388, 294] width 149 height 33
select select "10"
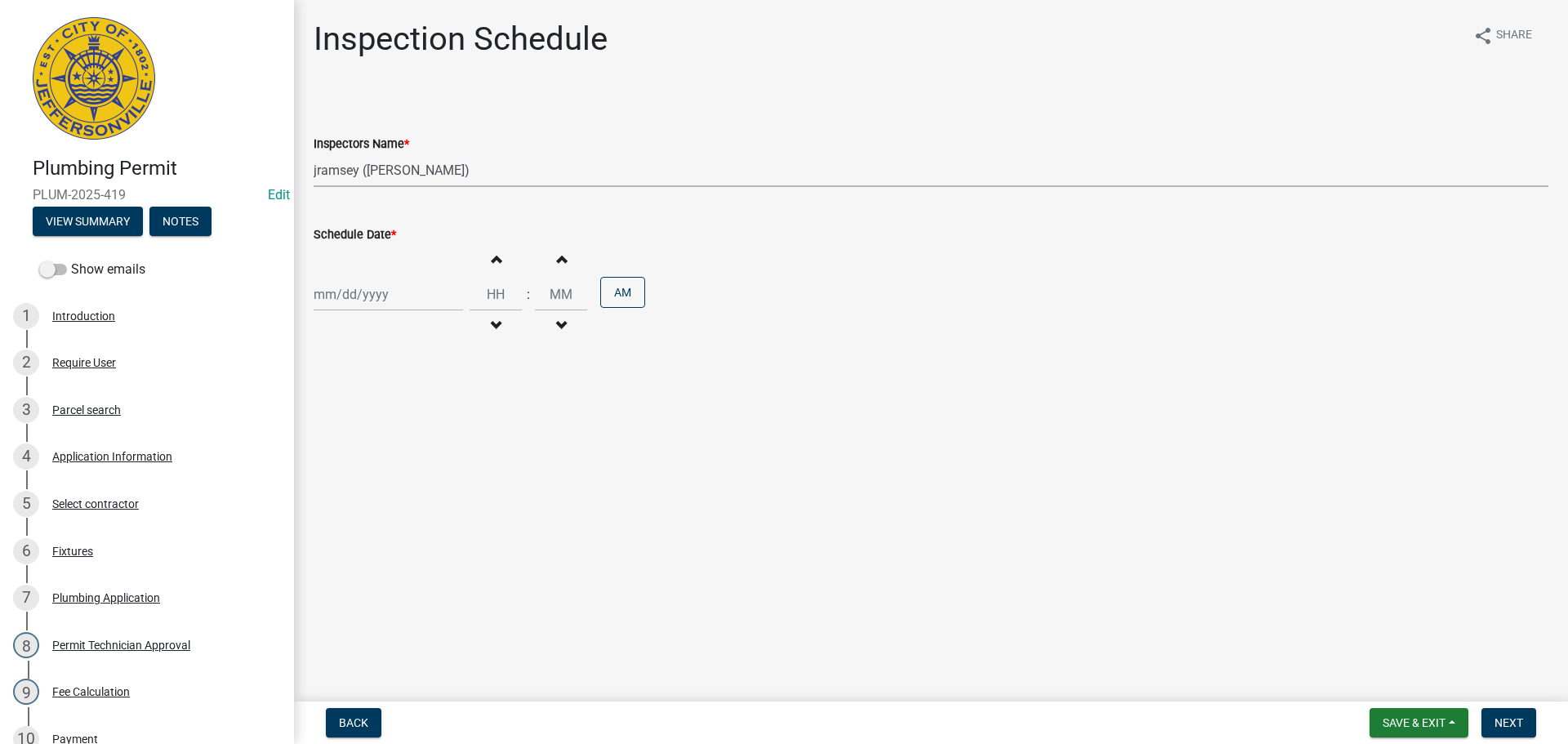
select select "2025"
click at [436, 409] on div "10" at bounding box center [434, 408] width 26 height 26
type input "[DATE]"
click at [1521, 724] on span "Next" at bounding box center [1509, 722] width 29 height 13
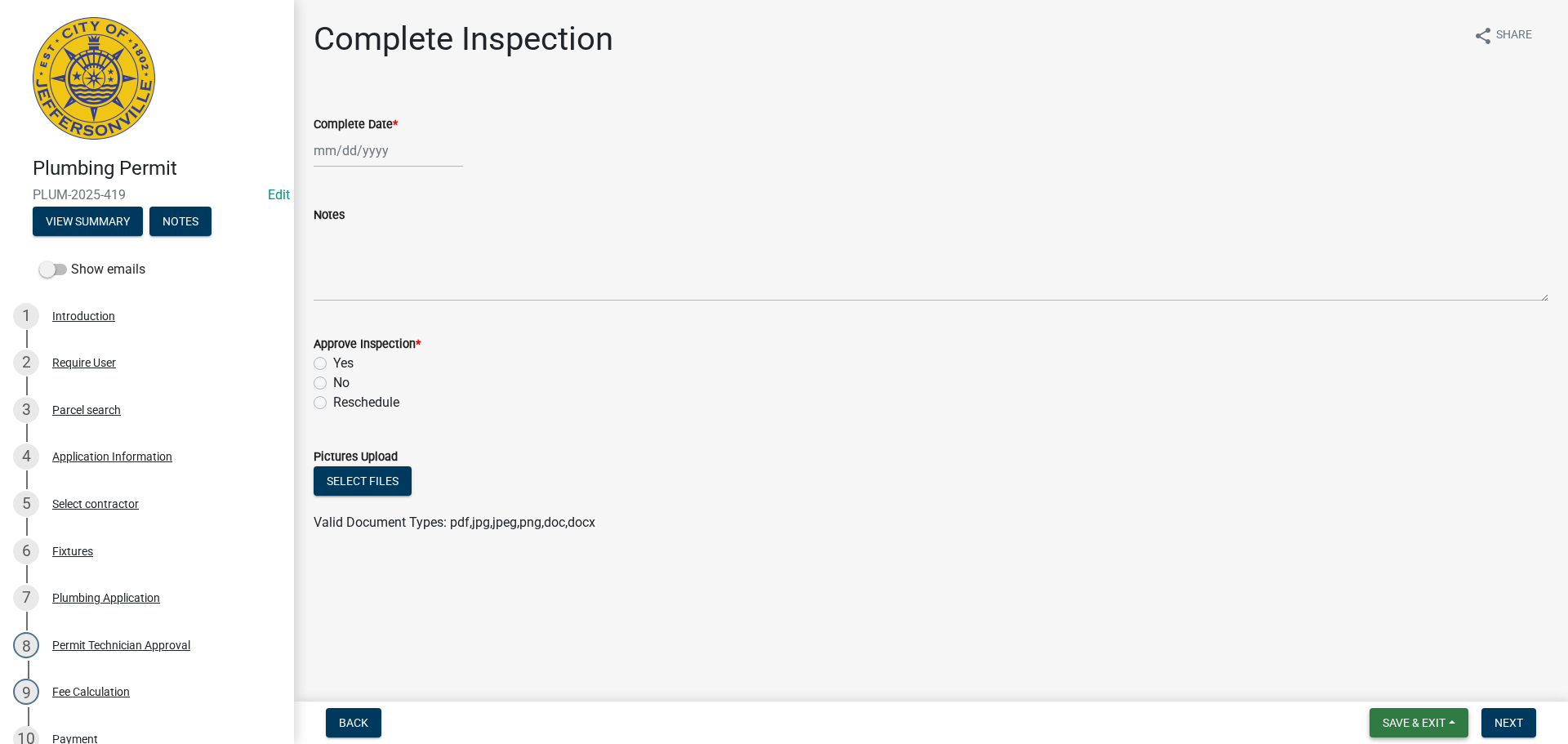
click at [1399, 716] on span "Save & Exit" at bounding box center [1414, 722] width 63 height 13
click at [1390, 681] on button "Save & Exit" at bounding box center [1403, 680] width 131 height 39
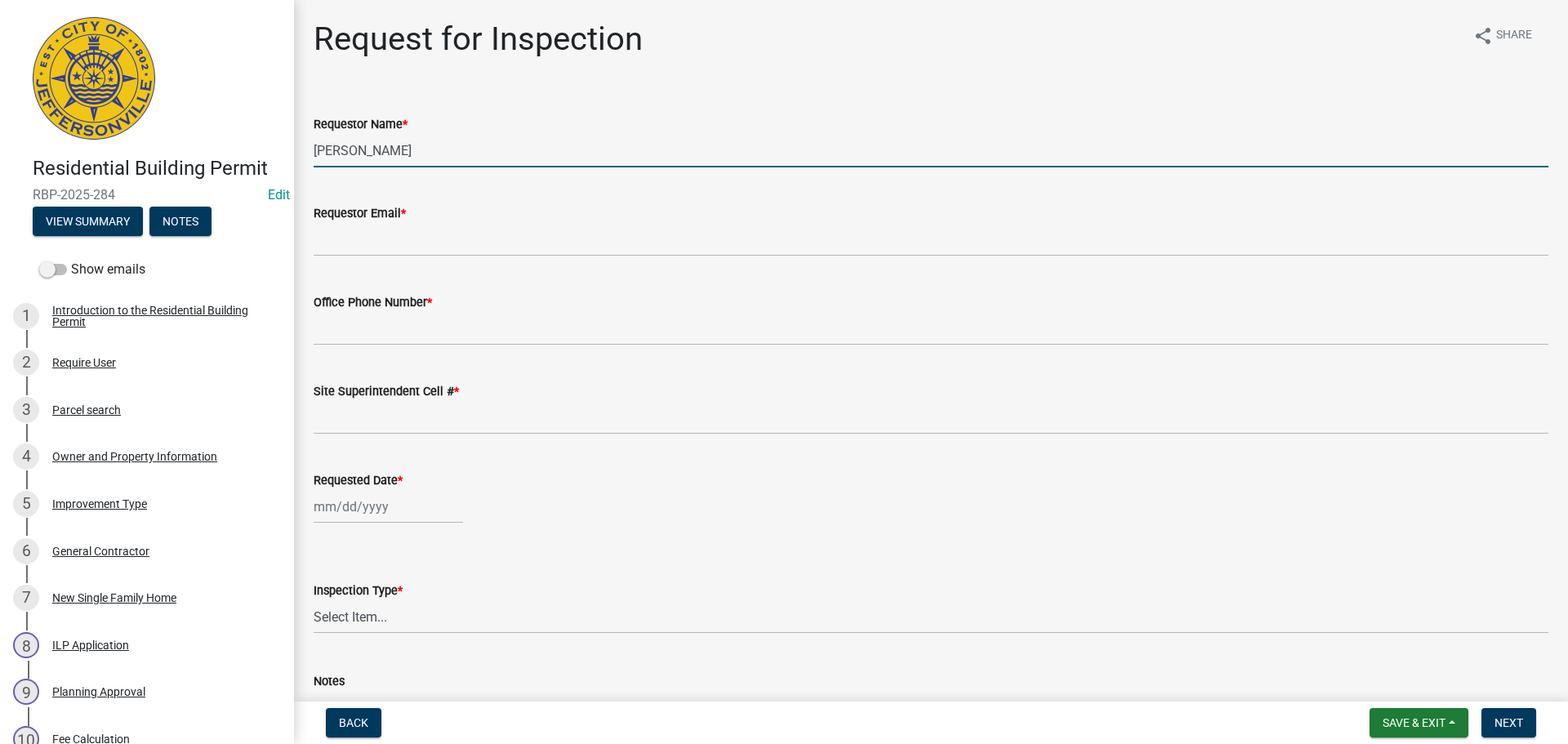
drag, startPoint x: 403, startPoint y: 155, endPoint x: 114, endPoint y: 126, distance: 290.5
click at [162, 132] on div "Residential Building Permit RBP-2025-284 Edit View Summary Notes Show emails 1 …" at bounding box center [784, 372] width 1568 height 744
type input "[PERSON_NAME]"
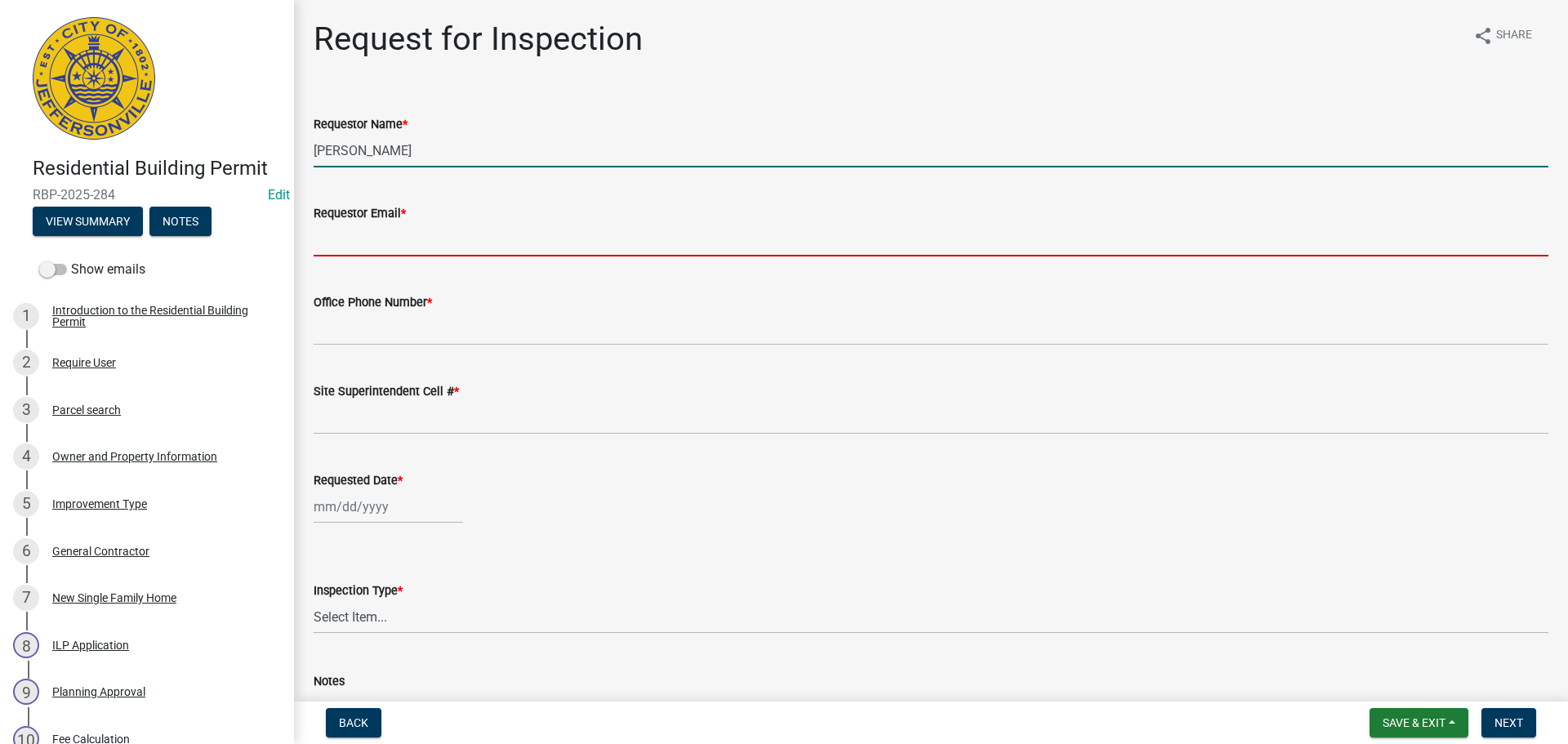
click at [368, 233] on input "Requestor Email *" at bounding box center [931, 240] width 1235 height 33
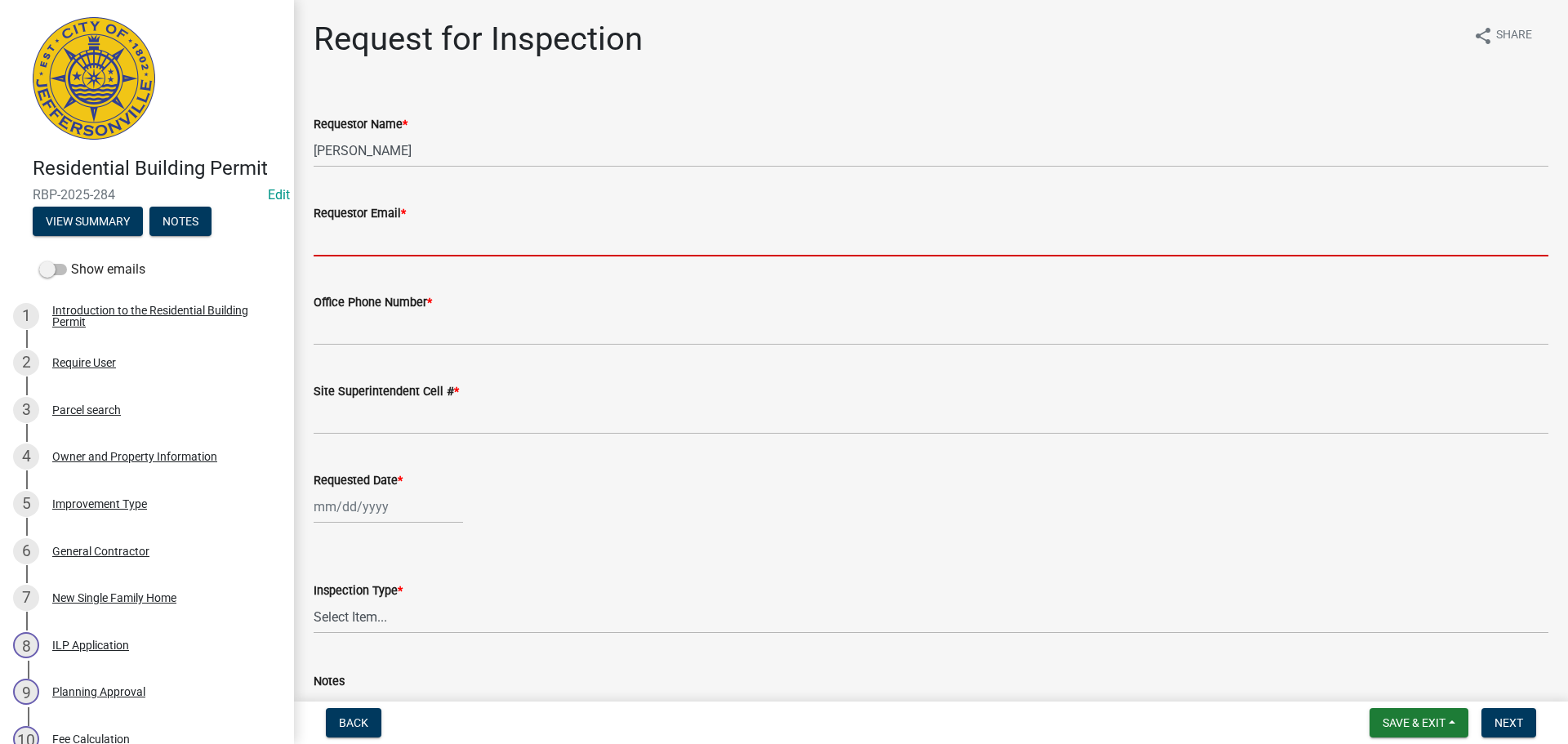
type input "[EMAIL_ADDRESS][DOMAIN_NAME]"
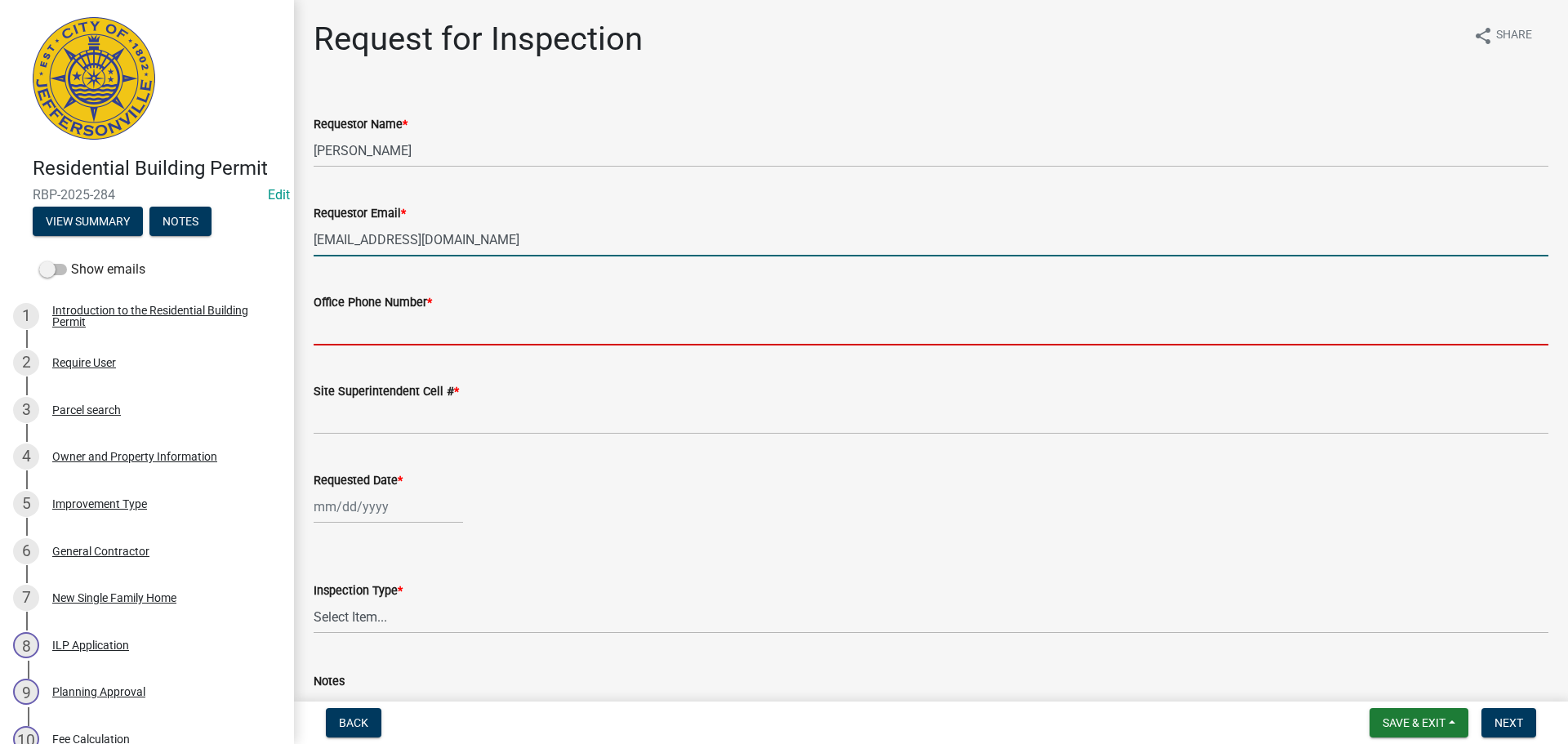
click at [387, 330] on input "Office Phone Number *" at bounding box center [931, 328] width 1235 height 33
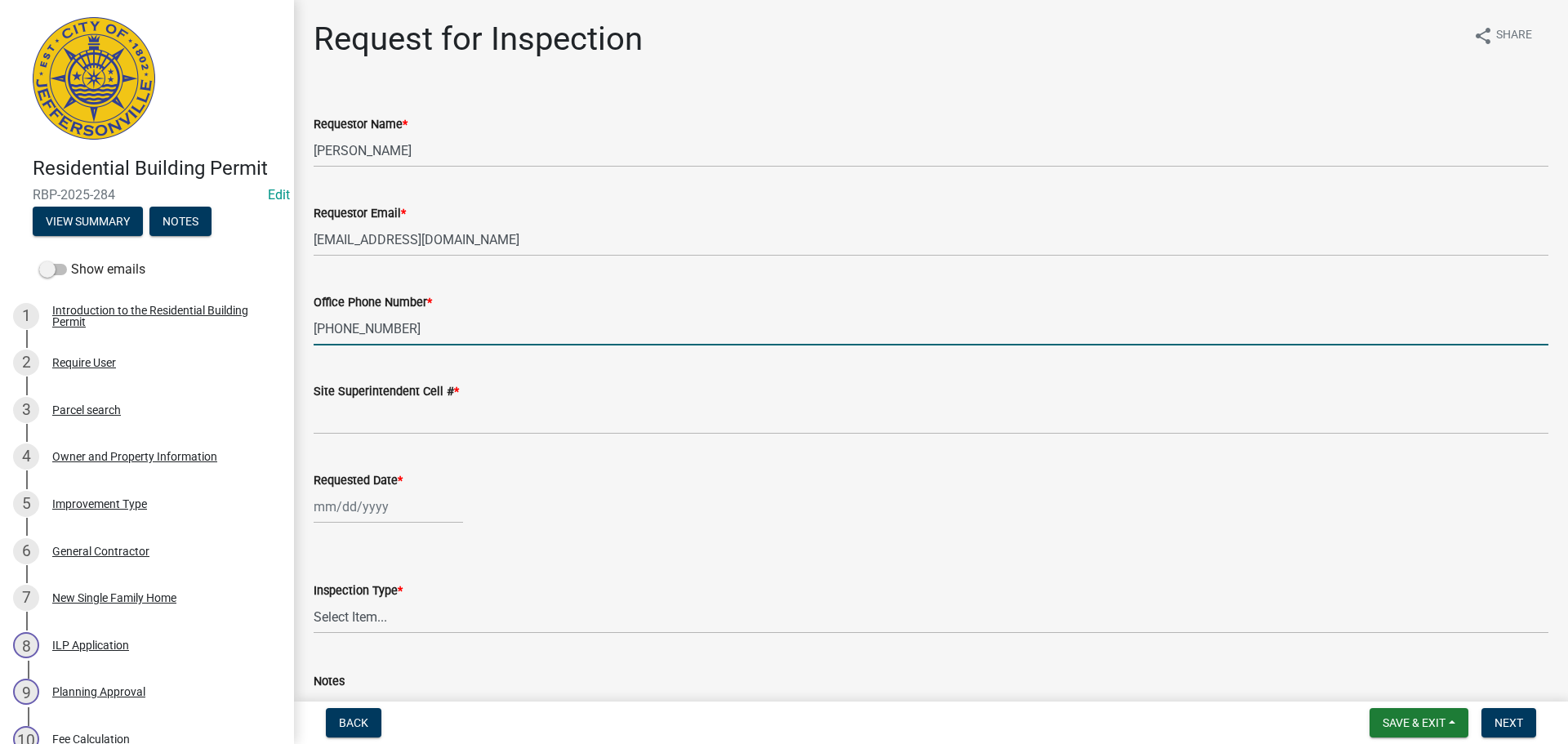
type input "[PHONE_NUMBER]"
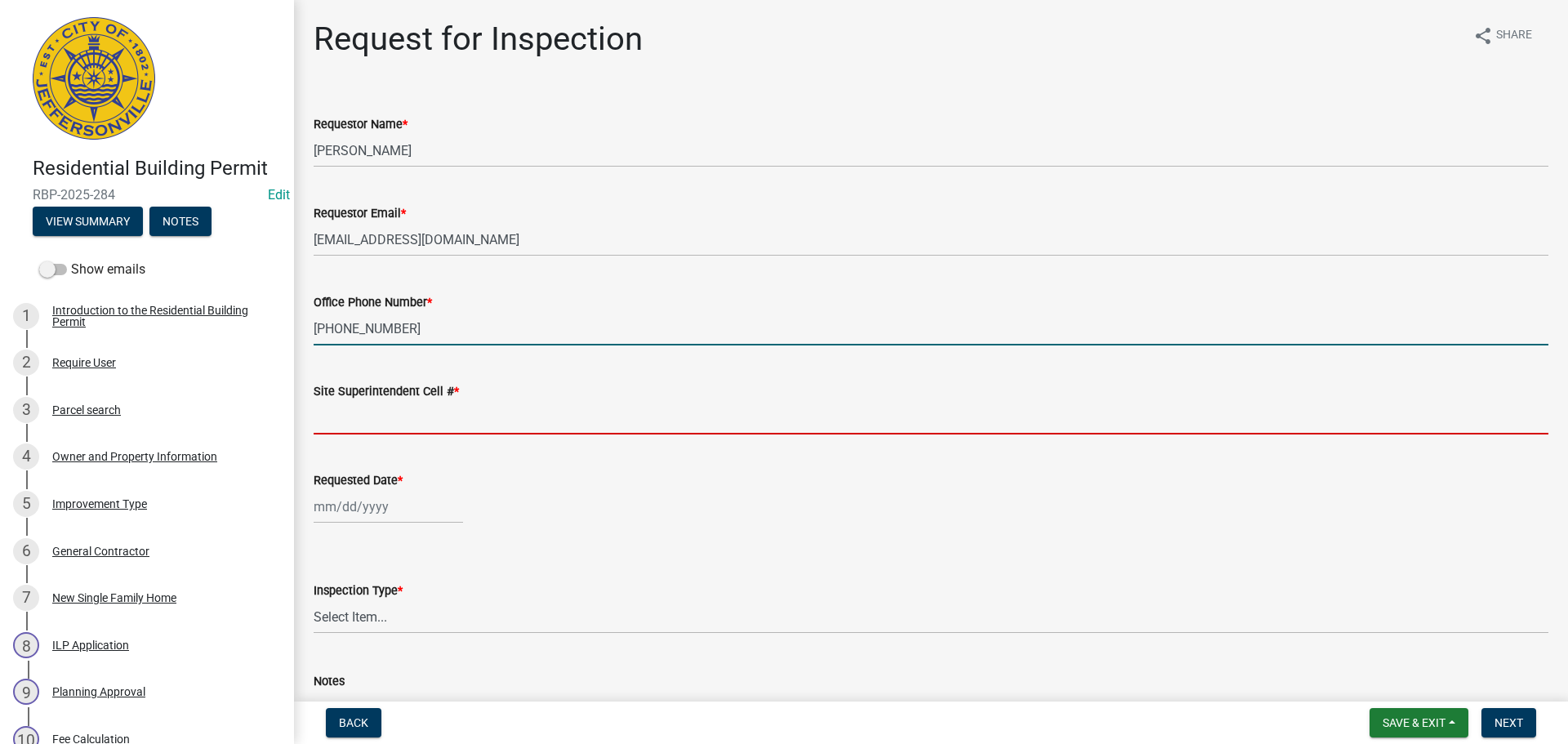
click at [374, 418] on input "Site Superintendent Cell # *" at bounding box center [931, 417] width 1235 height 33
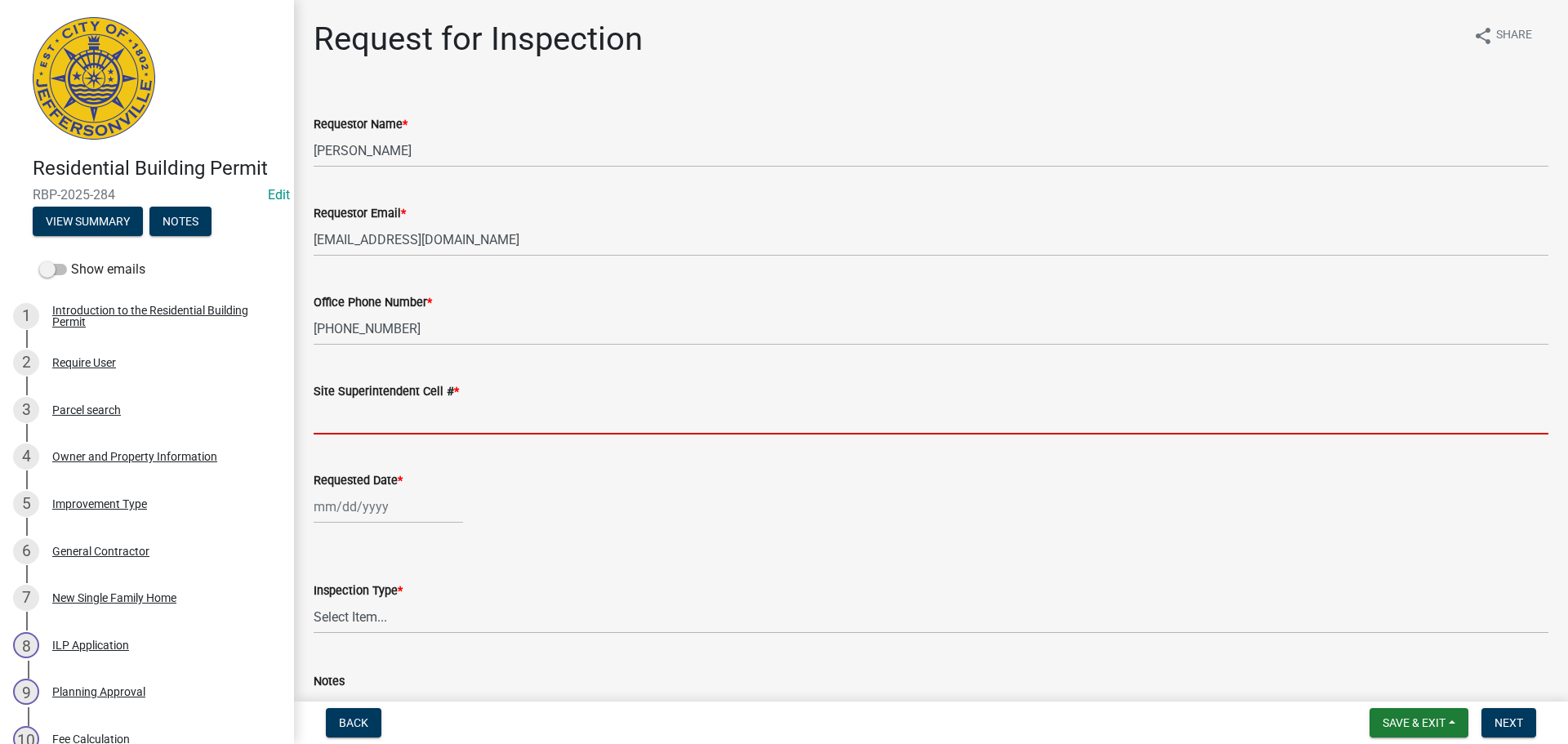
type input "SAME"
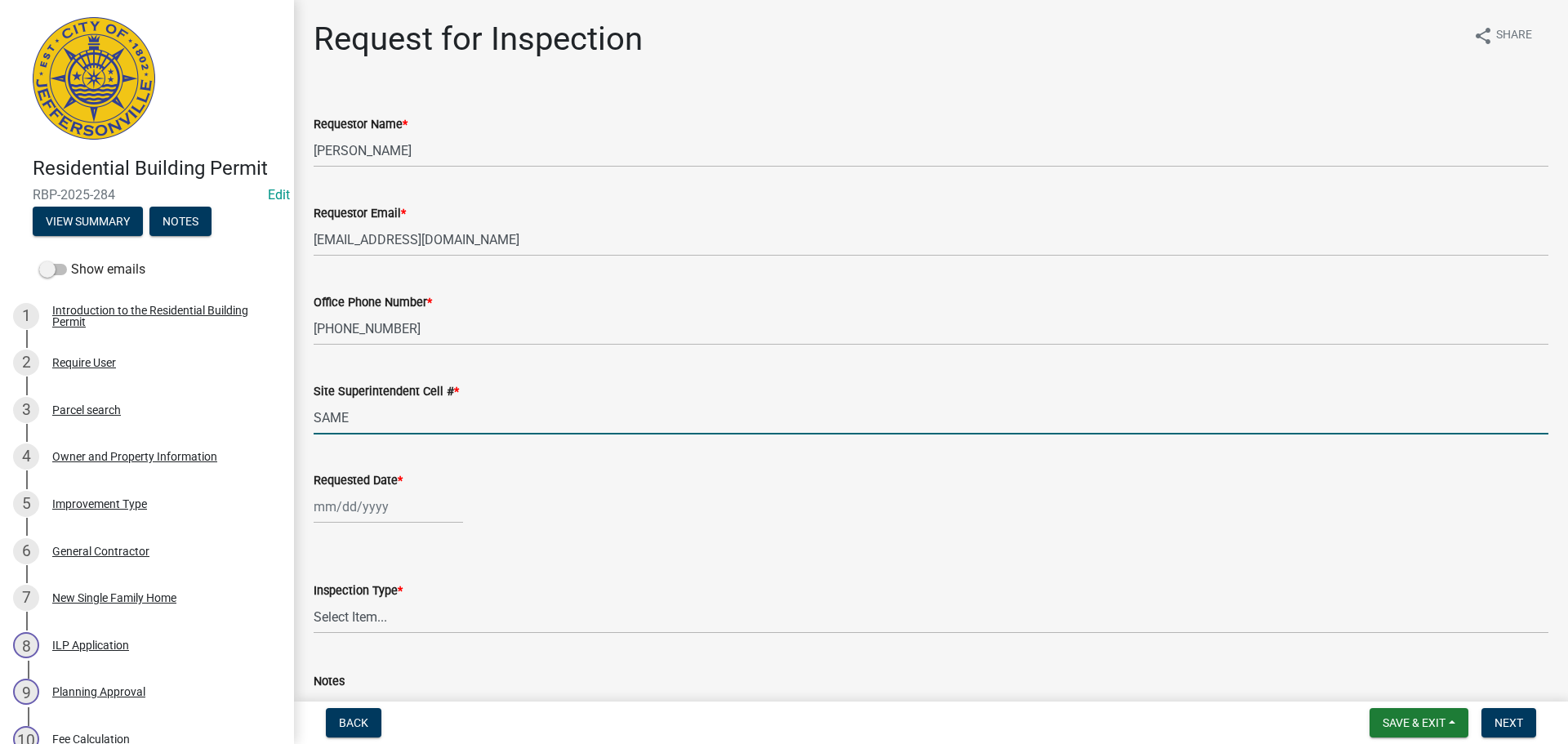
click at [353, 517] on div at bounding box center [388, 506] width 149 height 33
select select "10"
select select "2025"
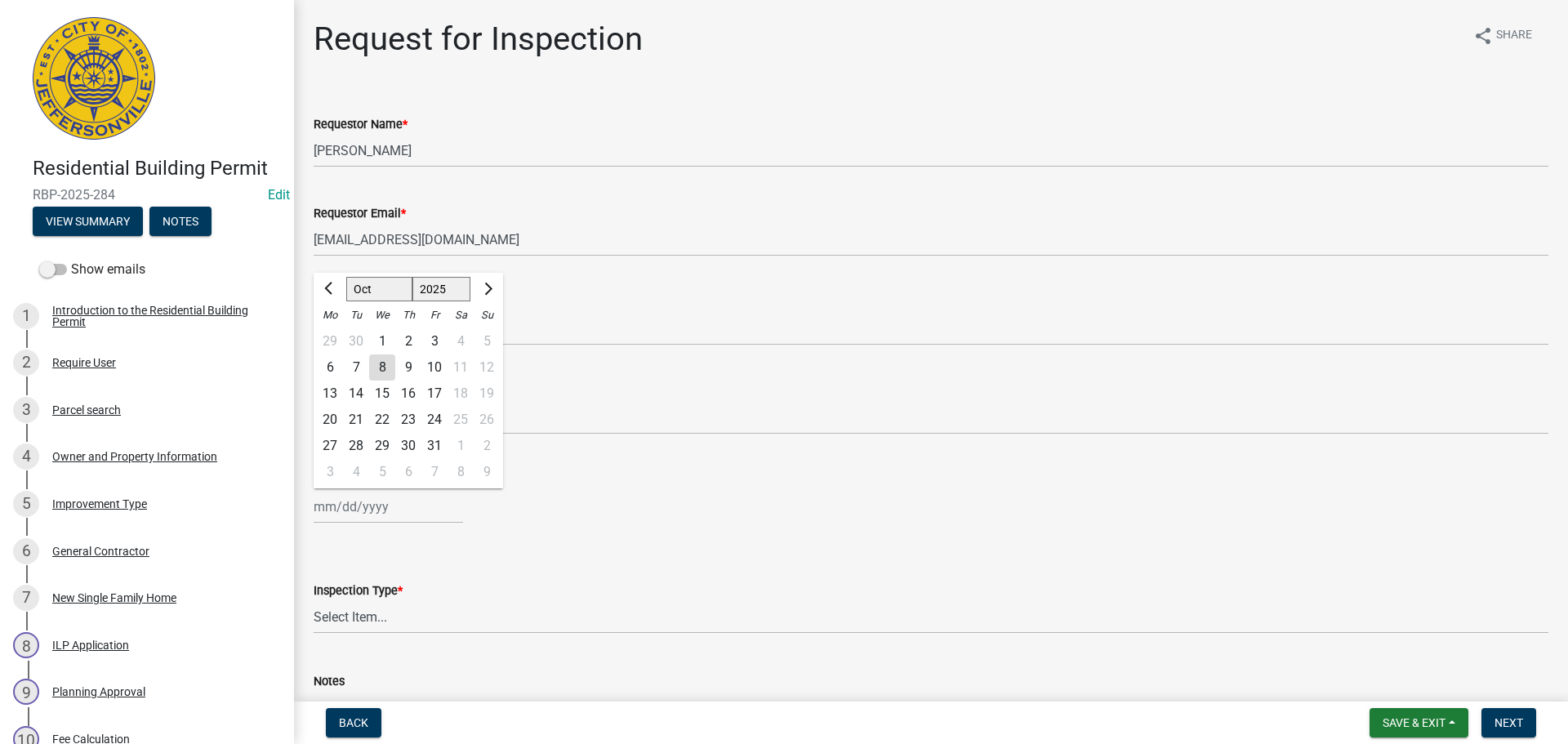
click at [432, 365] on div "10" at bounding box center [434, 368] width 26 height 26
type input "10/10/2025"
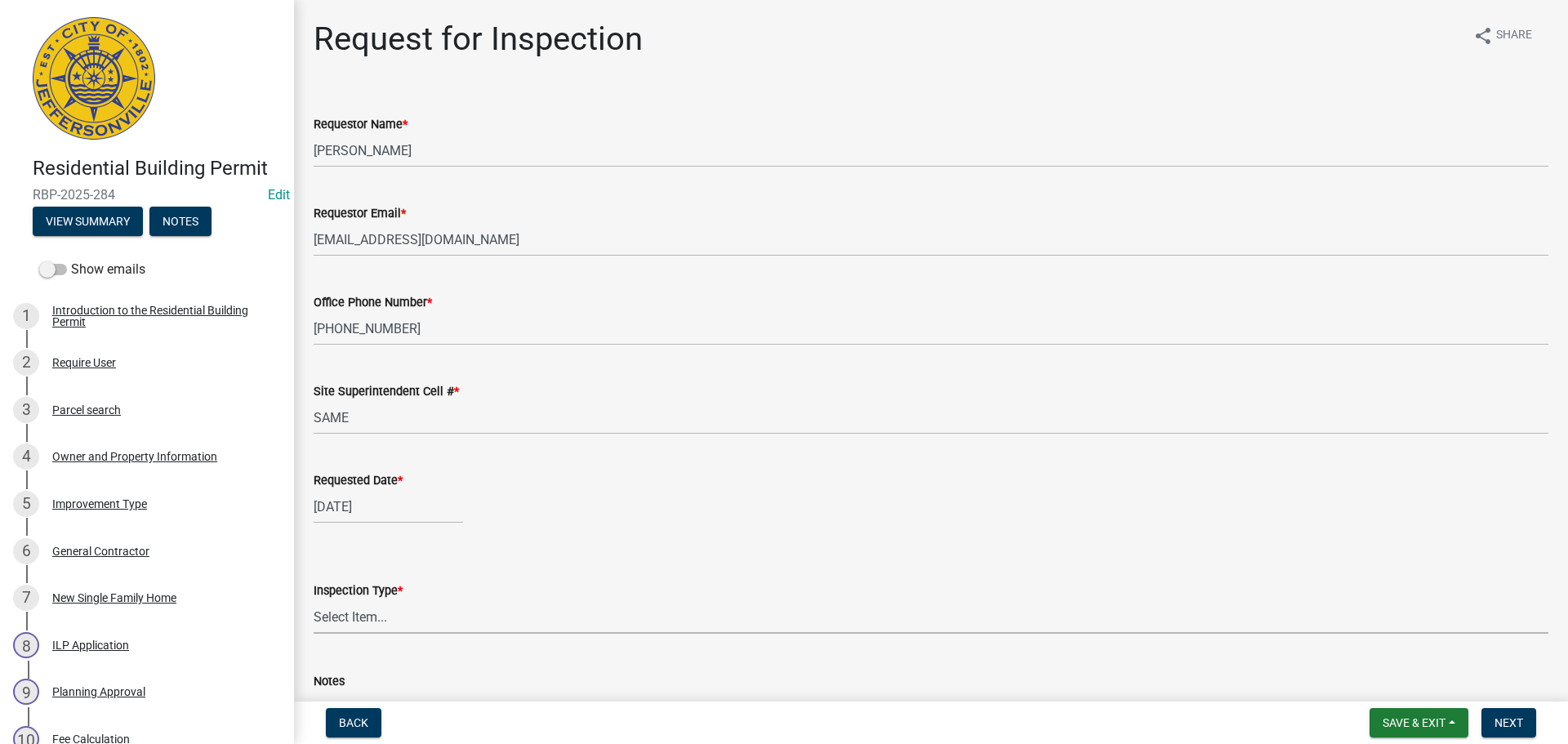
click at [354, 612] on select "Select Item... Footer Foundation Framing Final" at bounding box center [931, 617] width 1235 height 33
click at [314, 600] on select "Select Item... Footer Foundation Framing Final" at bounding box center [931, 617] width 1235 height 33
select select "cf00f61e-4b77-4892-83dd-df63e4708b2f"
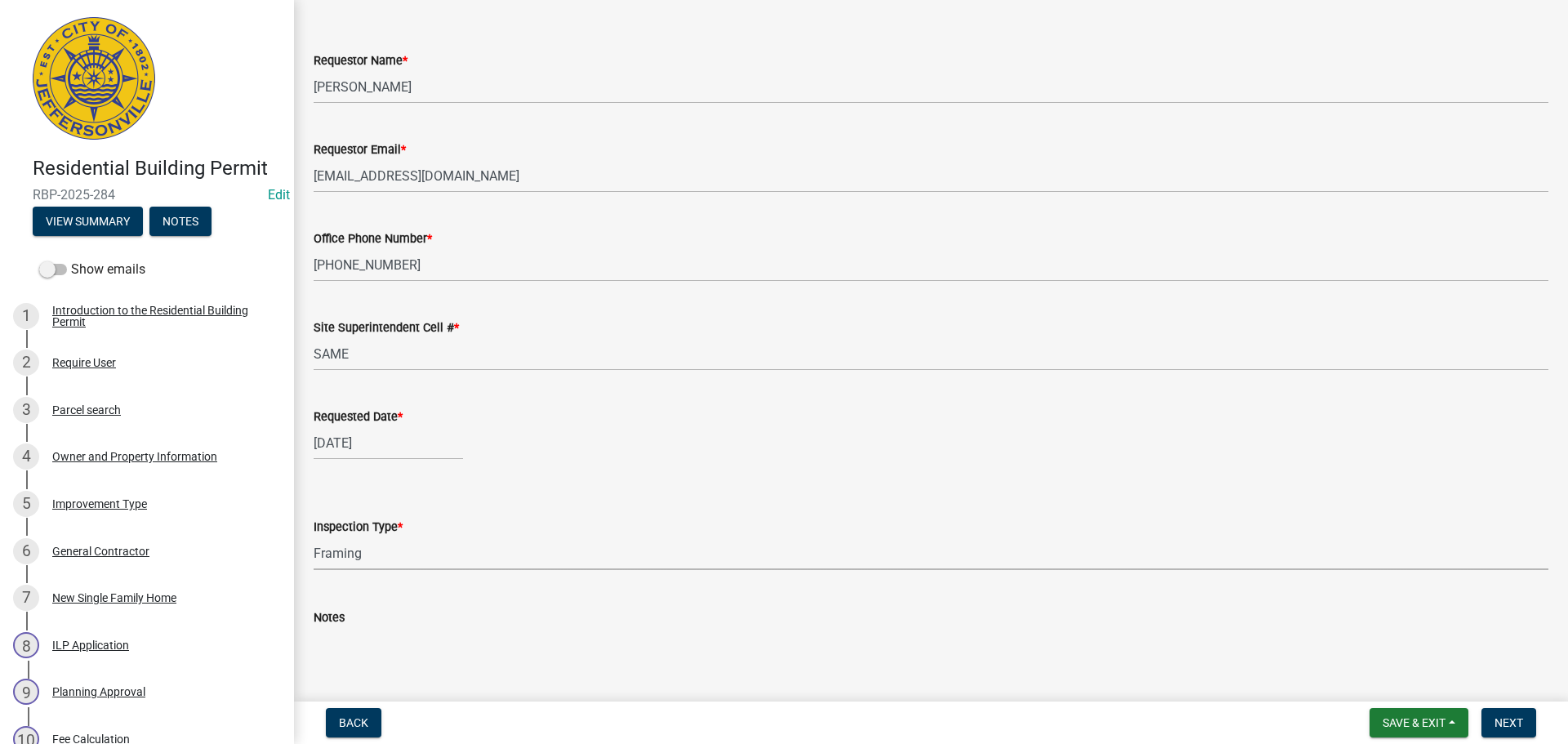
scroll to position [149, 0]
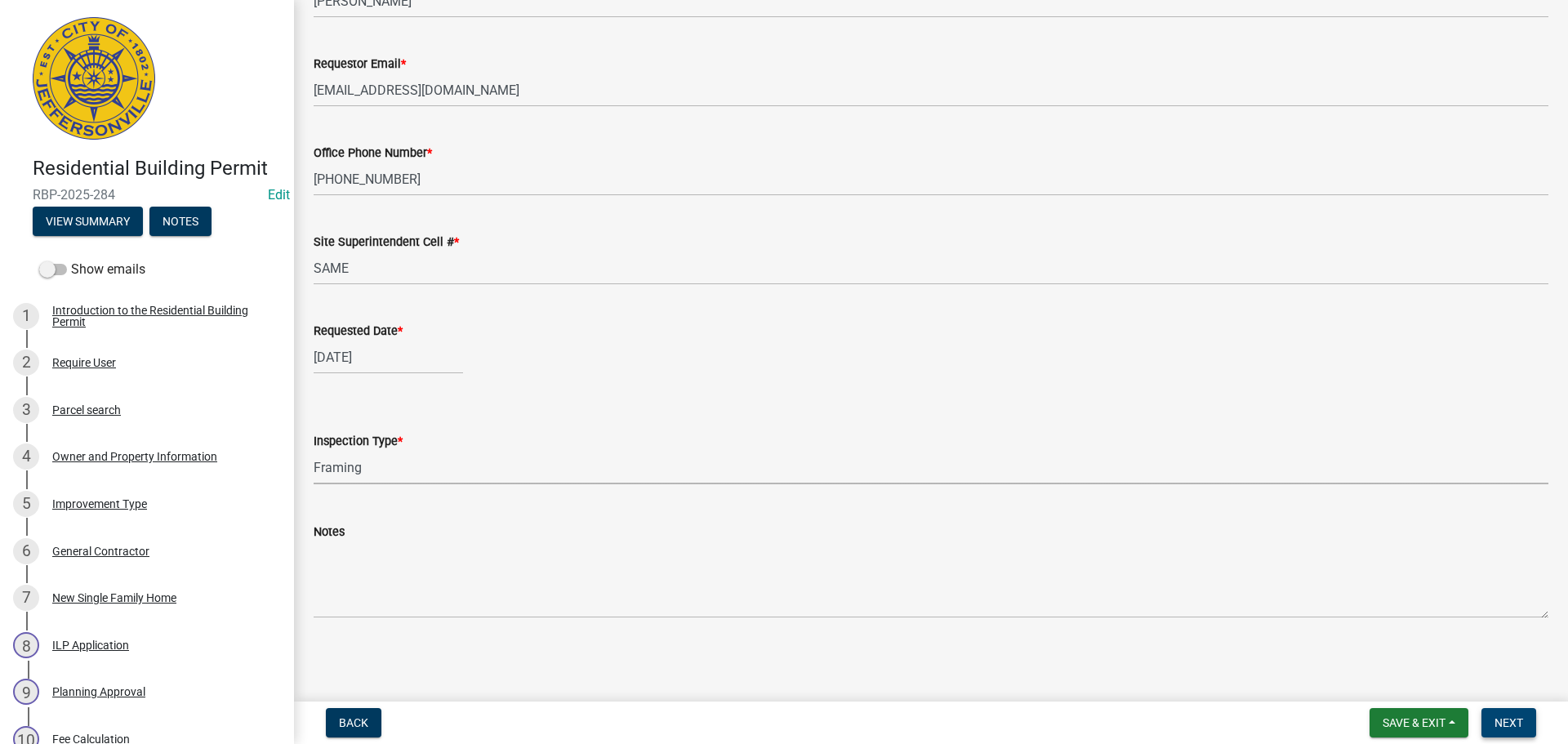
click at [1504, 720] on span "Next" at bounding box center [1509, 722] width 29 height 13
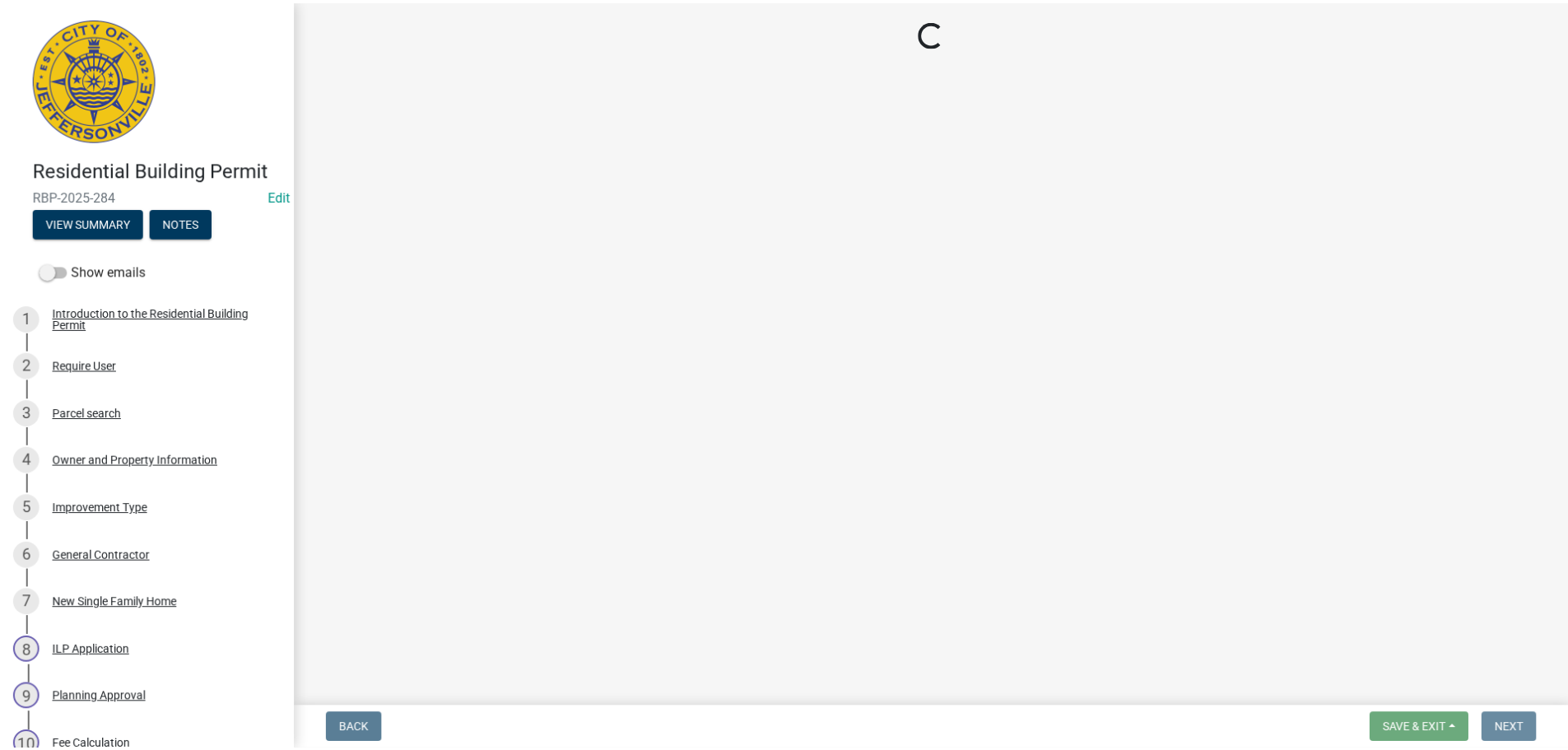
scroll to position [0, 0]
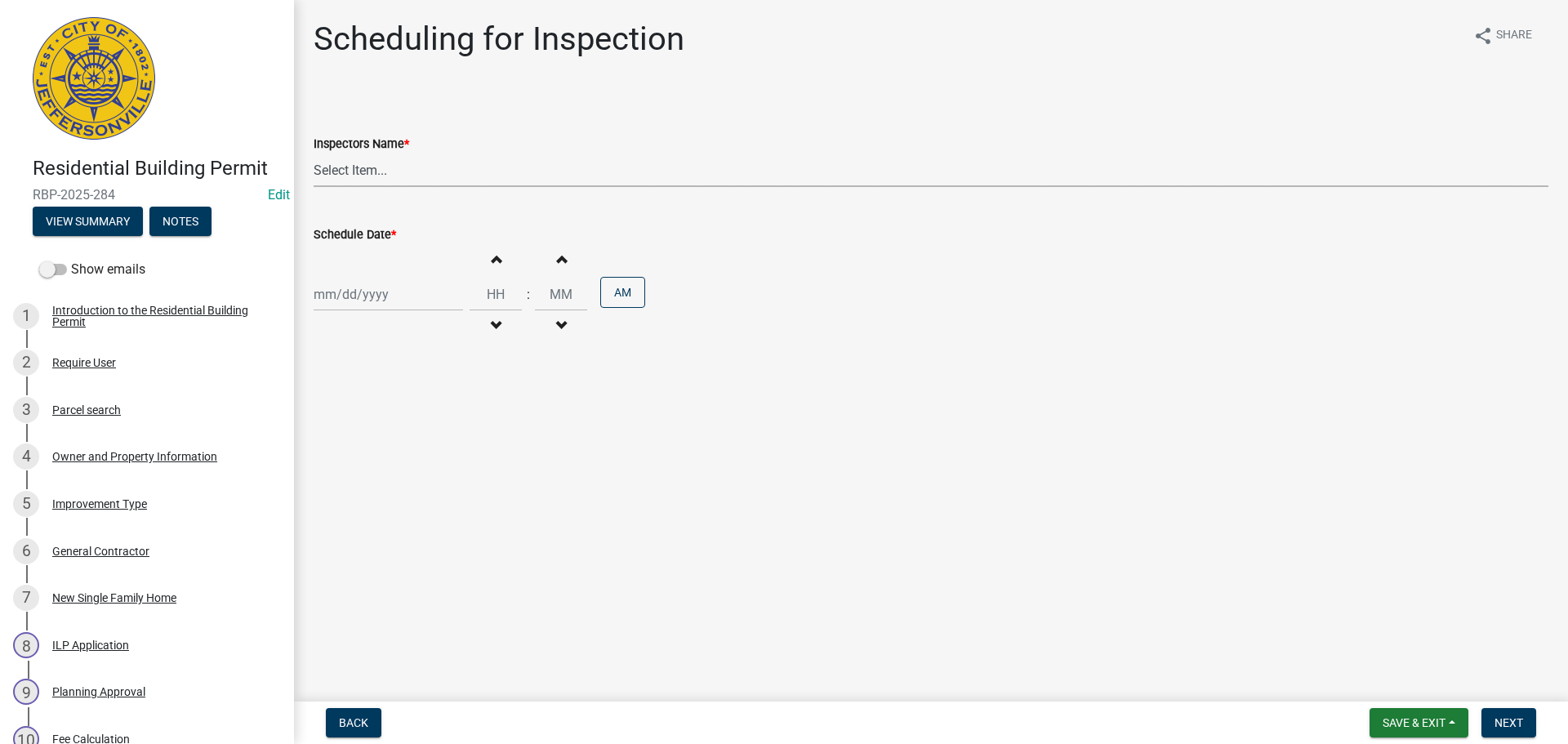
click at [352, 156] on select "Select Item... jramsey (Jeremy Ramsey) MaryFrey (Mary Frey) mkruer (Mike Kruer)…" at bounding box center [931, 170] width 1235 height 33
select select "fdb3bcc6-ce93-4663-8a18-5c08884dd177"
click at [314, 153] on select "Select Item... jramsey (Jeremy Ramsey) MaryFrey (Mary Frey) mkruer (Mike Kruer)…" at bounding box center [931, 170] width 1235 height 33
click at [388, 291] on div at bounding box center [388, 294] width 149 height 33
select select "10"
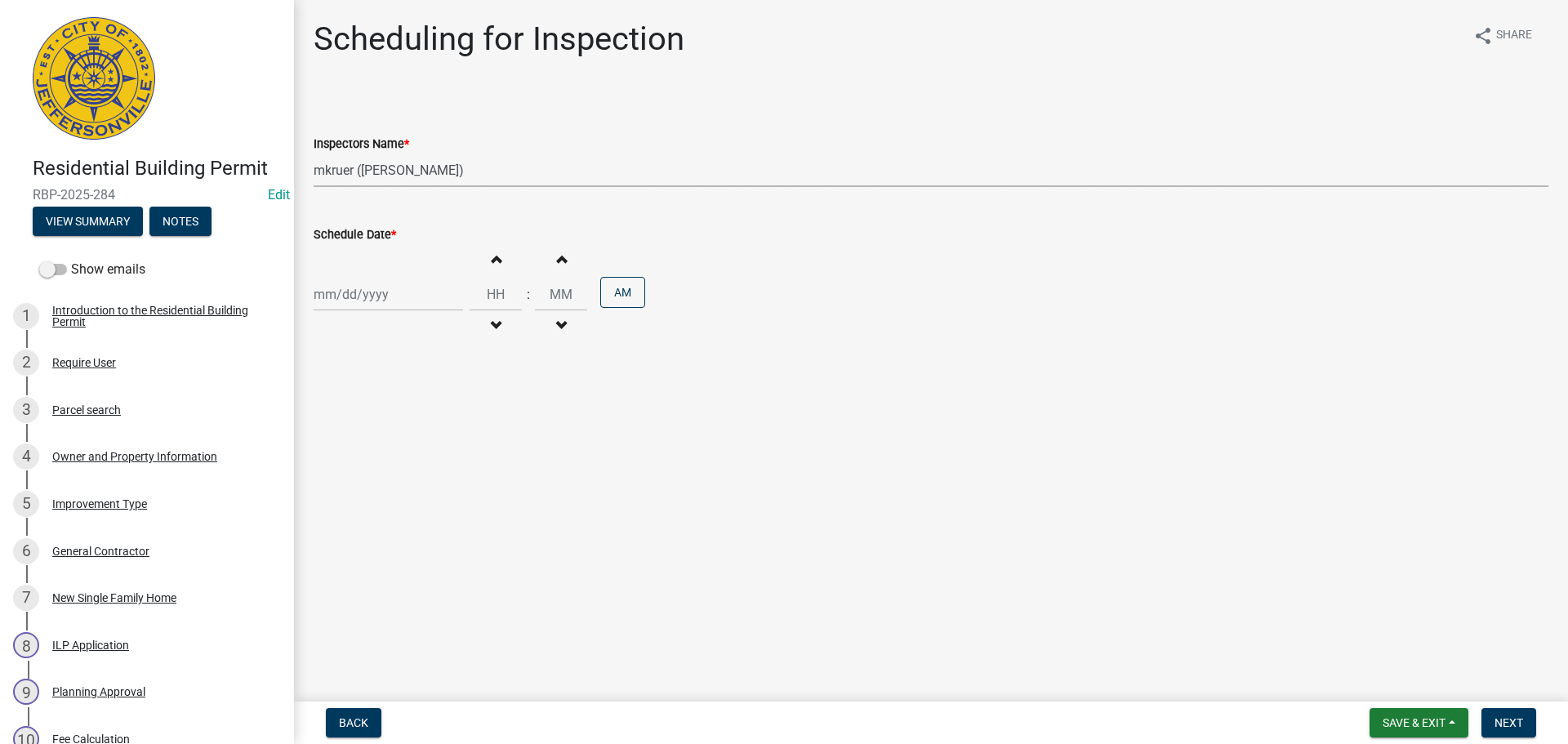
select select "2025"
click at [436, 412] on div "10" at bounding box center [434, 408] width 26 height 26
type input "10/10/2025"
click at [1508, 722] on span "Next" at bounding box center [1509, 722] width 29 height 13
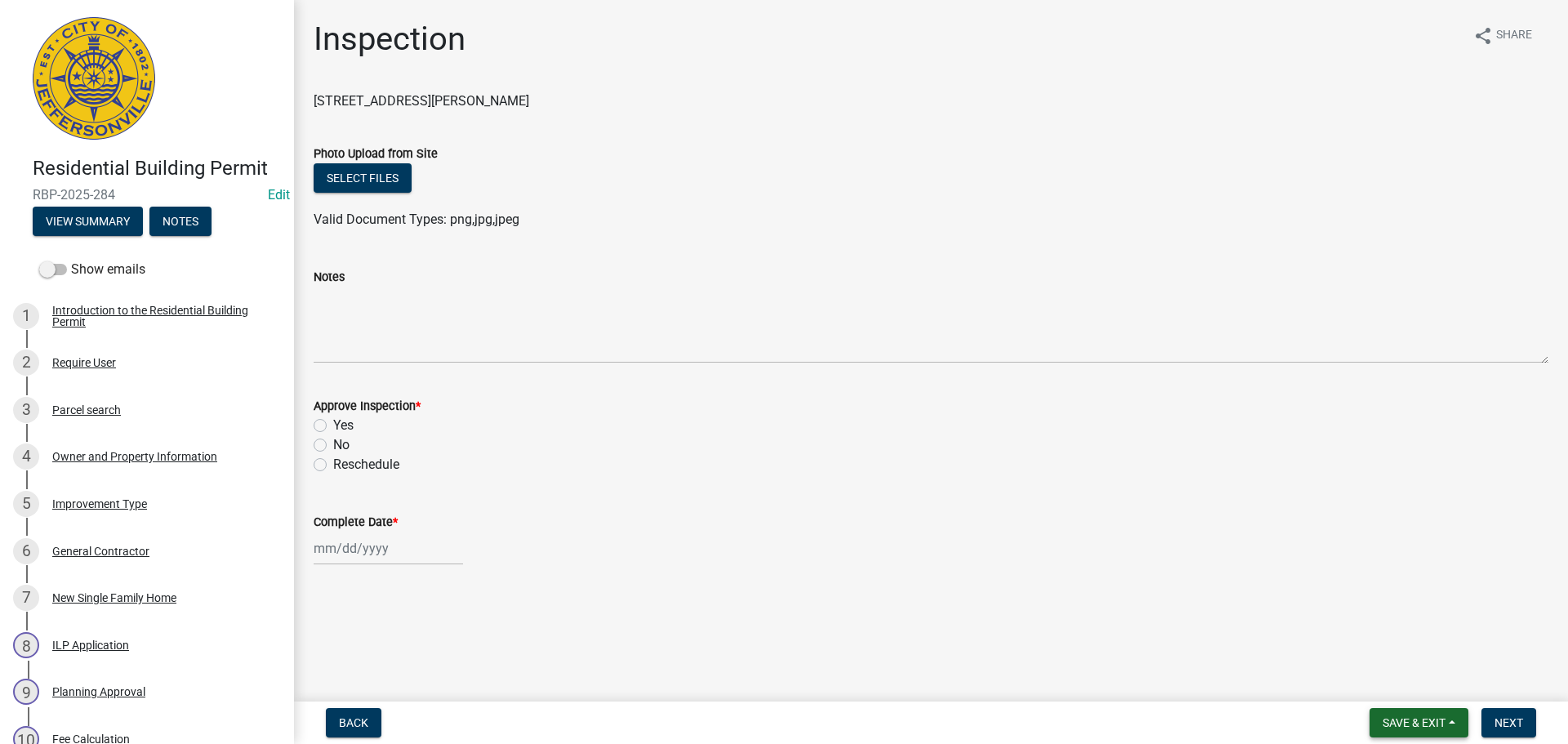
click at [1392, 720] on span "Save & Exit" at bounding box center [1414, 722] width 63 height 13
click at [1383, 687] on button "Save & Exit" at bounding box center [1403, 680] width 131 height 39
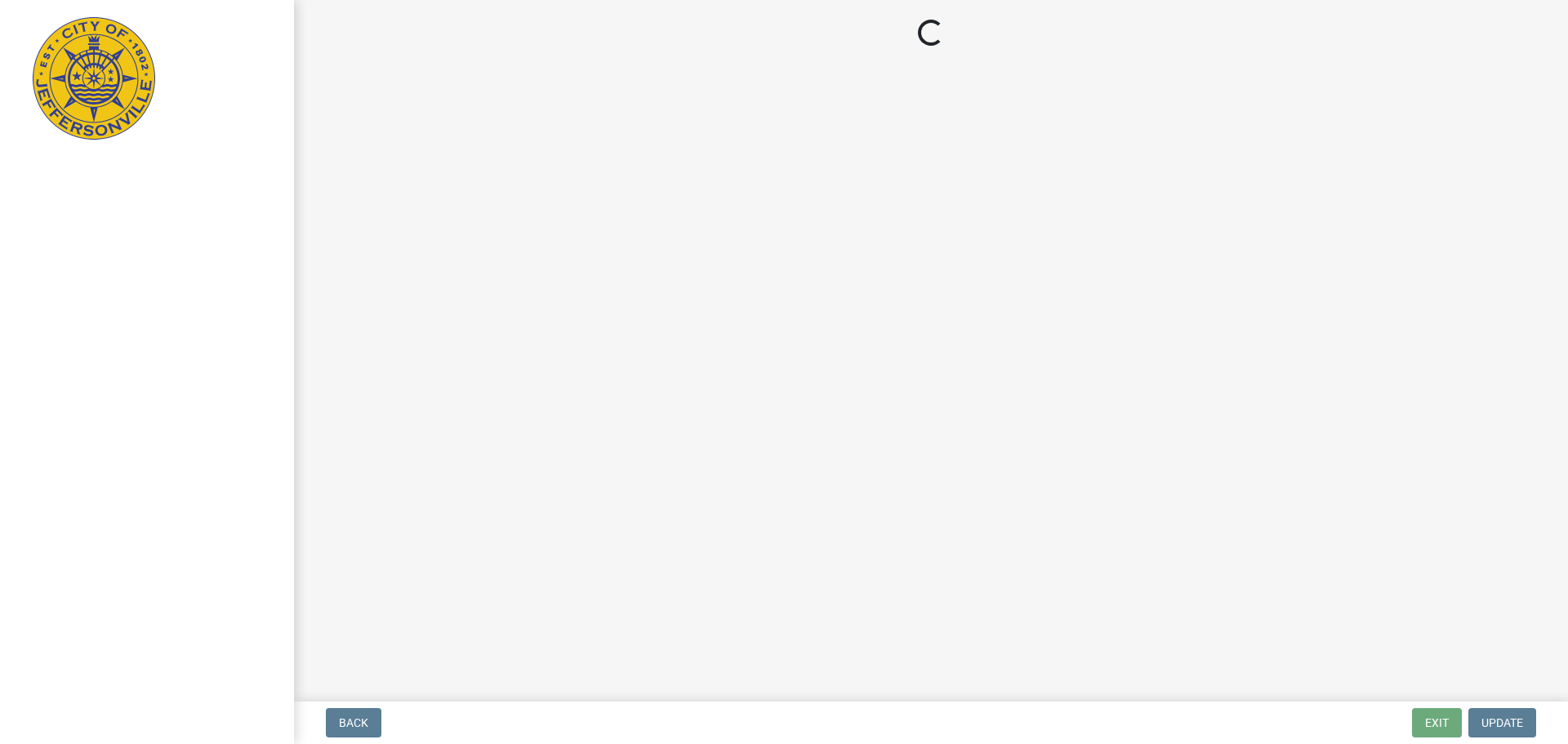
select select "3: 3"
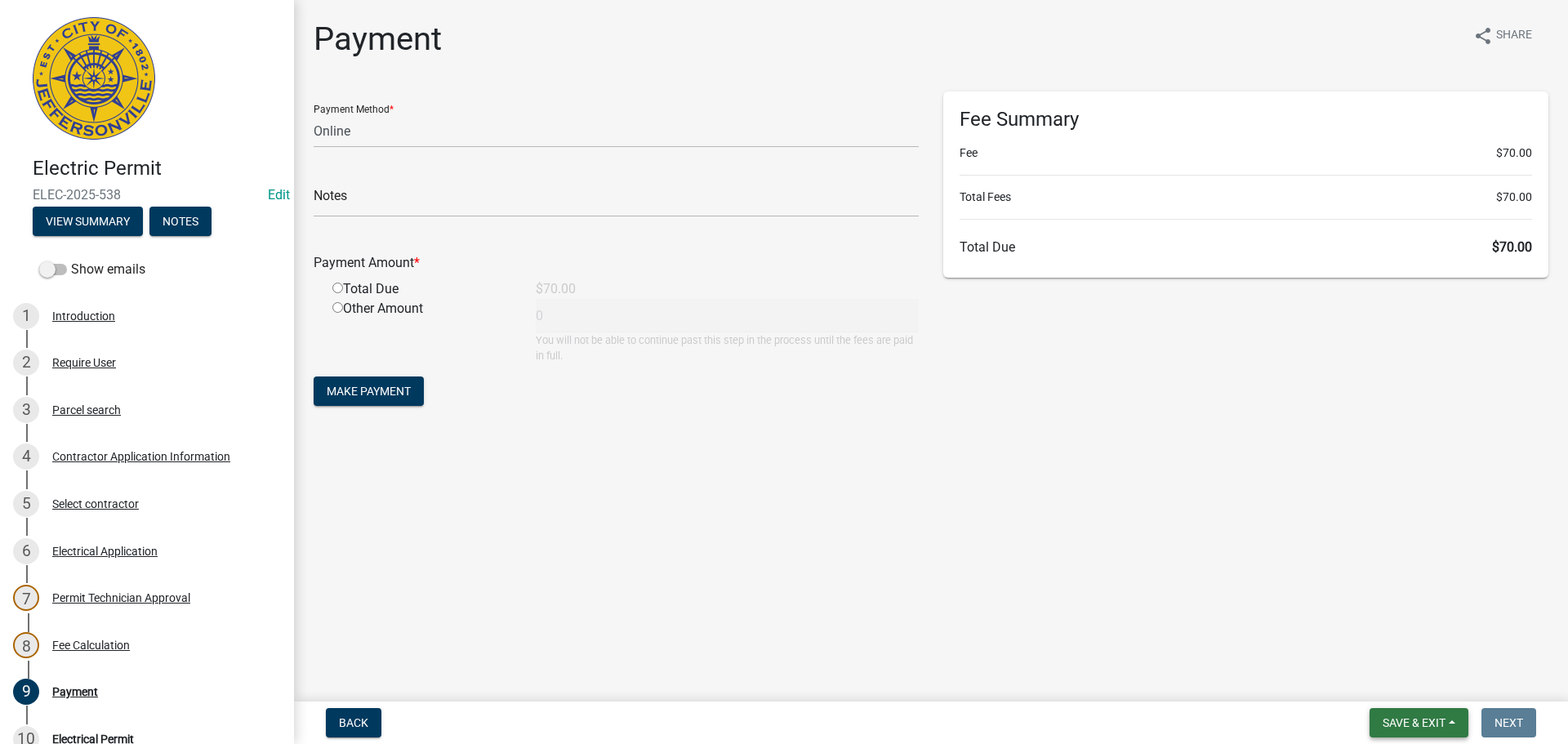
click at [1410, 721] on span "Save & Exit" at bounding box center [1414, 722] width 63 height 13
click at [1399, 680] on button "Save & Exit" at bounding box center [1403, 680] width 131 height 39
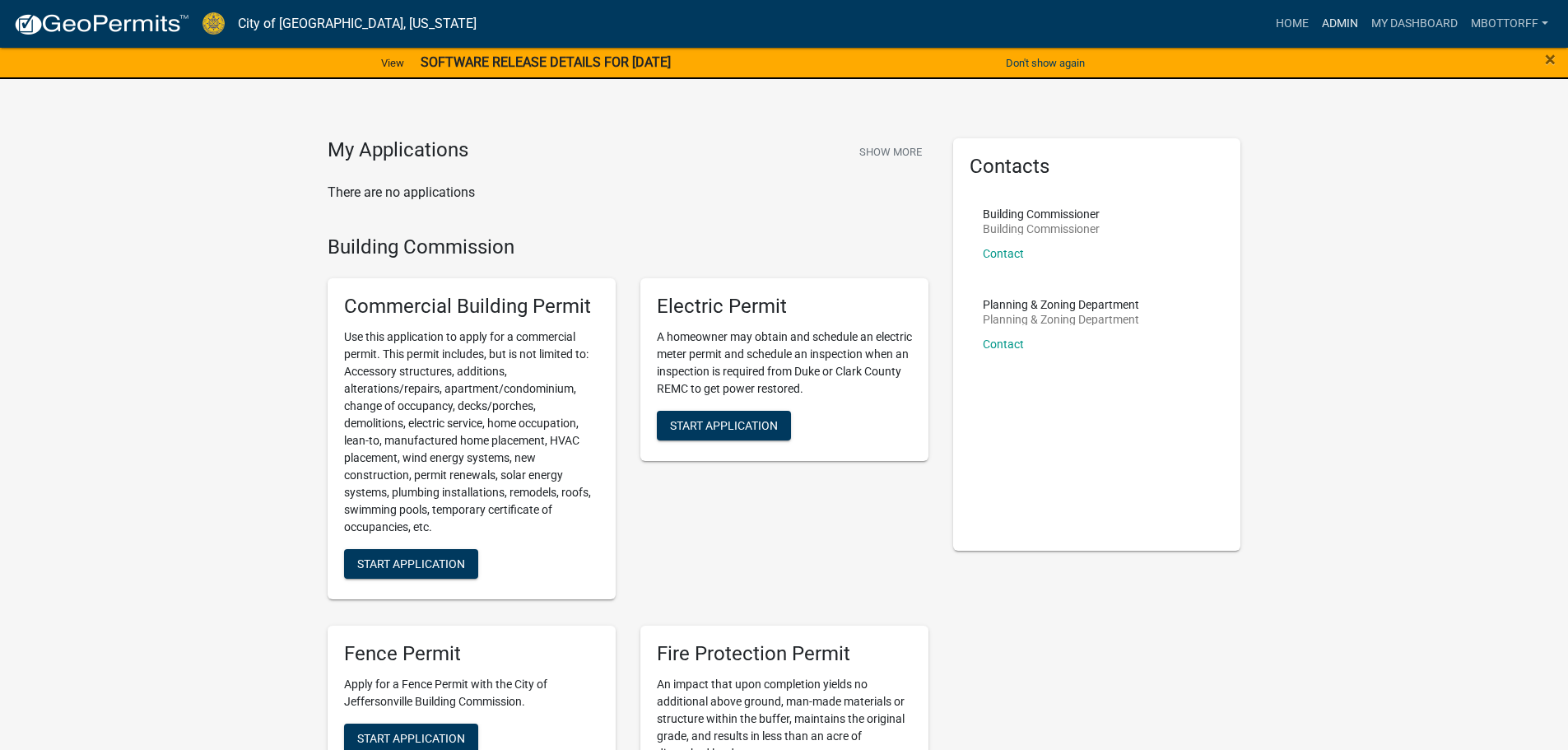
click at [1330, 19] on link "Admin" at bounding box center [1340, 24] width 49 height 32
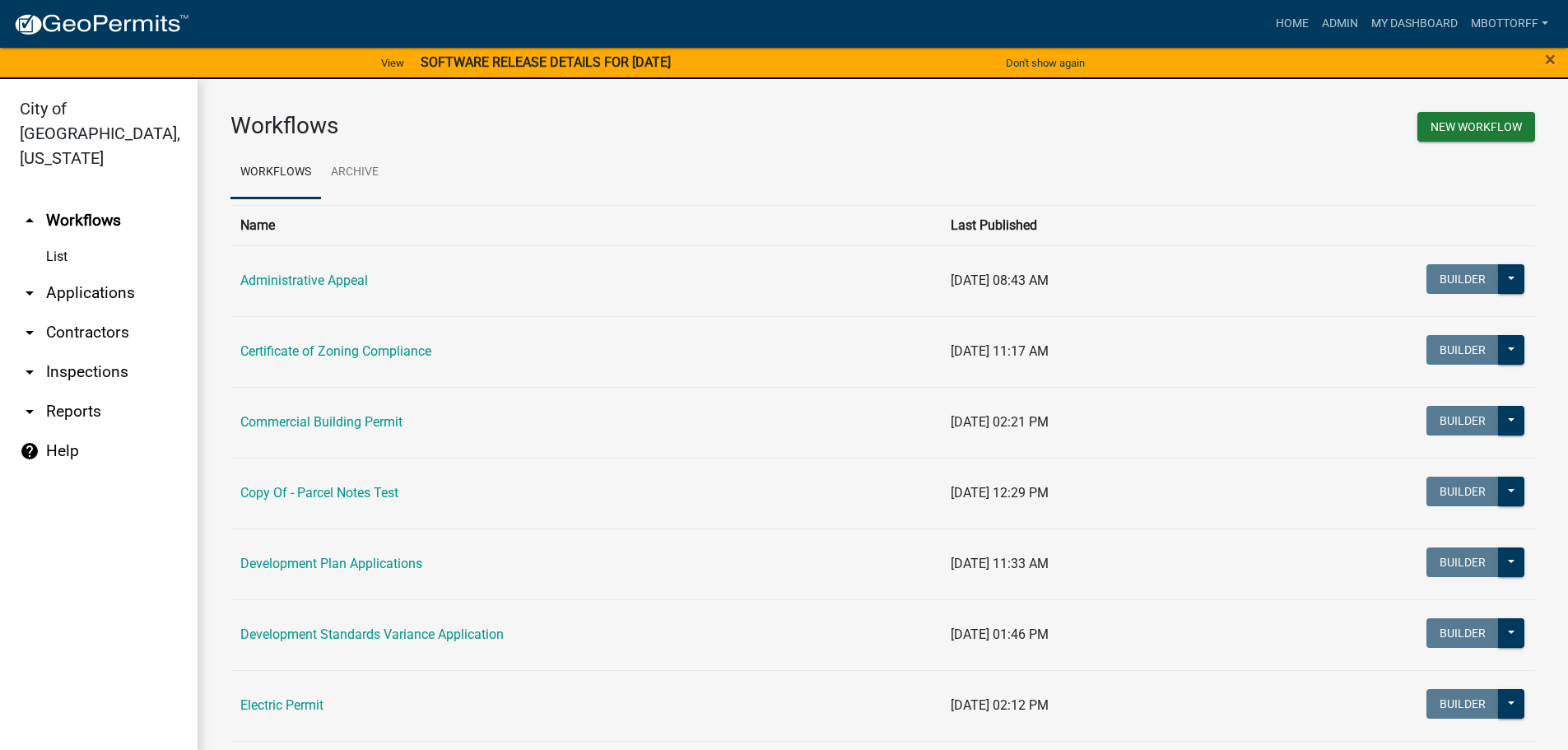
click at [77, 313] on link "arrow_drop_down Contractors" at bounding box center [98, 332] width 198 height 40
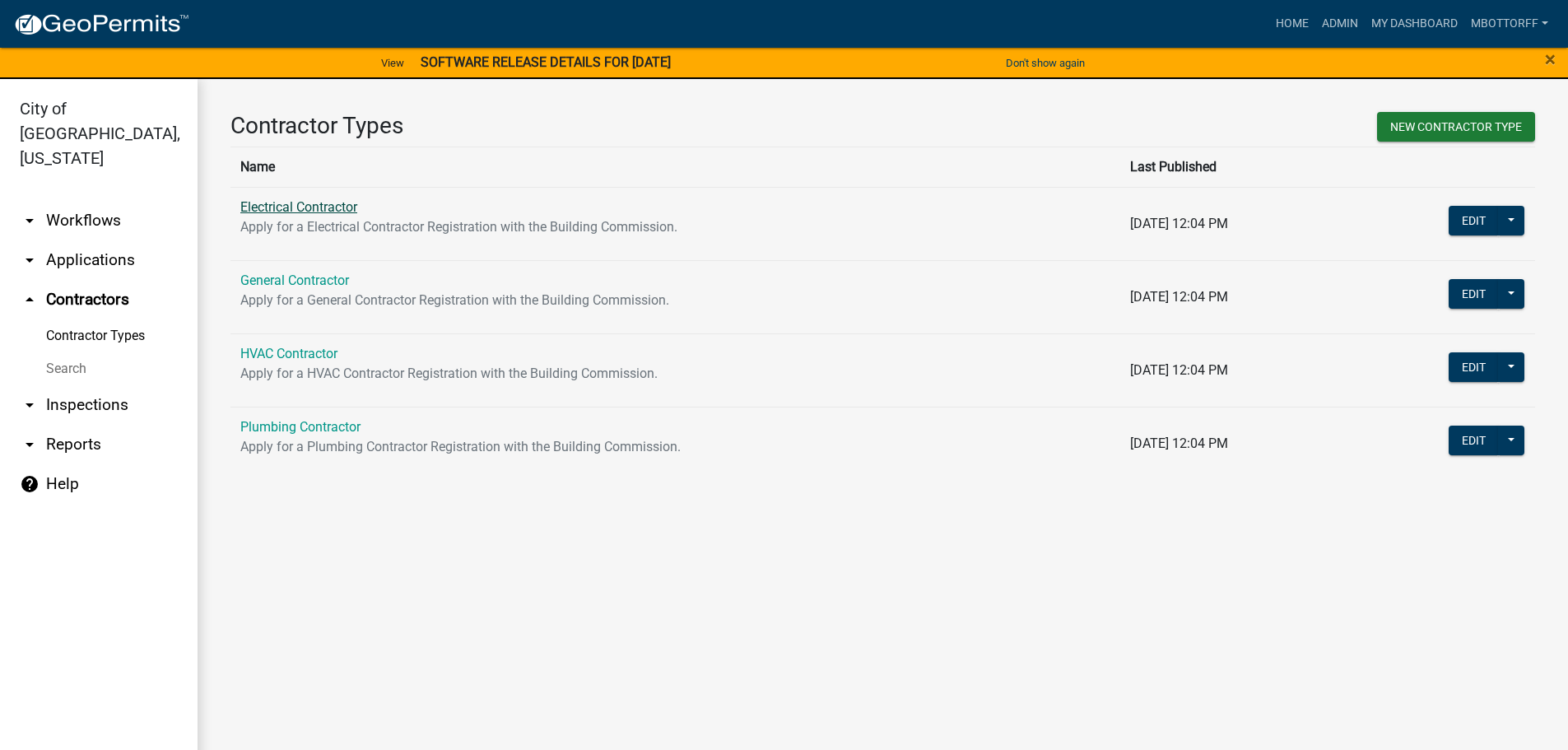
click at [313, 213] on link "Electrical Contractor" at bounding box center [299, 207] width 117 height 16
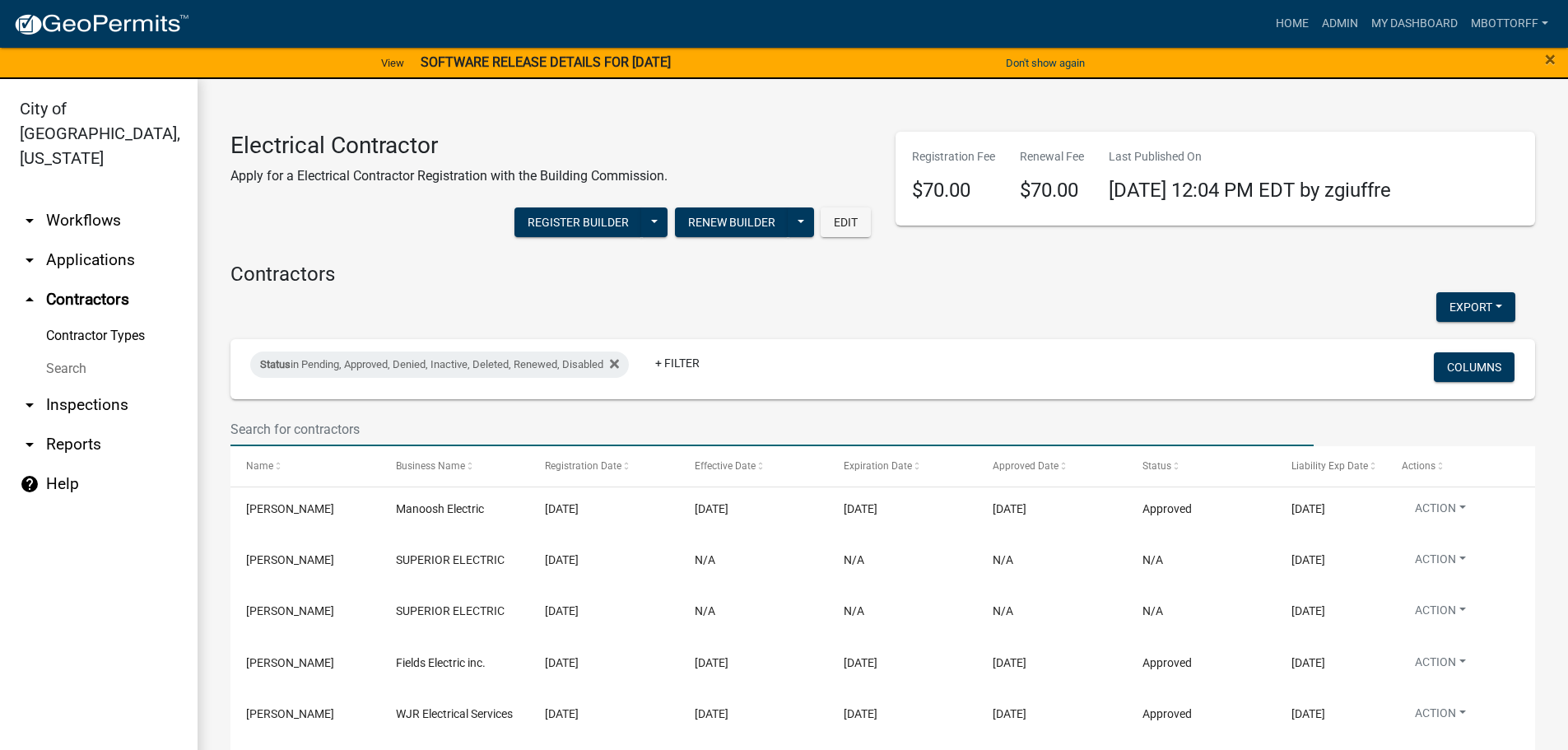
click at [288, 424] on input "text" at bounding box center [771, 429] width 1083 height 33
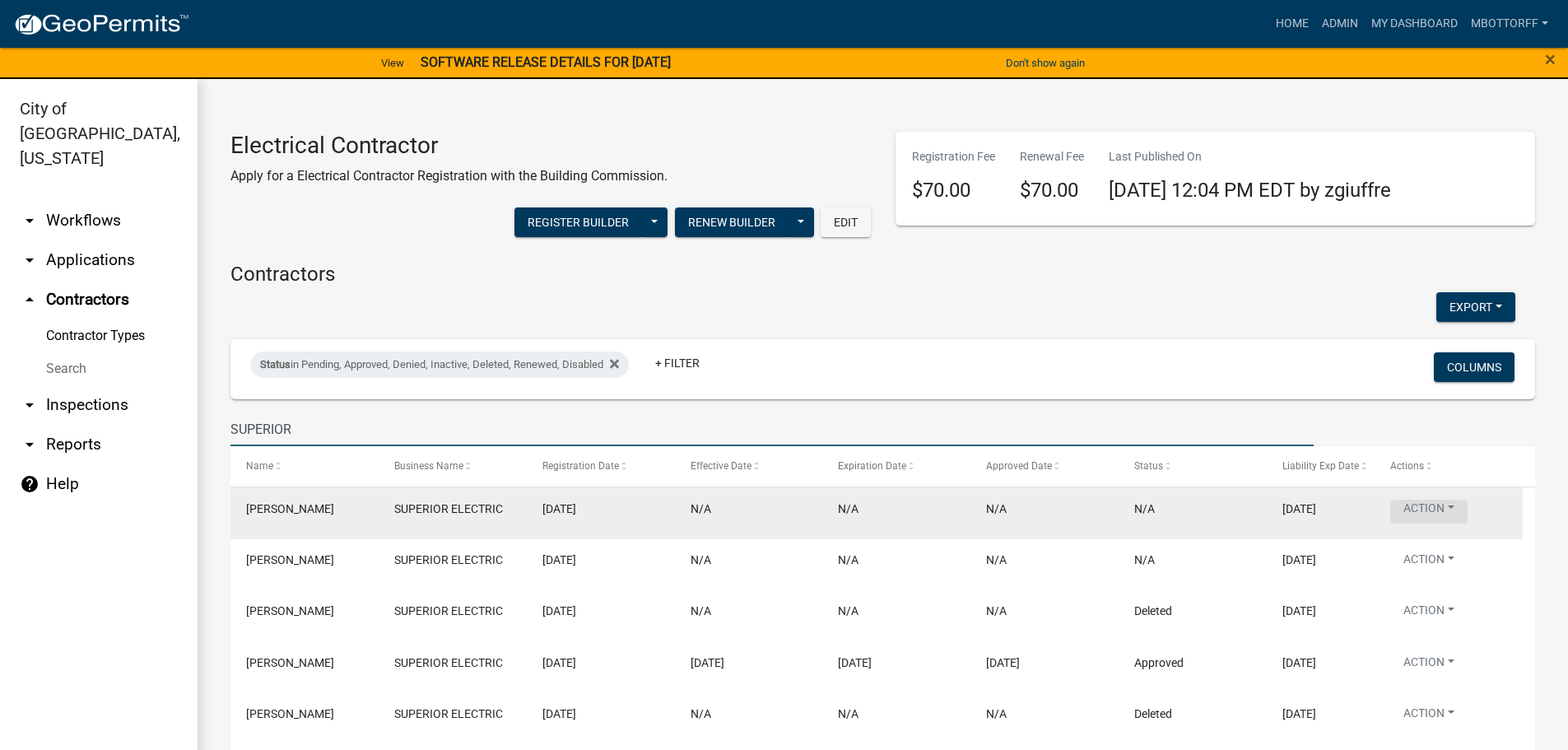
type input "SUPERIOR"
click at [1448, 512] on button "Action" at bounding box center [1428, 511] width 77 height 24
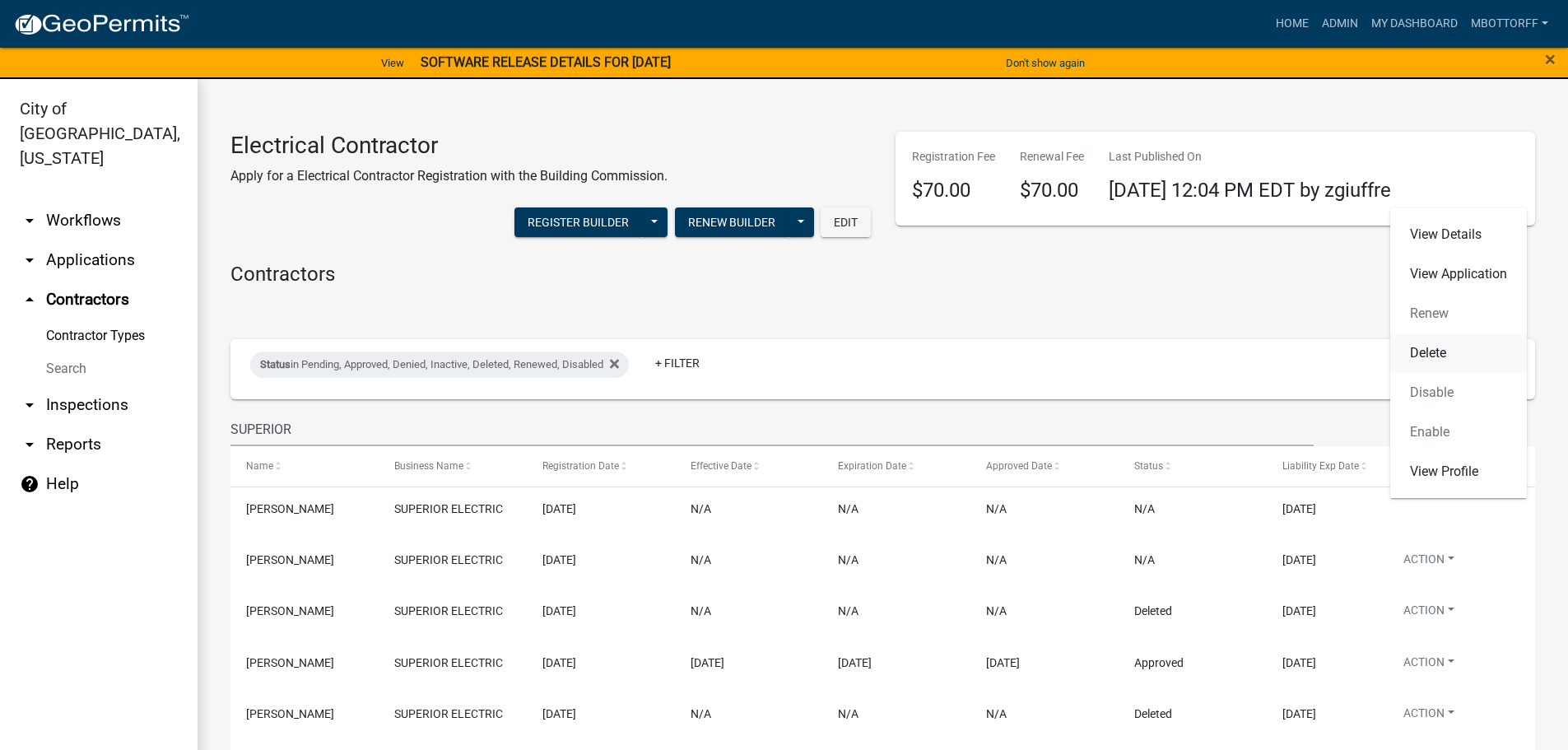
click at [1419, 351] on link "Delete" at bounding box center [1458, 352] width 137 height 40
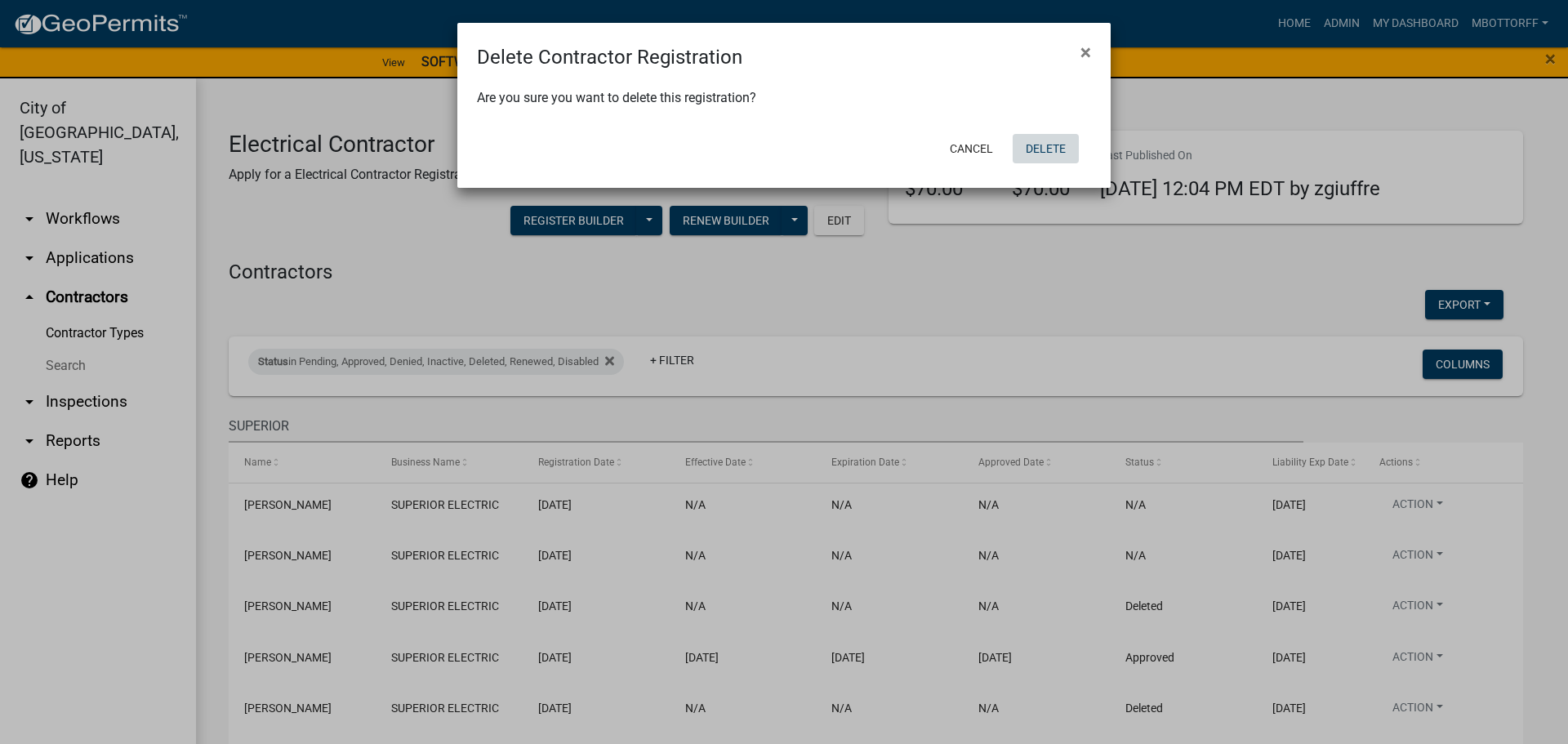
click at [1047, 142] on button "Delete" at bounding box center [1046, 149] width 66 height 30
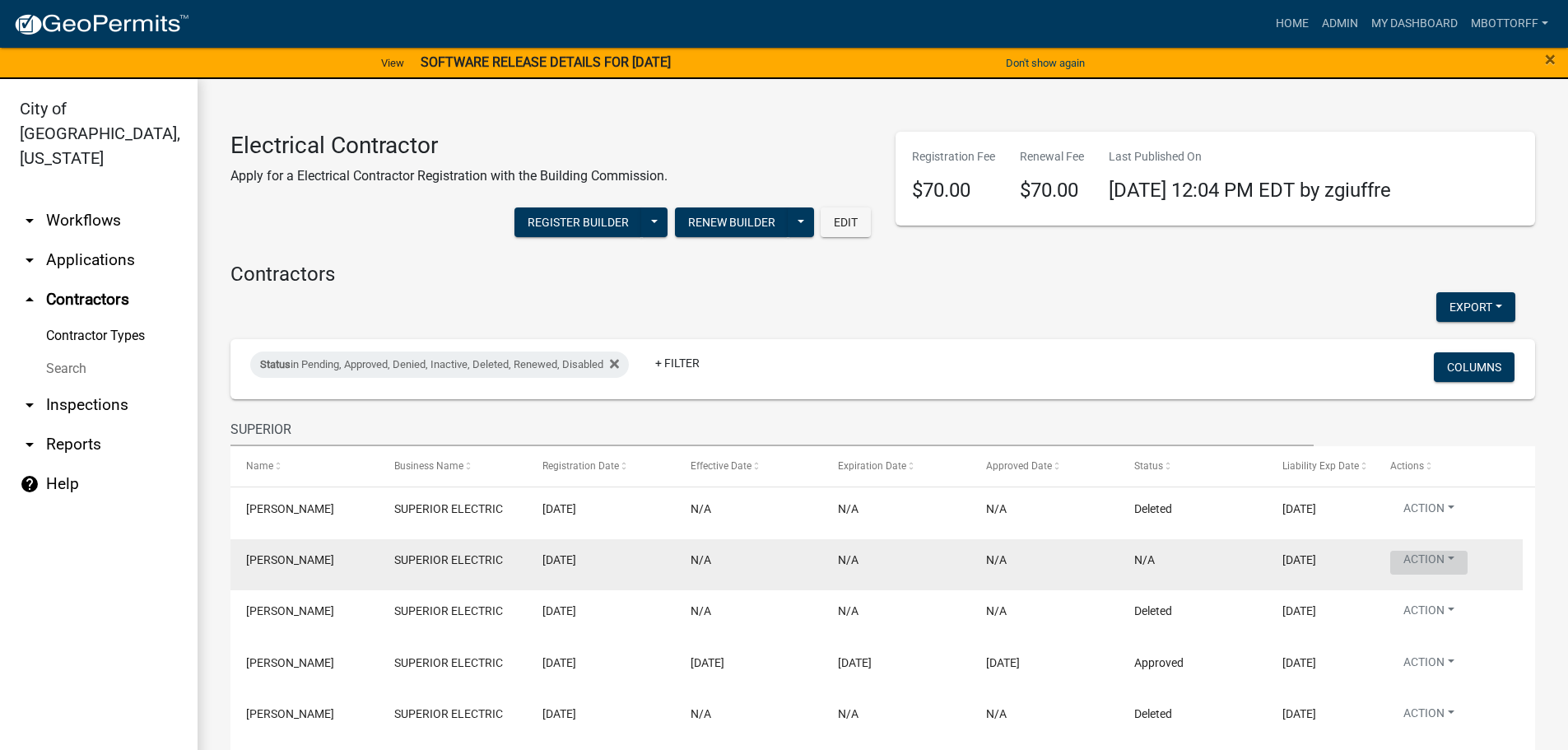
click at [1447, 555] on button "Action" at bounding box center [1428, 562] width 77 height 24
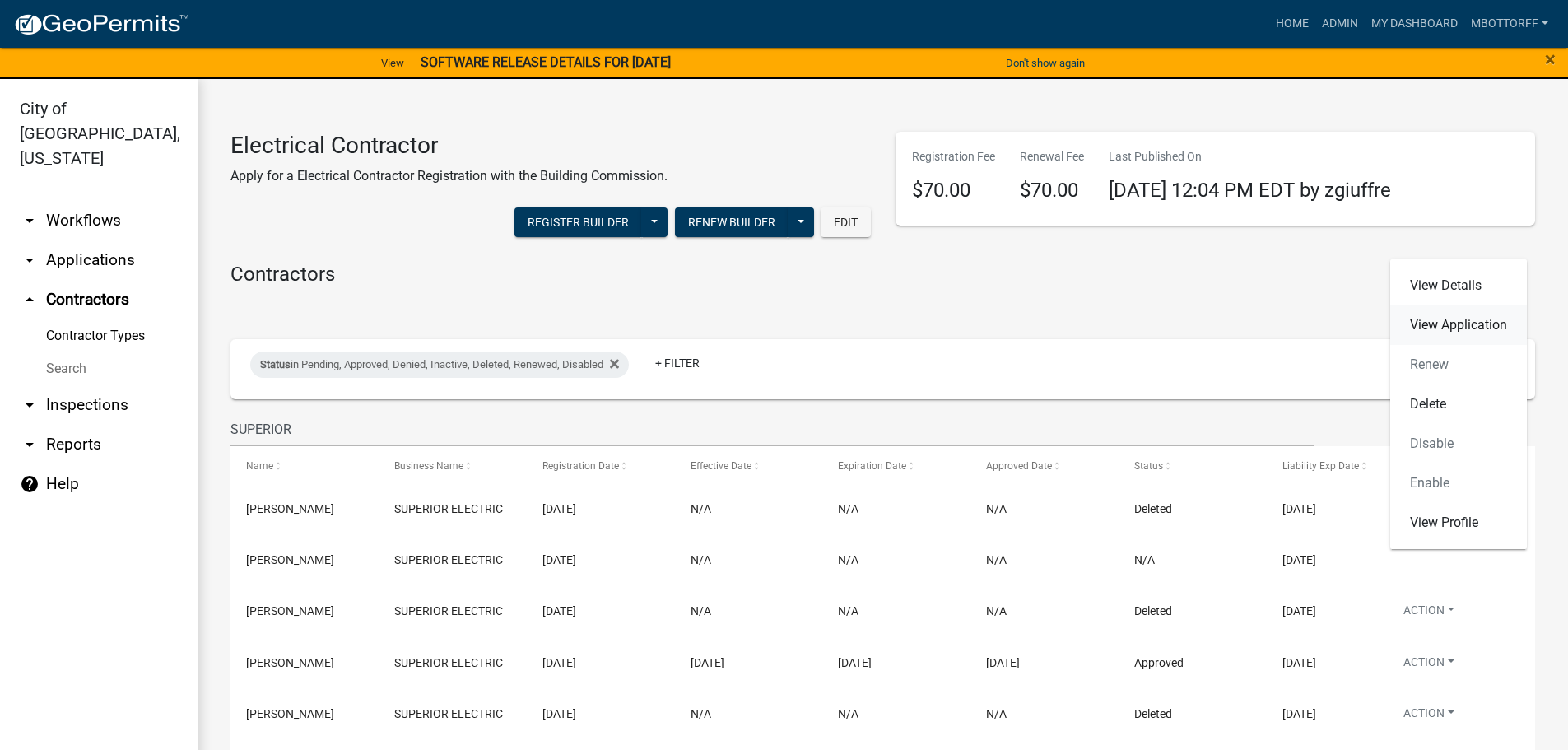
click at [1427, 330] on link "View Application" at bounding box center [1458, 325] width 137 height 40
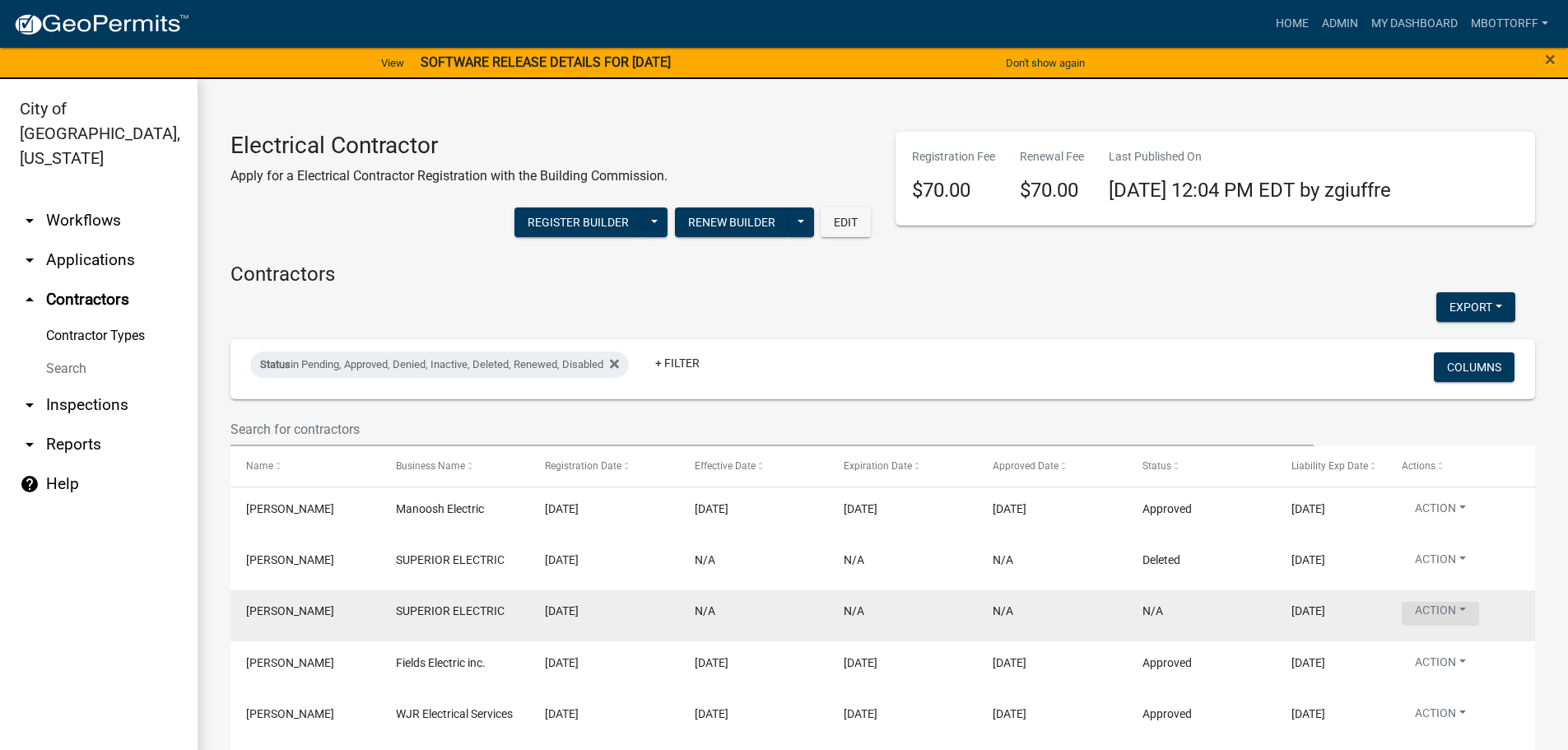
click at [1466, 621] on button "Action" at bounding box center [1441, 613] width 77 height 24
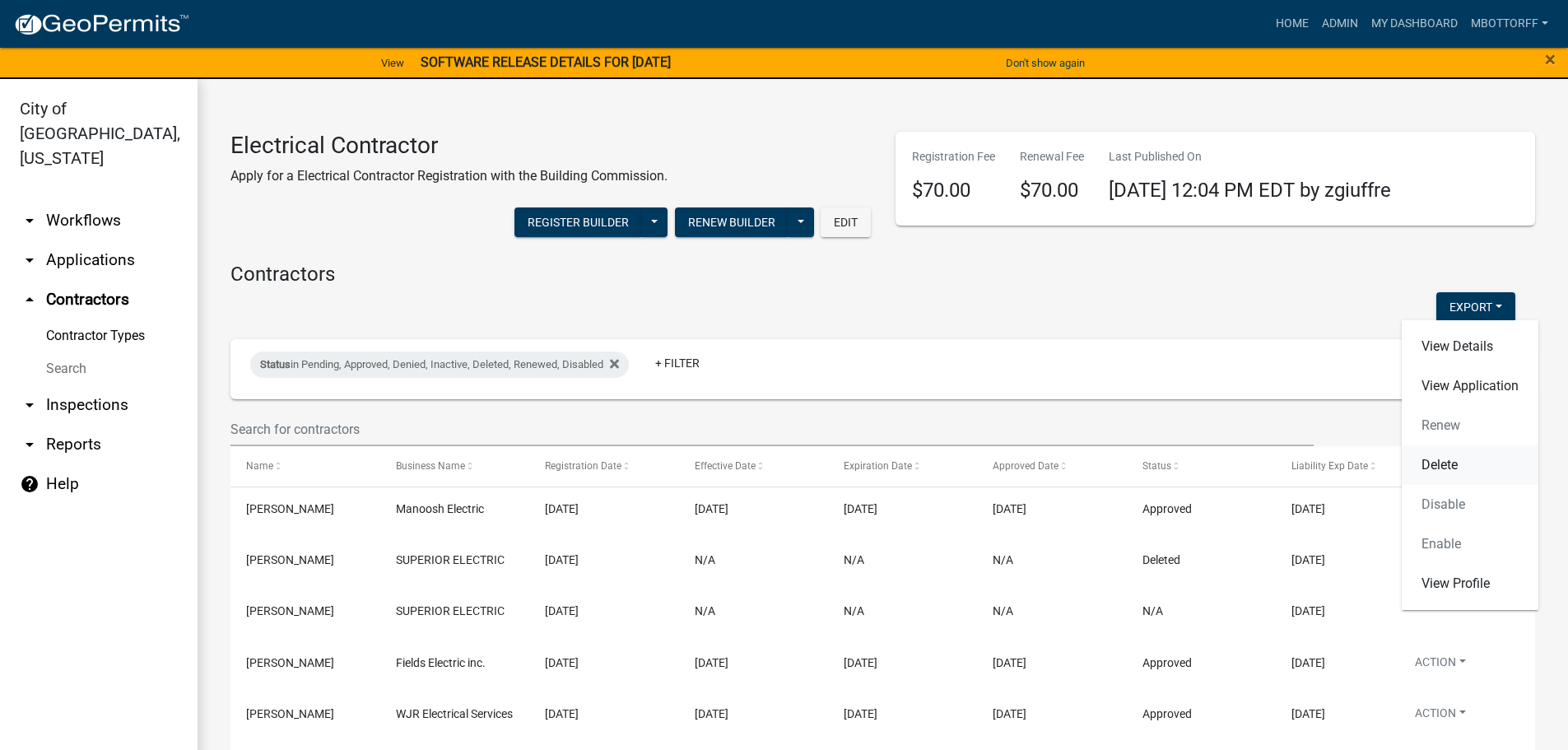
click at [1422, 464] on link "Delete" at bounding box center [1470, 465] width 137 height 40
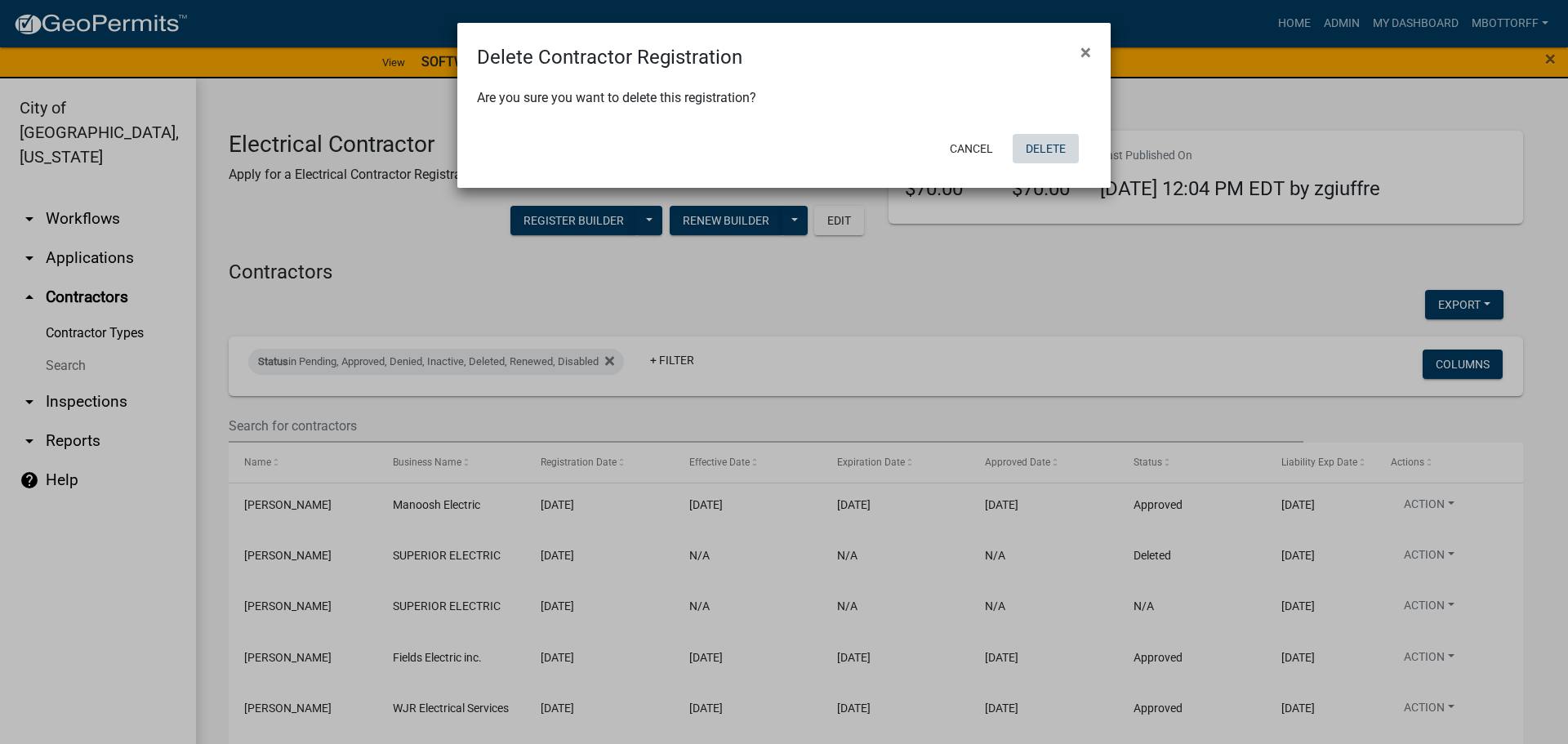
click at [1052, 152] on button "Delete" at bounding box center [1046, 149] width 66 height 30
